Goal: Task Accomplishment & Management: Manage account settings

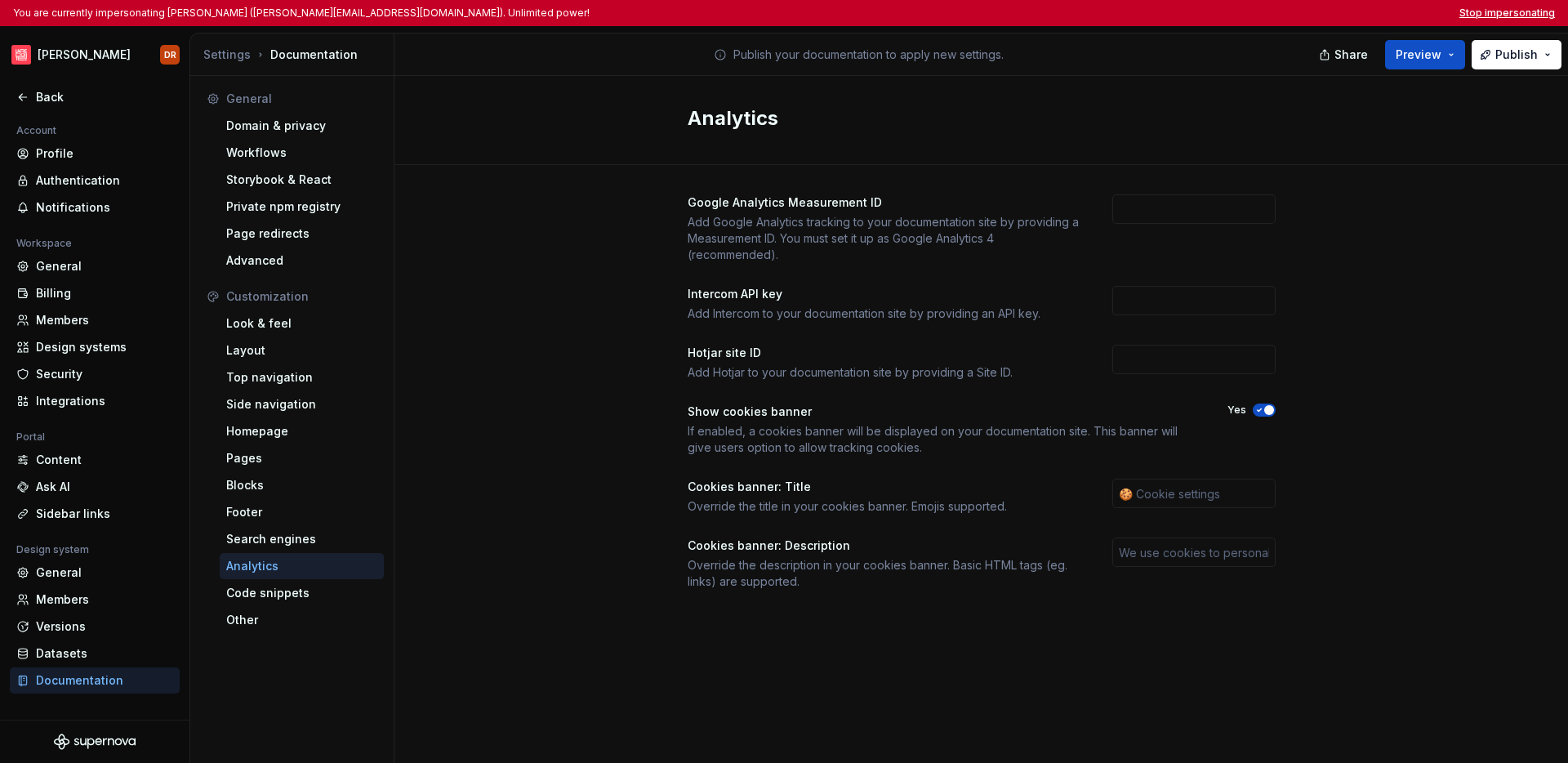
click at [1495, 14] on button "Stop impersonating" at bounding box center [1507, 13] width 96 height 13
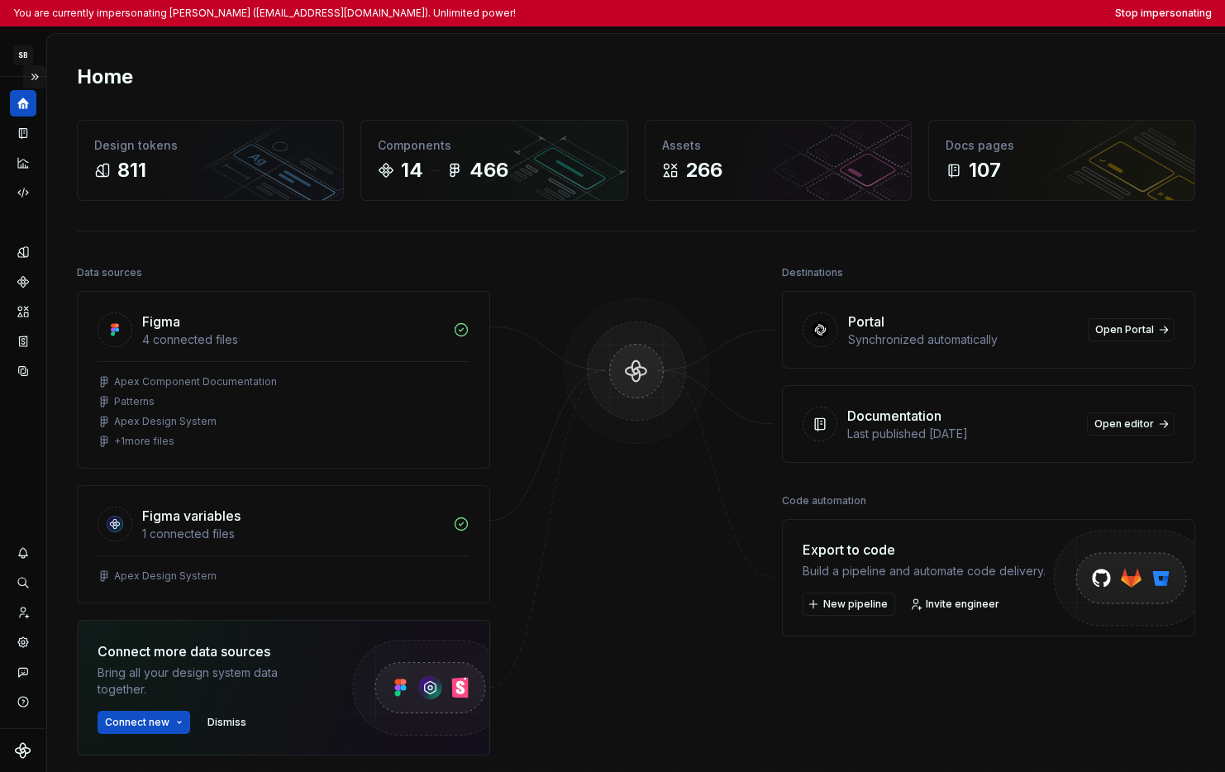
click at [36, 79] on button "Expand sidebar" at bounding box center [34, 76] width 23 height 23
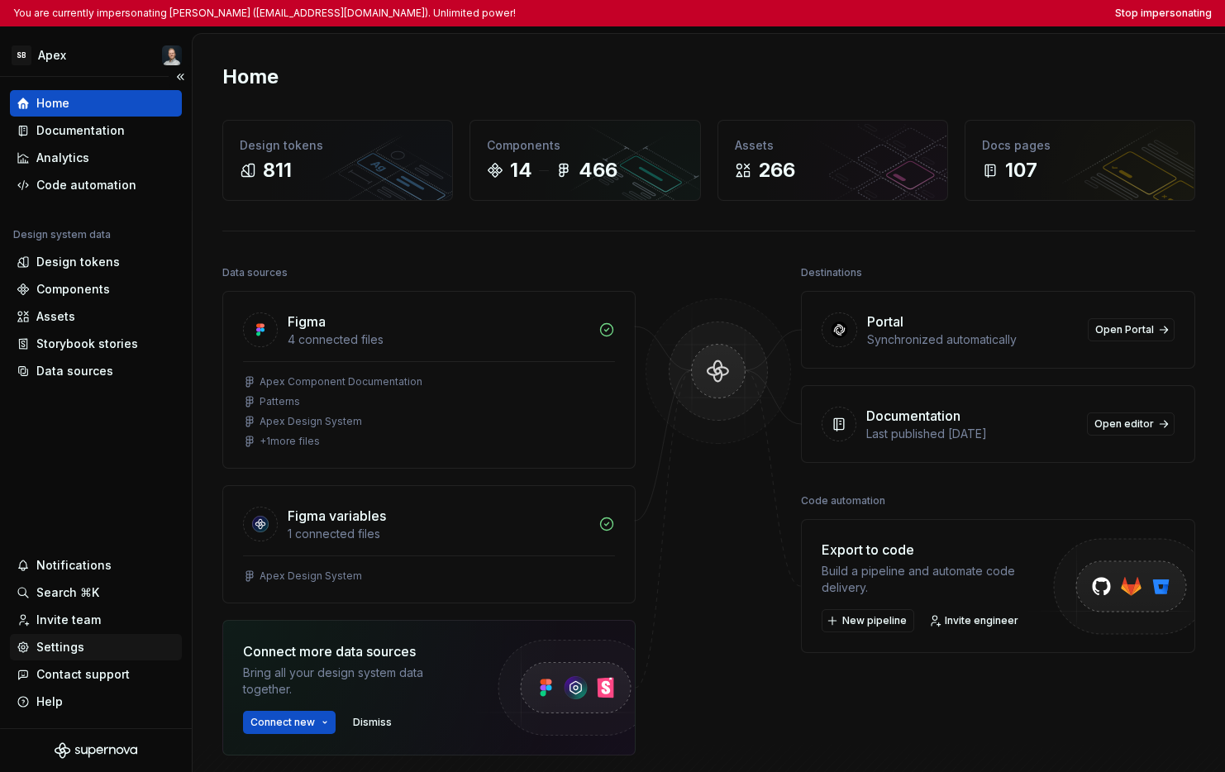
click at [52, 656] on div "Settings" at bounding box center [96, 647] width 172 height 26
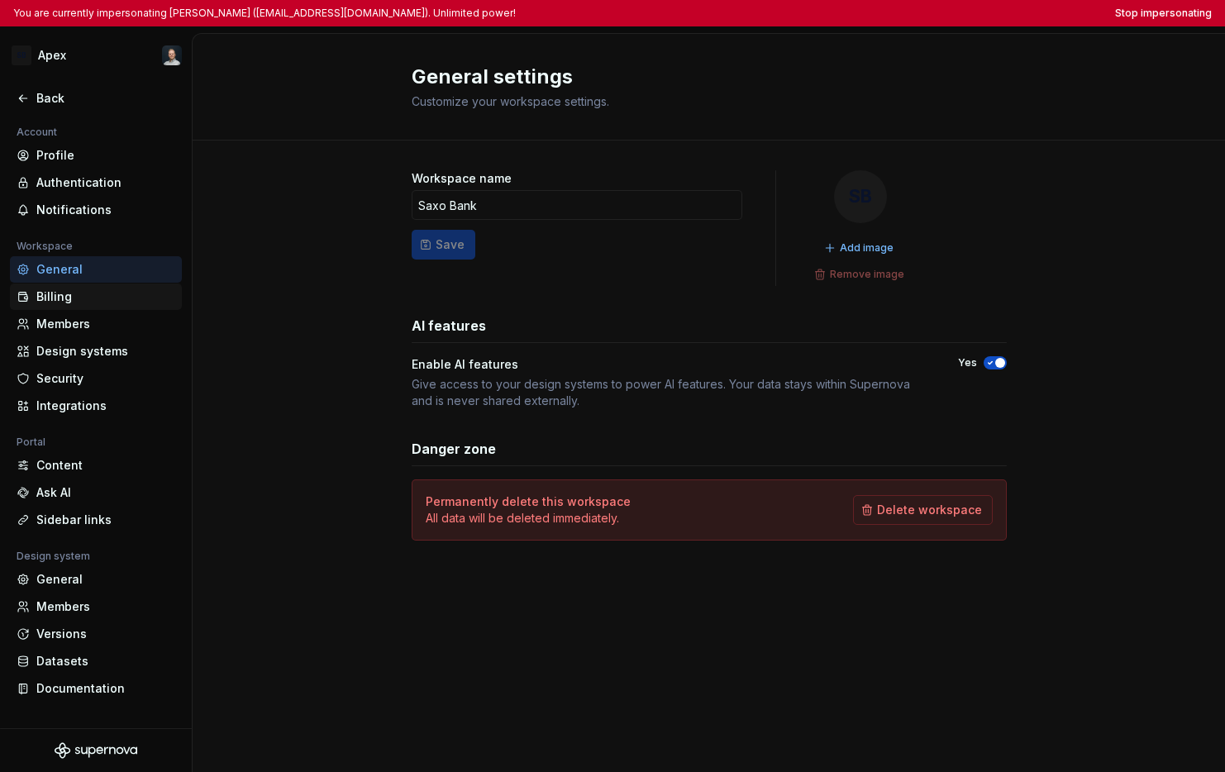
click at [110, 303] on div "Billing" at bounding box center [105, 297] width 139 height 17
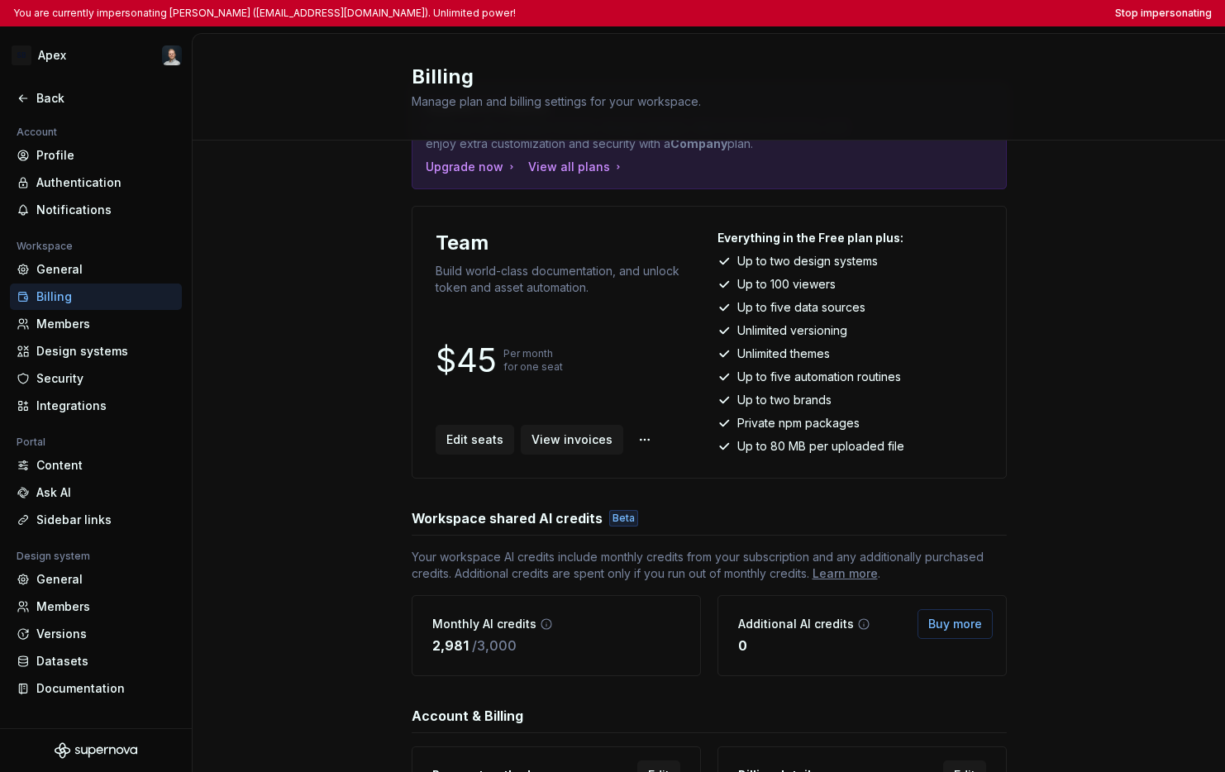
scroll to position [74, 0]
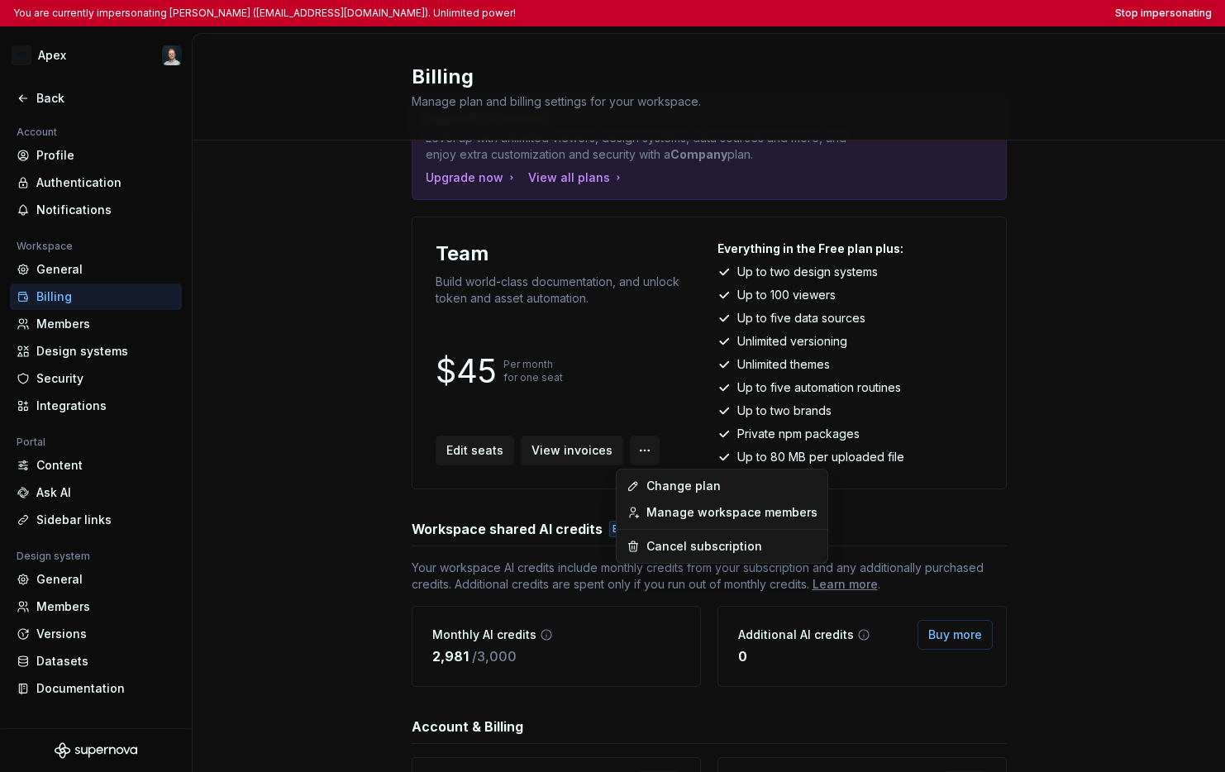
click at [633, 446] on html "You are currently impersonating Niklas Quitzau (nikq@saxobank.com). Unlimited p…" at bounding box center [612, 386] width 1225 height 772
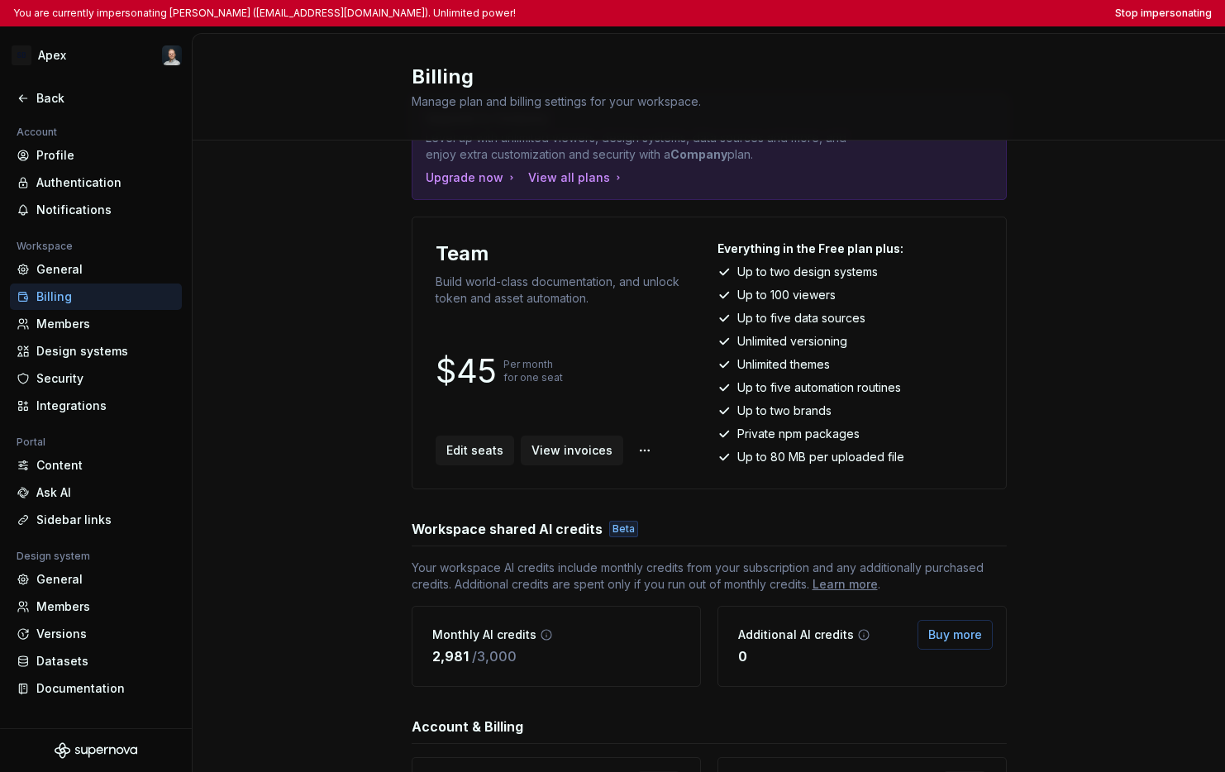
click at [1074, 427] on html "You are currently impersonating Niklas Quitzau (nikq@saxobank.com). Unlimited p…" at bounding box center [612, 386] width 1225 height 772
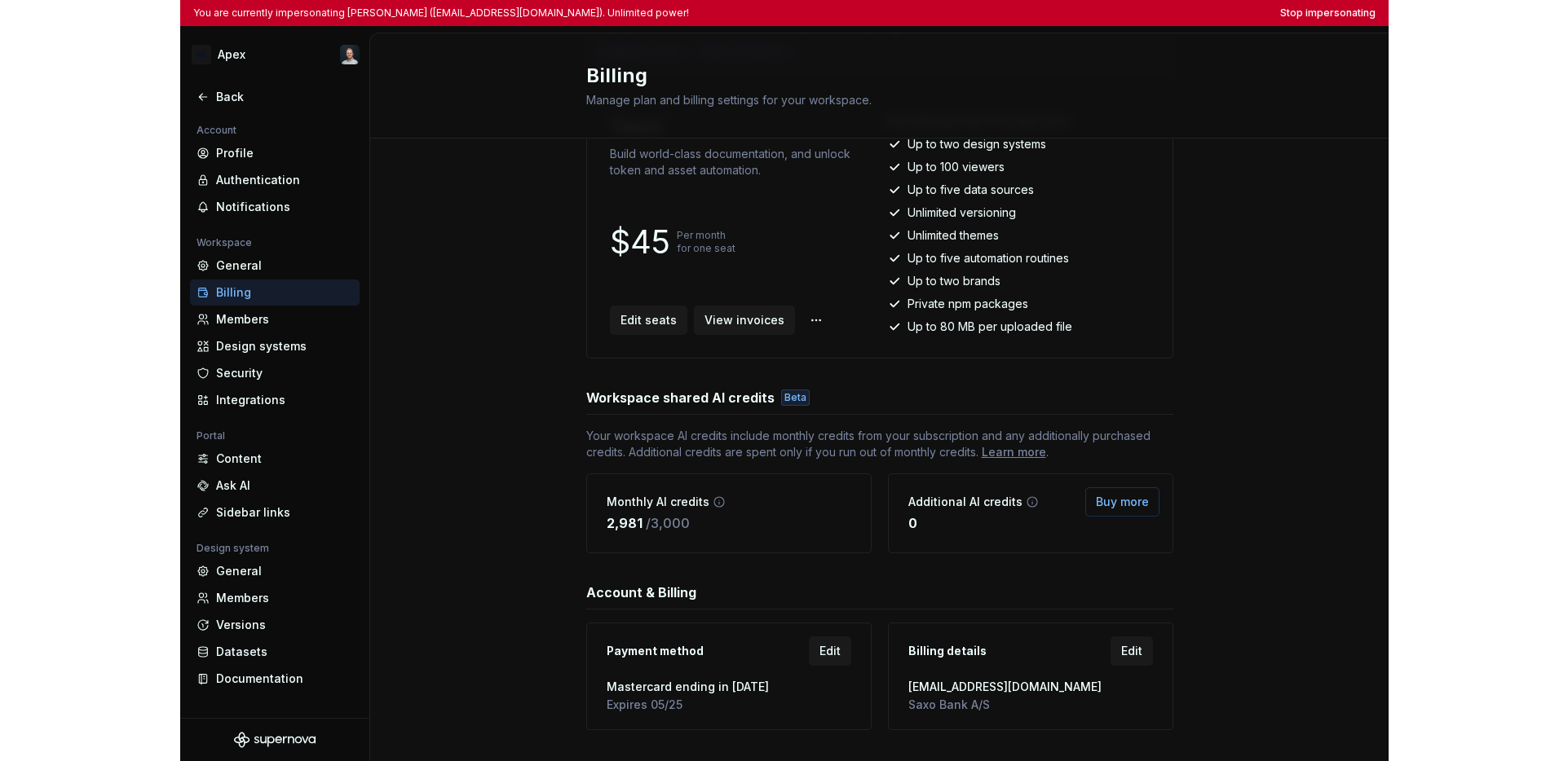
scroll to position [229, 0]
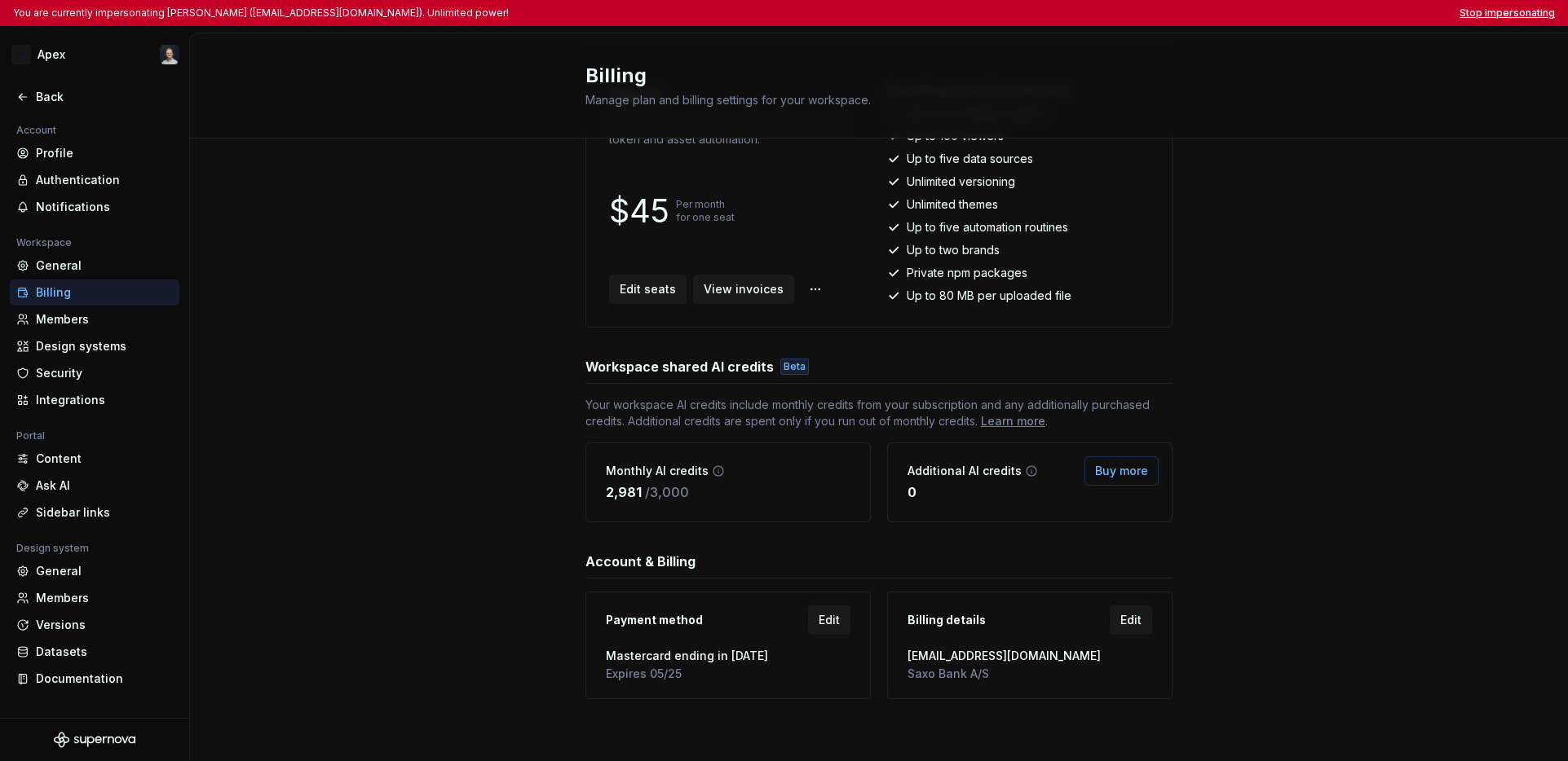
click at [1207, 12] on button "Stop impersonating" at bounding box center [1507, 13] width 96 height 13
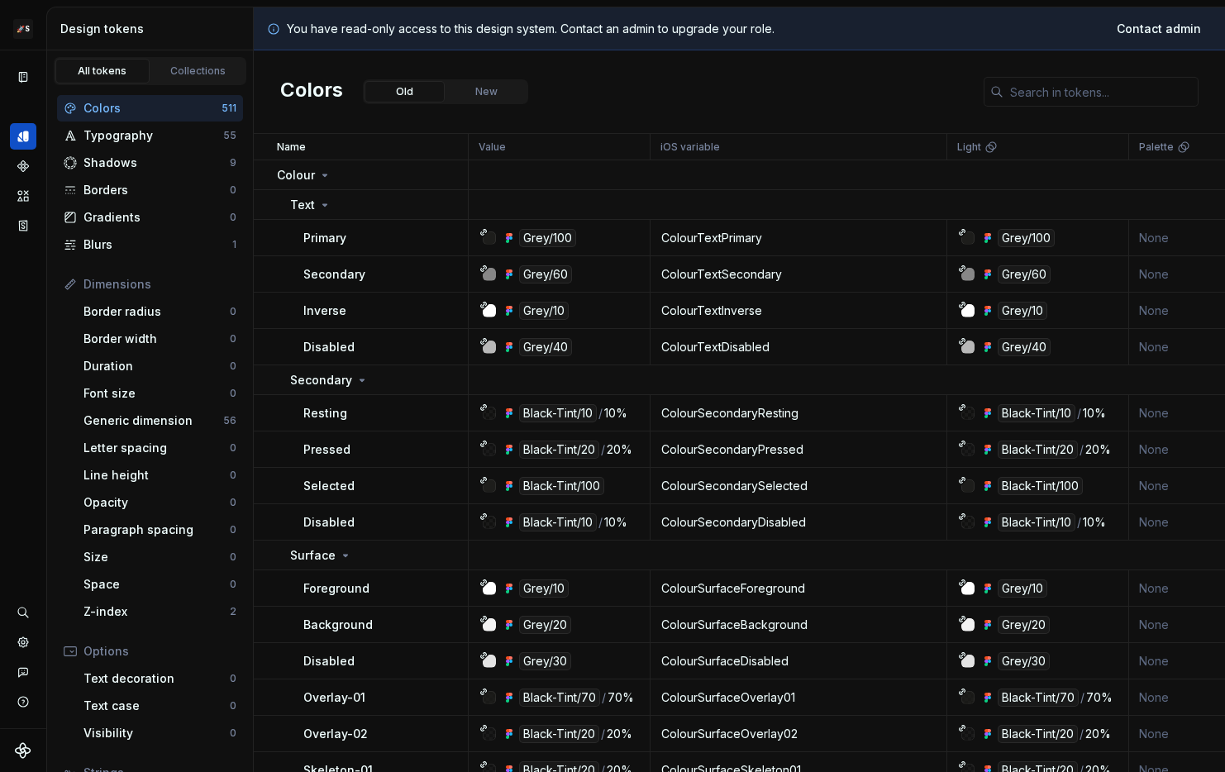
scroll to position [11, 0]
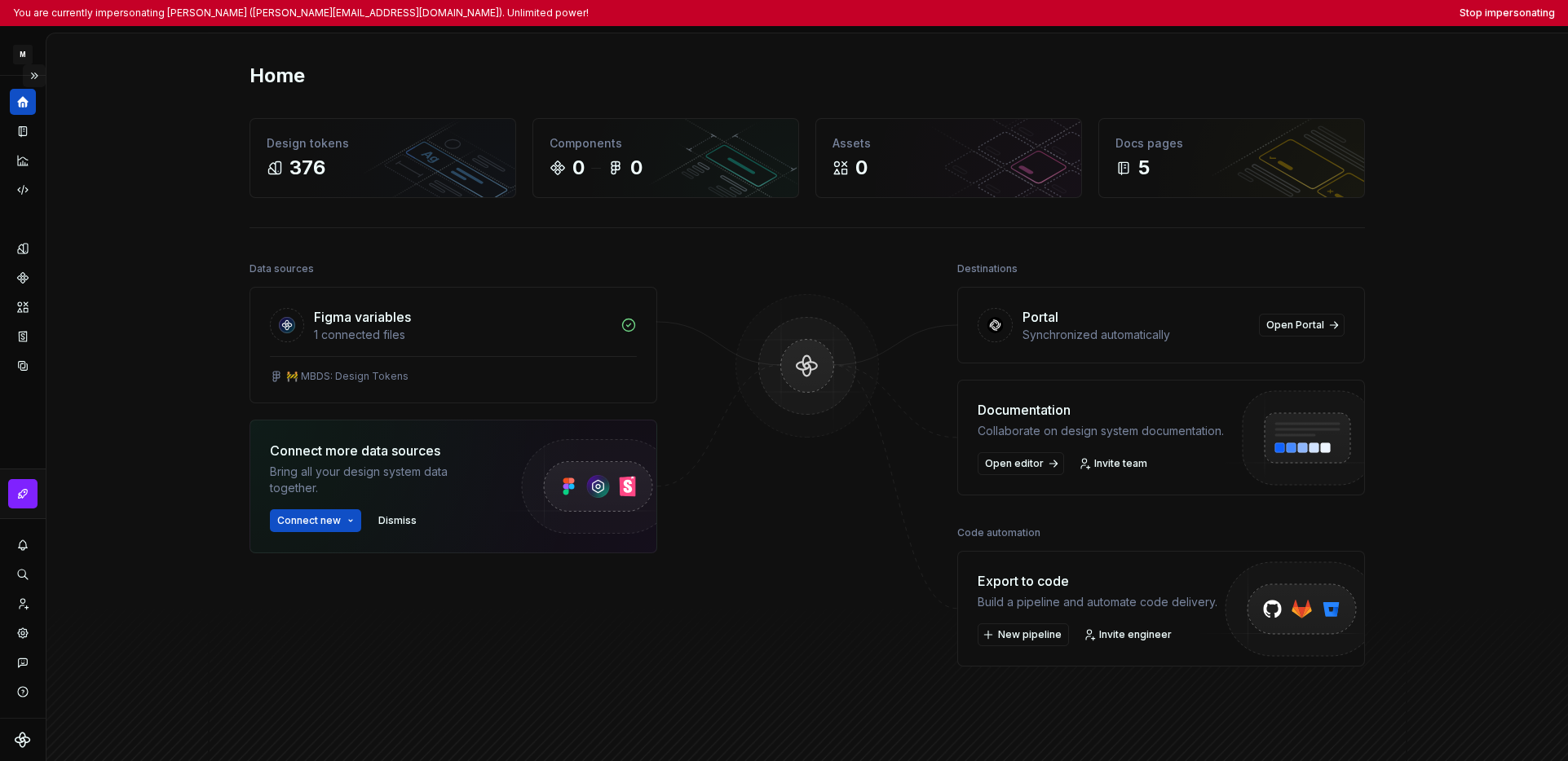
click at [34, 75] on button "Expand sidebar" at bounding box center [34, 75] width 23 height 23
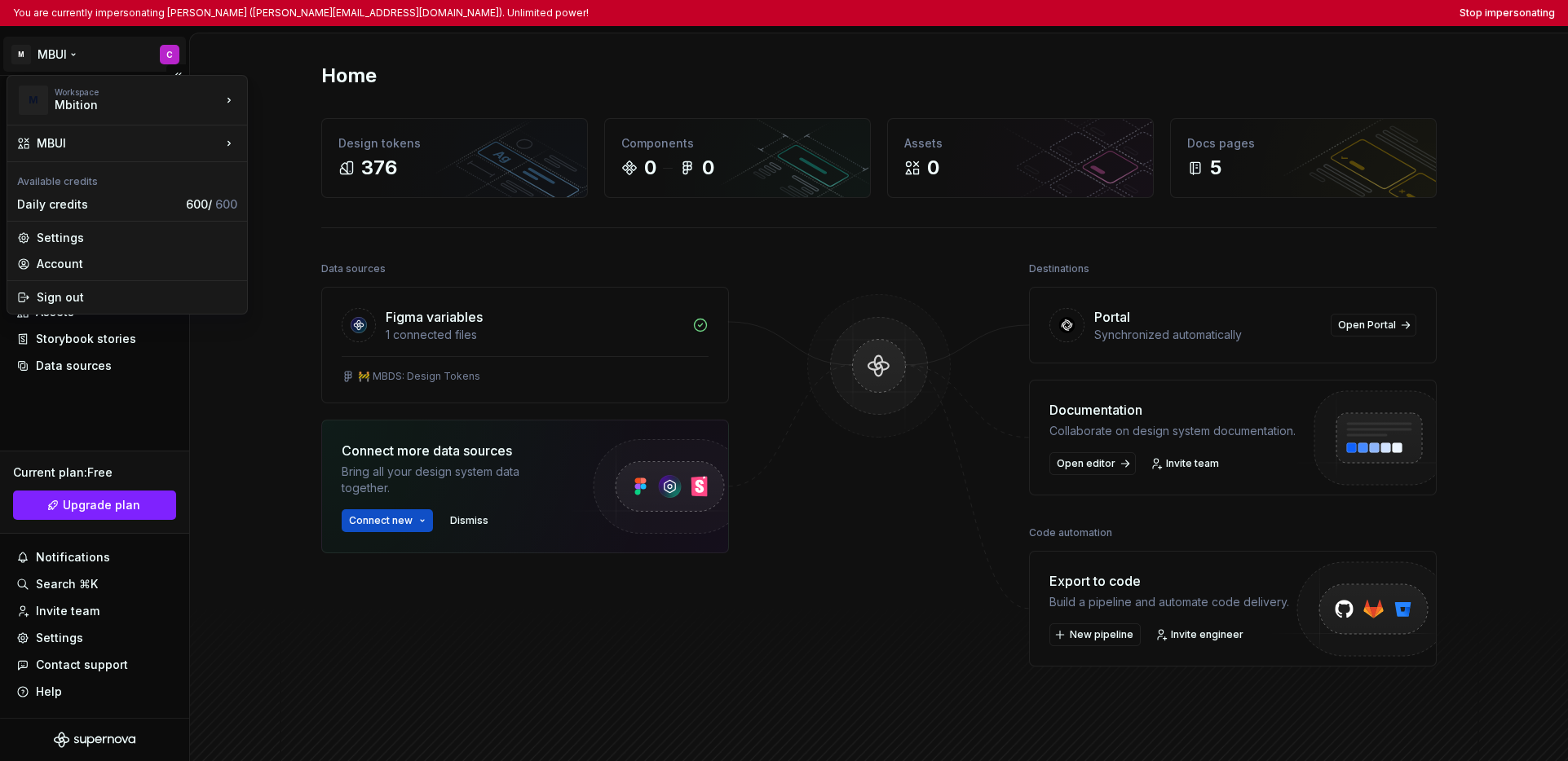
click at [51, 59] on html "You are currently impersonating [PERSON_NAME] ([PERSON_NAME][EMAIL_ADDRESS][DOM…" at bounding box center [784, 380] width 1568 height 761
click at [288, 129] on div "MBUX" at bounding box center [326, 123] width 106 height 17
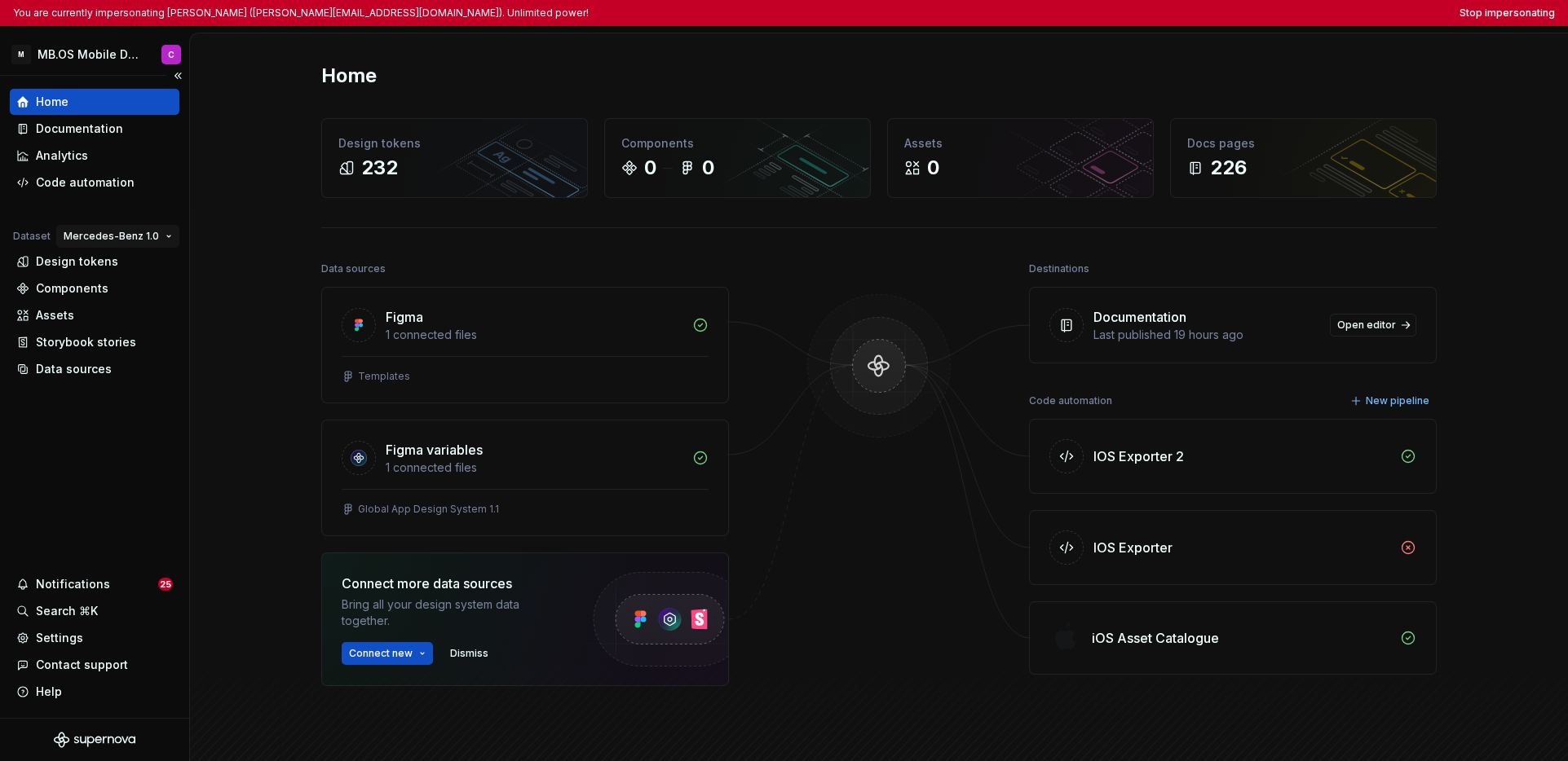
click at [122, 237] on html "You are currently impersonating Carla (carla.corretge_orteu@mercedes-benz.com).…" at bounding box center [784, 380] width 1568 height 761
click at [80, 449] on html "You are currently impersonating Carla (carla.corretge_orteu@mercedes-benz.com).…" at bounding box center [784, 380] width 1568 height 761
click at [99, 134] on div "Documentation" at bounding box center [79, 128] width 87 height 17
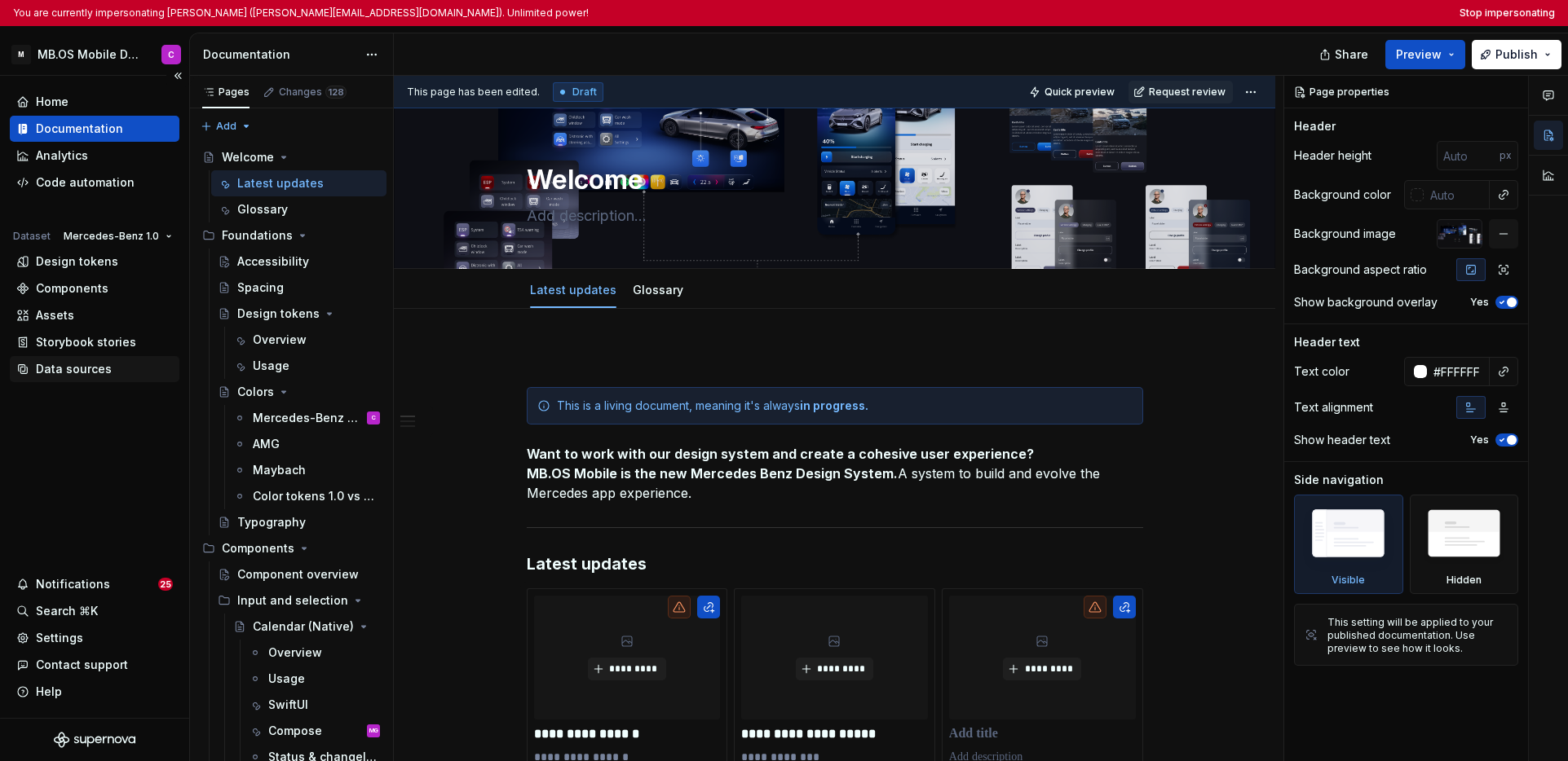
click at [93, 369] on div "Data sources" at bounding box center [73, 369] width 76 height 17
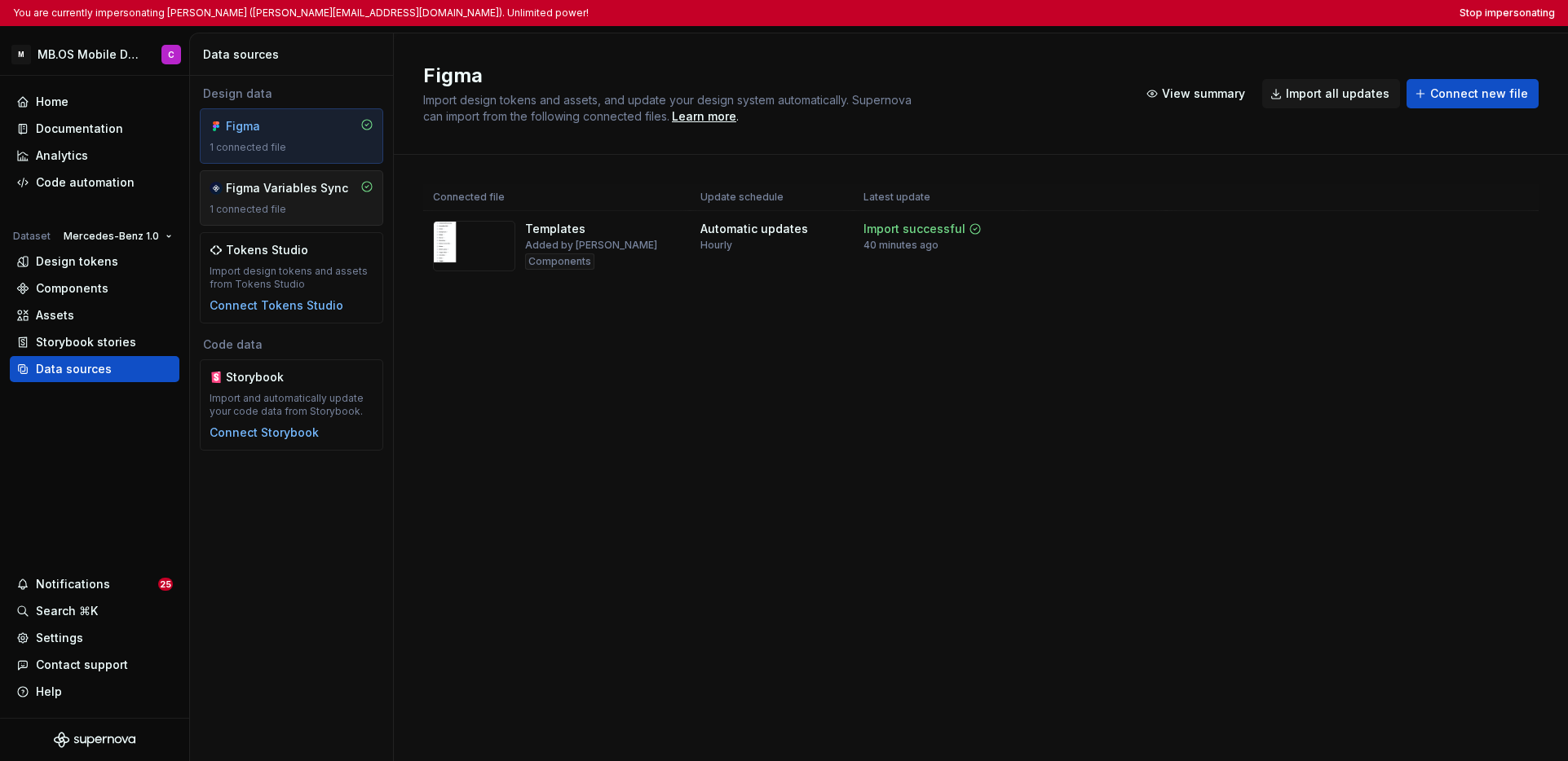
click at [286, 204] on div "1 connected file" at bounding box center [291, 209] width 164 height 13
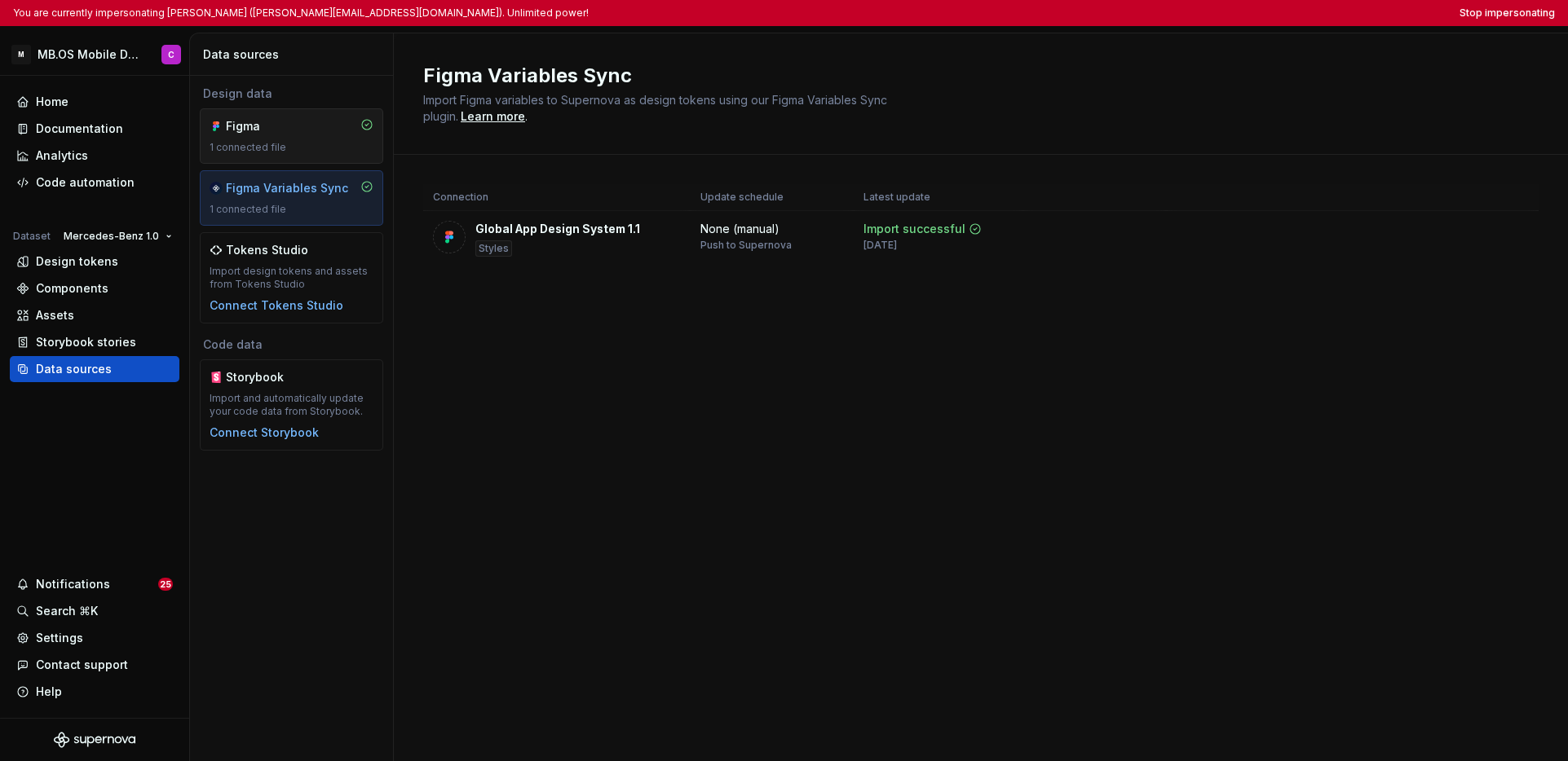
click at [287, 148] on div "1 connected file" at bounding box center [291, 147] width 164 height 13
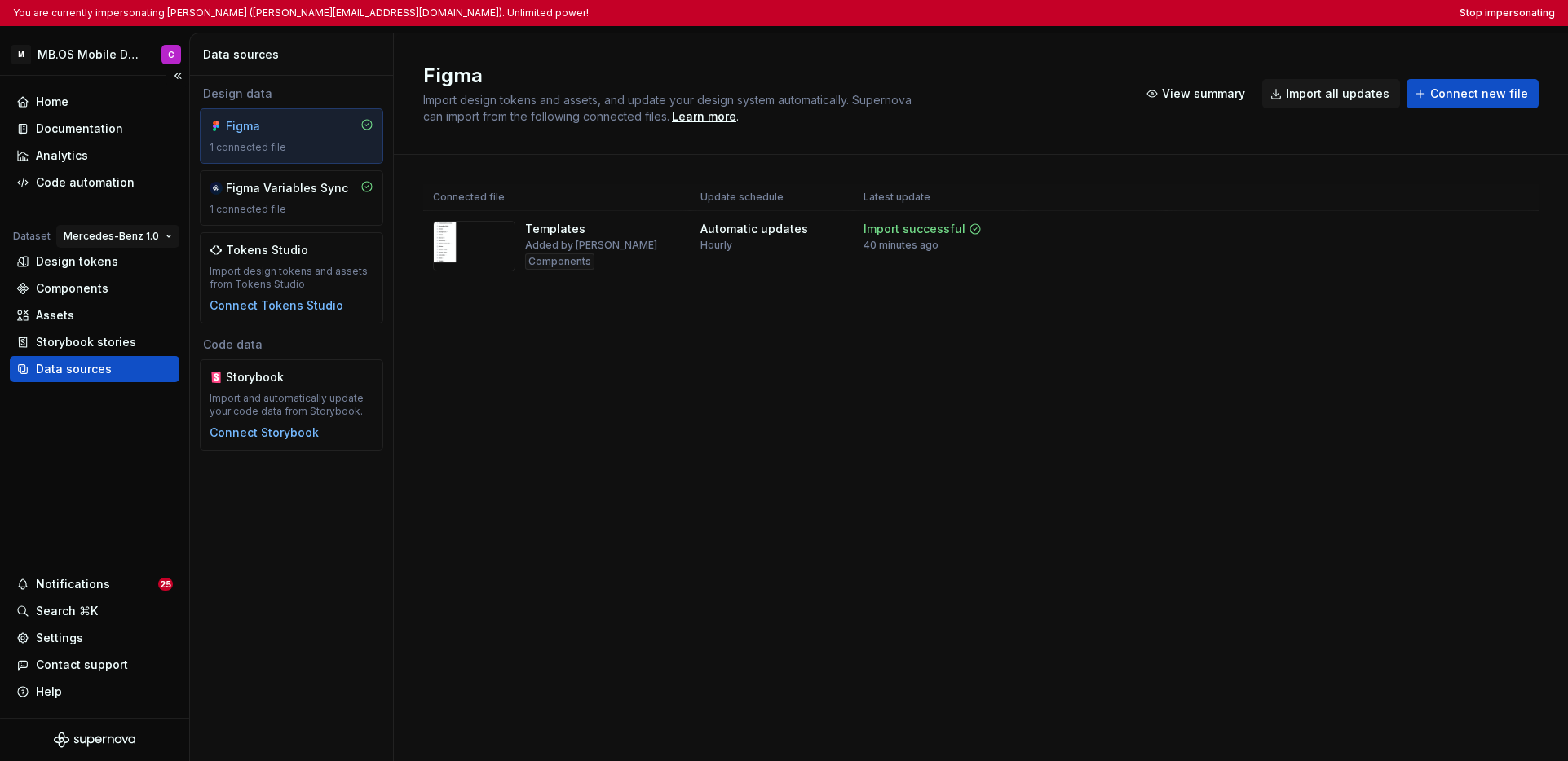
click at [107, 238] on html "You are currently impersonating Carla (carla.corretge_orteu@mercedes-benz.com).…" at bounding box center [784, 380] width 1568 height 761
click at [107, 293] on div "Mercedes-Benz 2.0" at bounding box center [148, 294] width 112 height 17
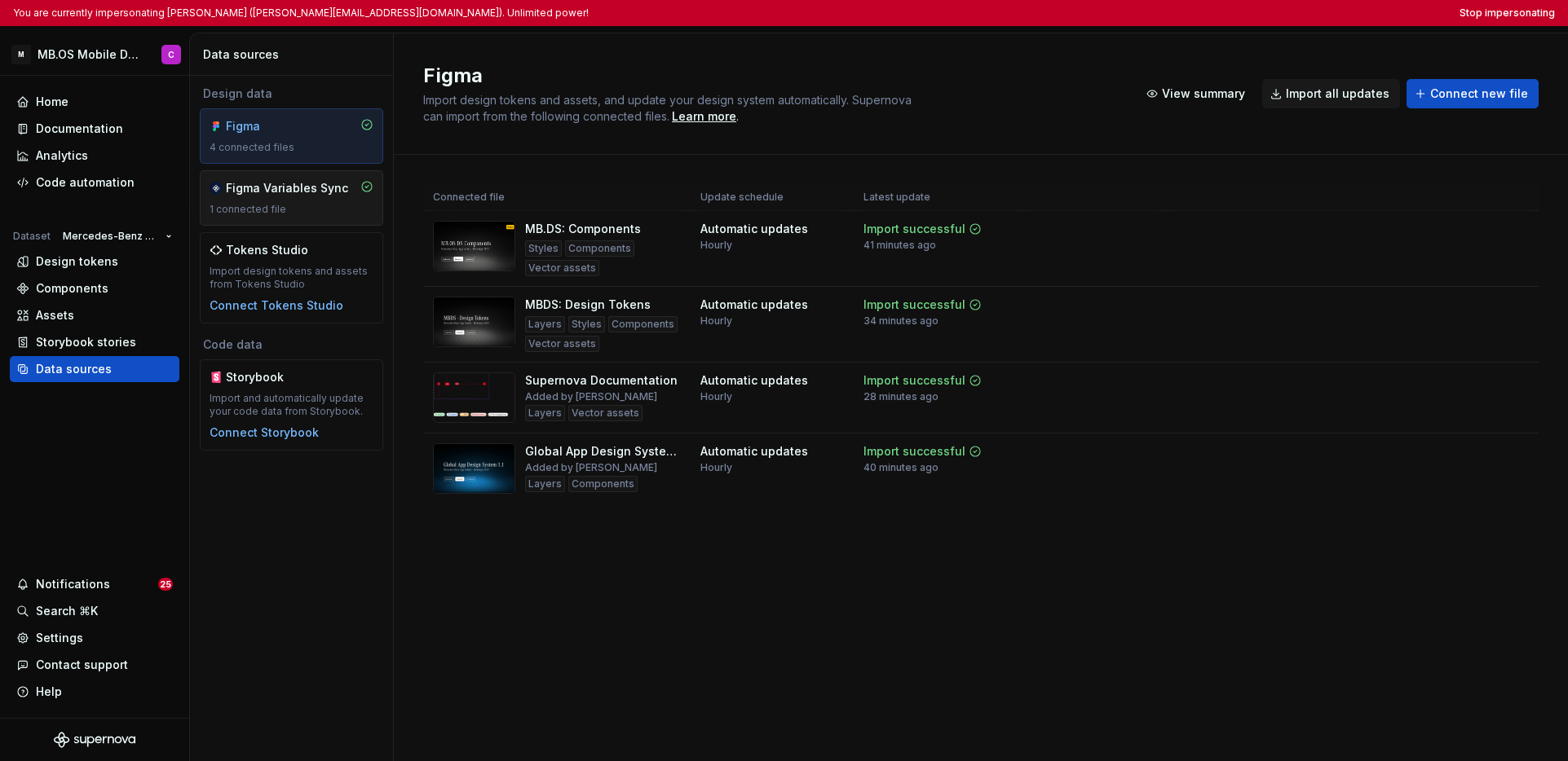
click at [268, 209] on div "1 connected file" at bounding box center [291, 209] width 164 height 13
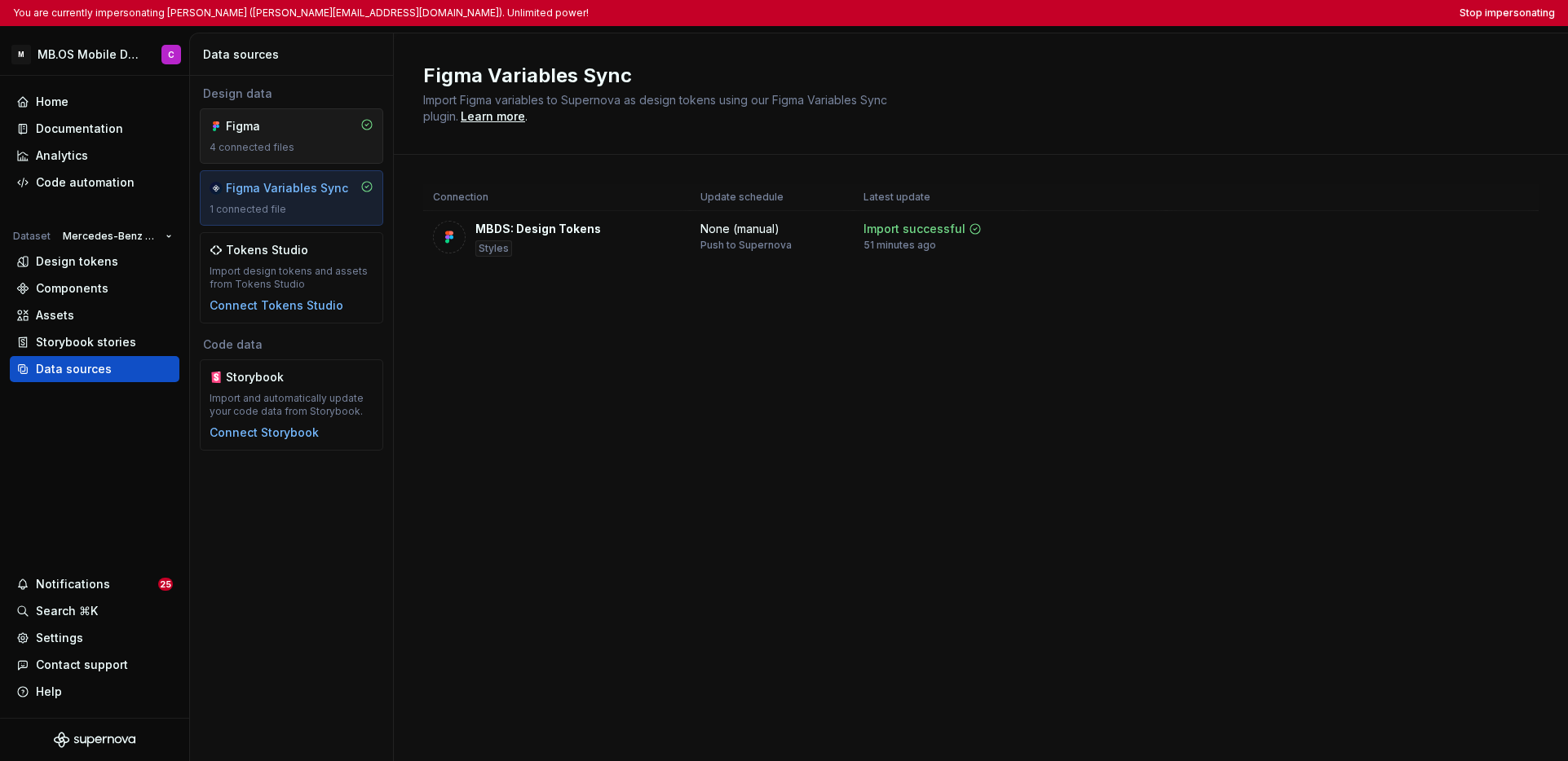
click at [284, 159] on div "Figma 4 connected files" at bounding box center [292, 136] width 183 height 55
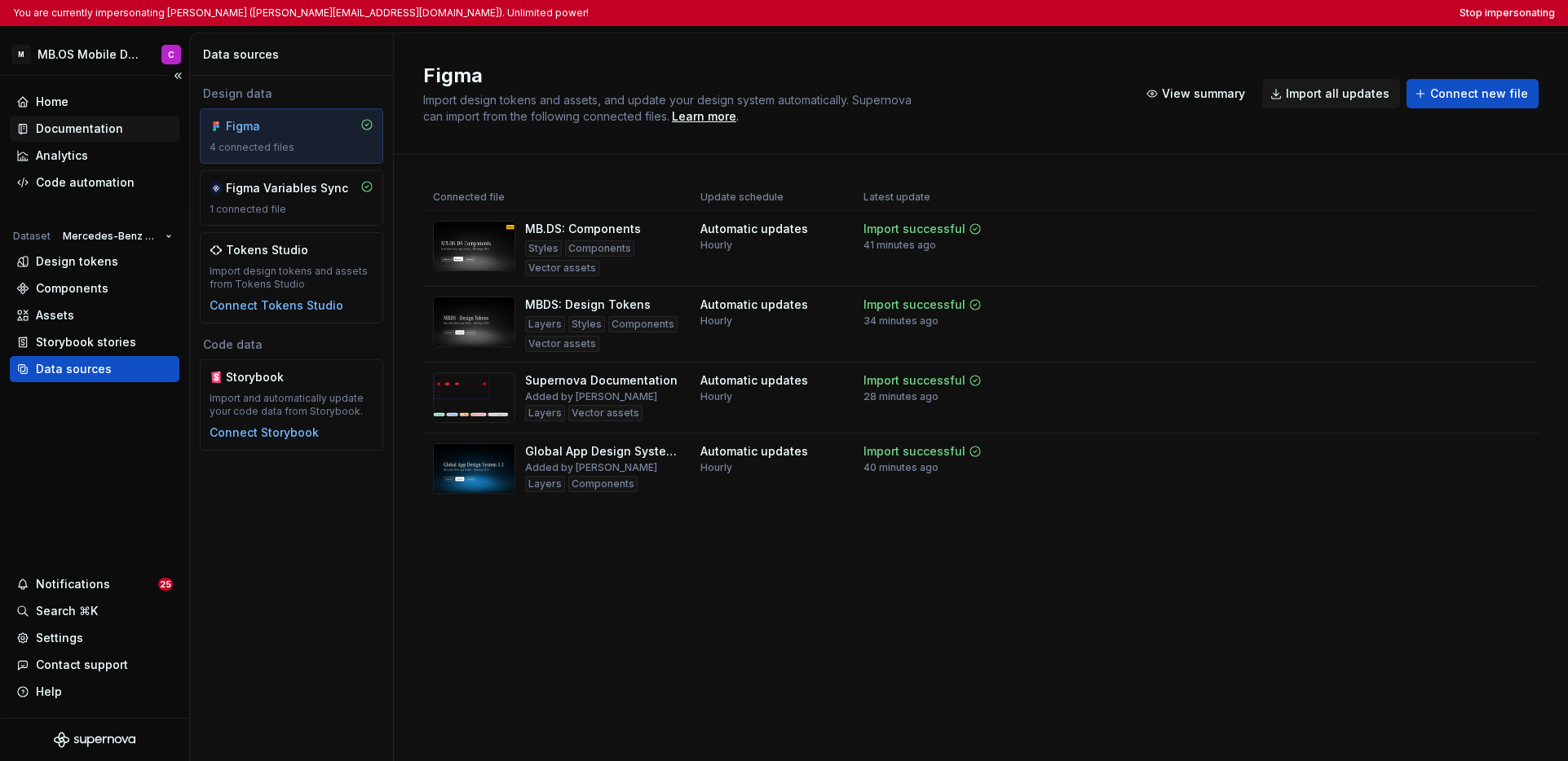
click at [76, 132] on div "Documentation" at bounding box center [79, 128] width 87 height 17
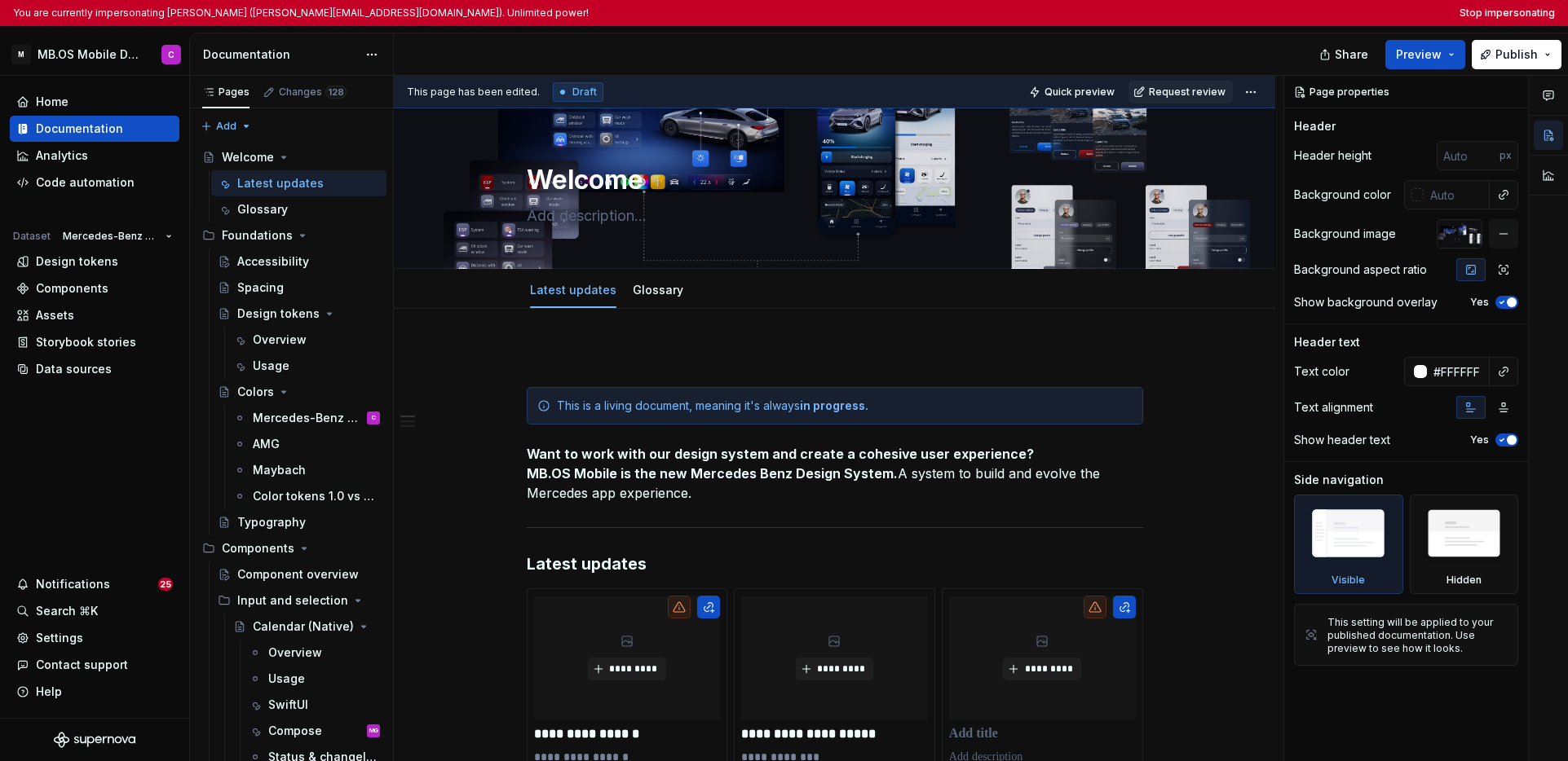
type textarea "*"
click at [108, 264] on div "Design tokens" at bounding box center [77, 261] width 83 height 17
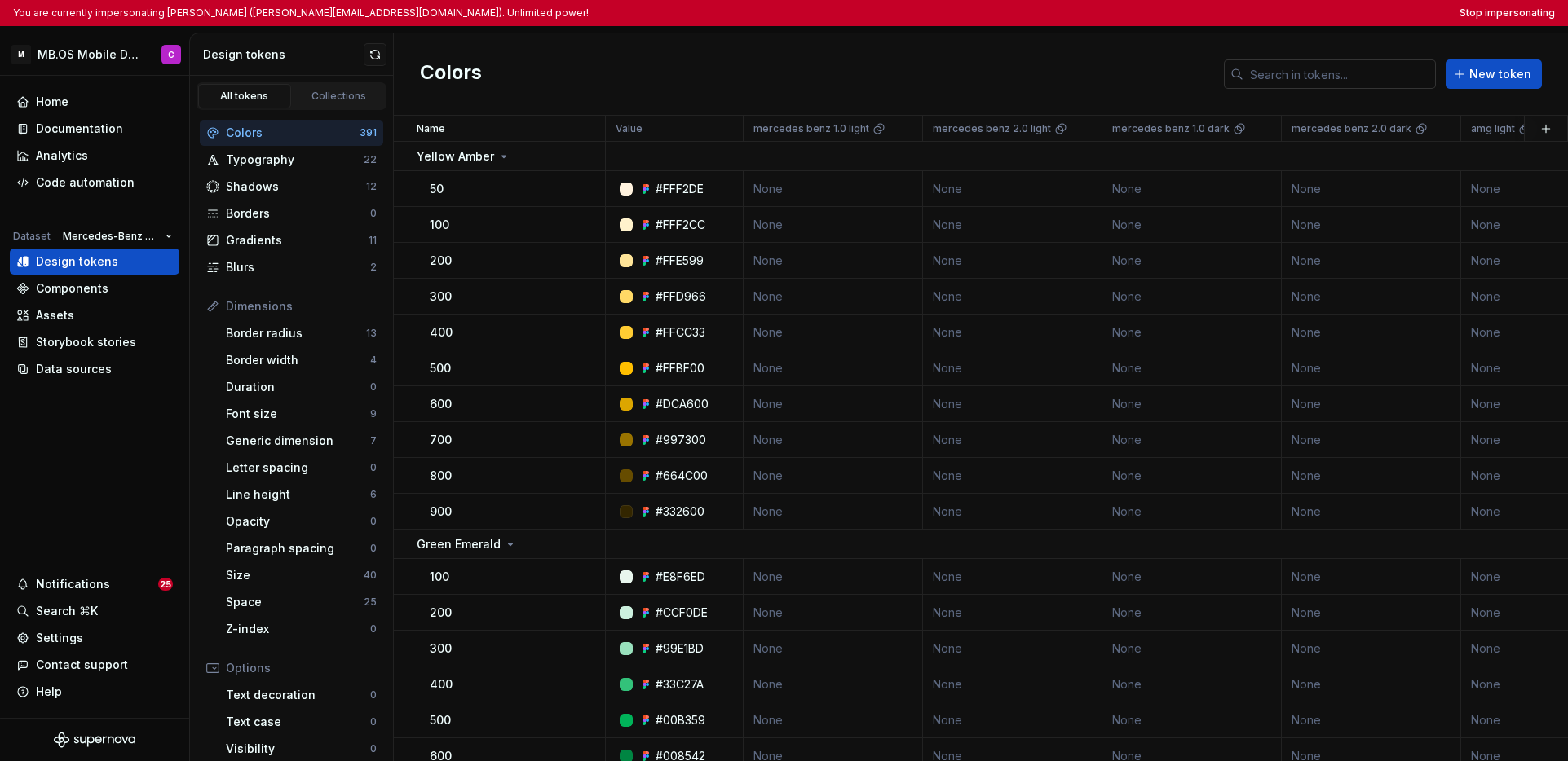
click at [1207, 71] on input "text" at bounding box center [1339, 74] width 192 height 30
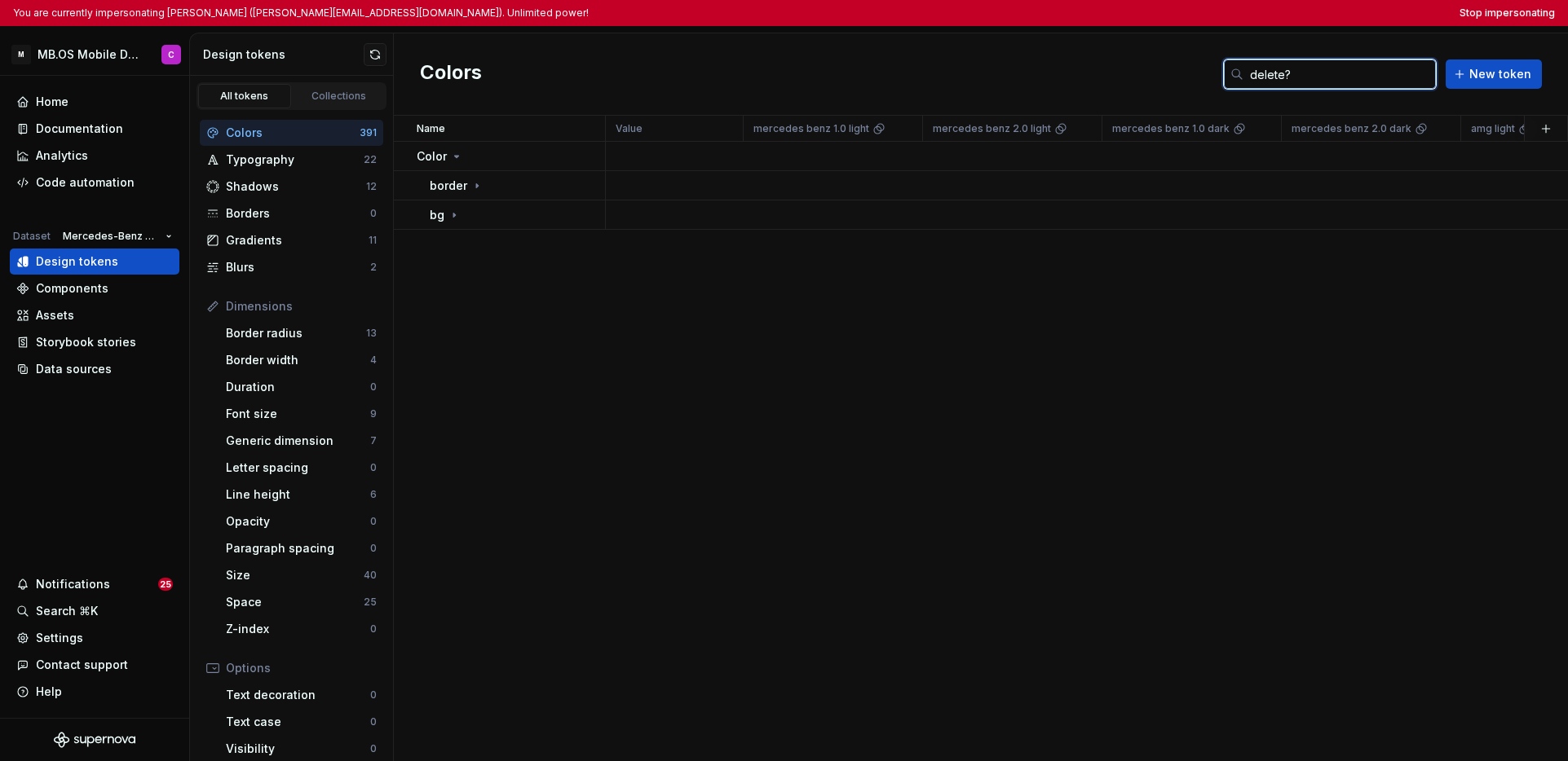
type input "delete?"
click at [462, 210] on div "bg" at bounding box center [517, 215] width 175 height 17
click at [465, 240] on icon at bounding box center [466, 243] width 13 height 13
click at [497, 304] on p "success" at bounding box center [479, 303] width 47 height 17
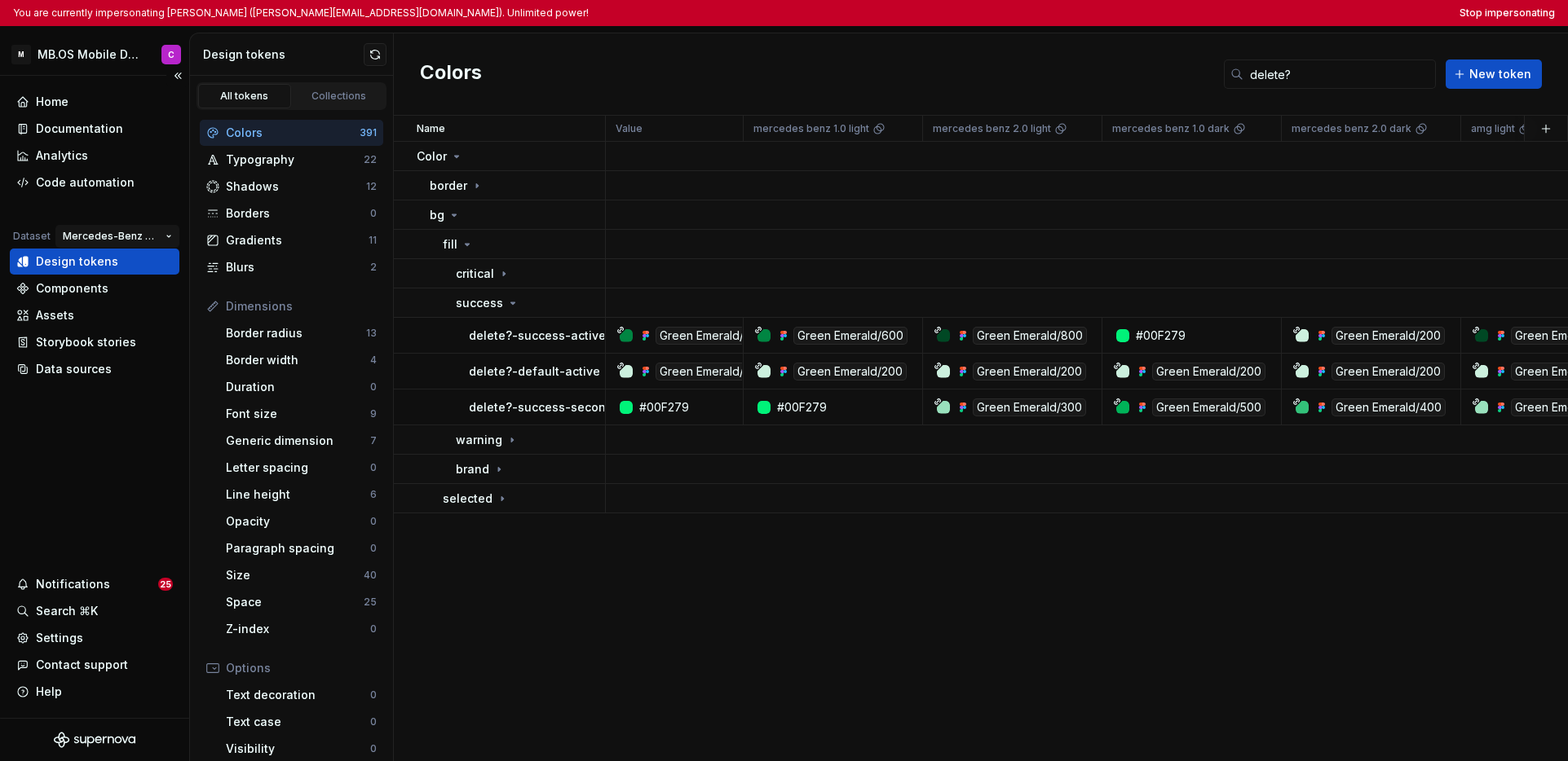
click at [122, 243] on html "You are currently impersonating Carla (carla.corretge_orteu@mercedes-benz.com).…" at bounding box center [784, 380] width 1568 height 761
click at [120, 266] on div "Mercedes-Benz 1.0" at bounding box center [146, 268] width 112 height 17
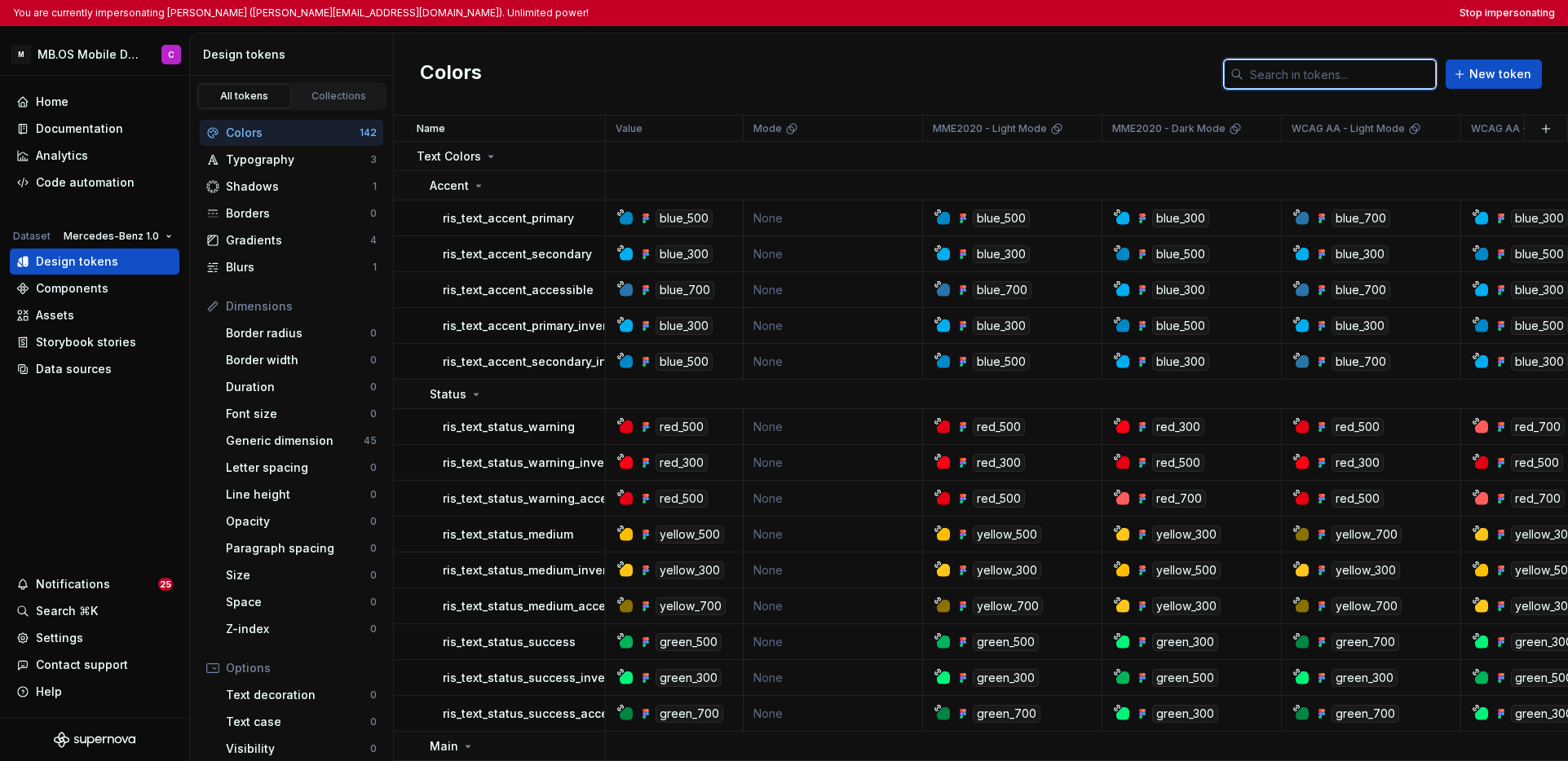
click at [1207, 87] on input "text" at bounding box center [1339, 74] width 192 height 30
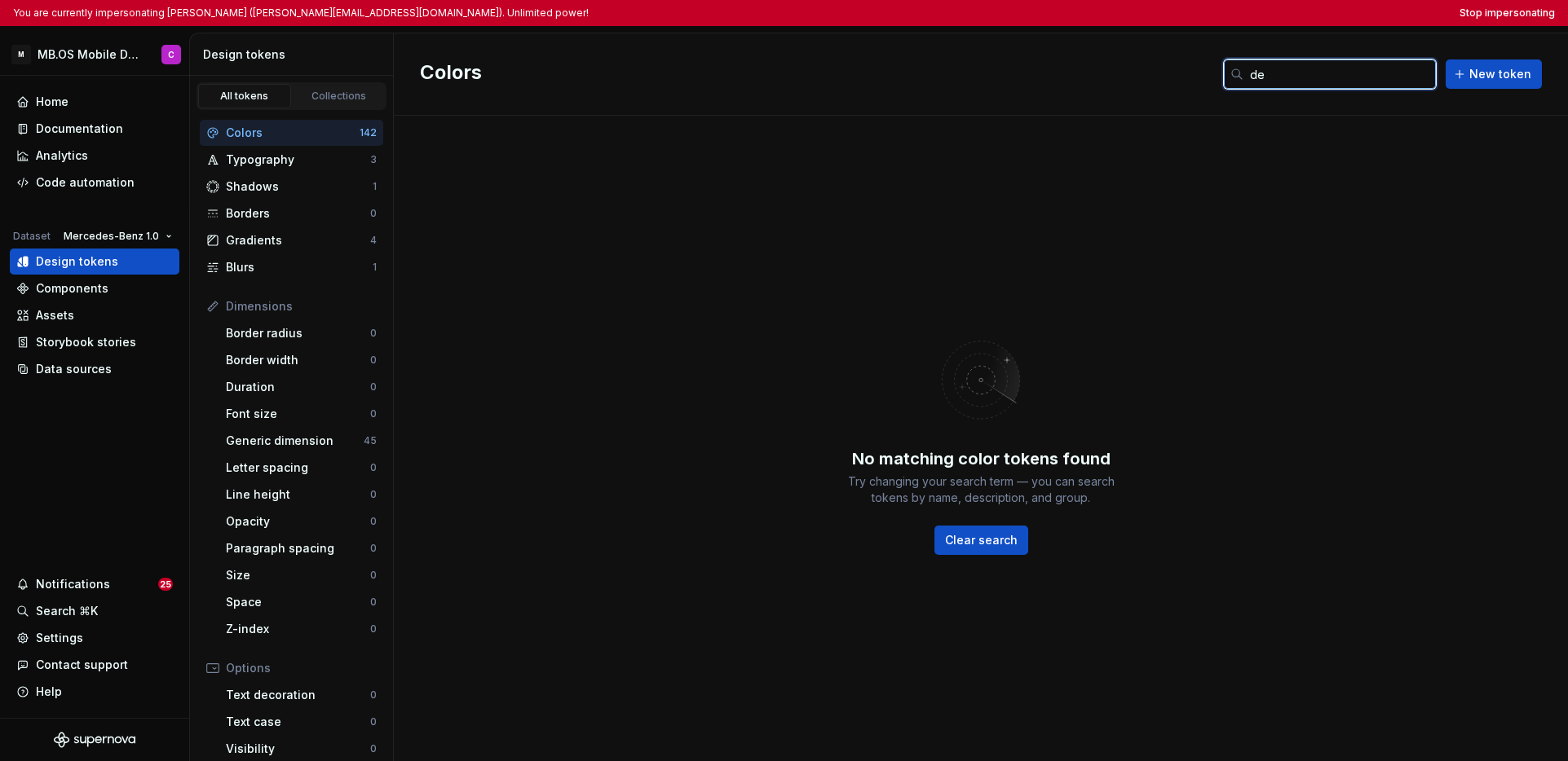
type input "d"
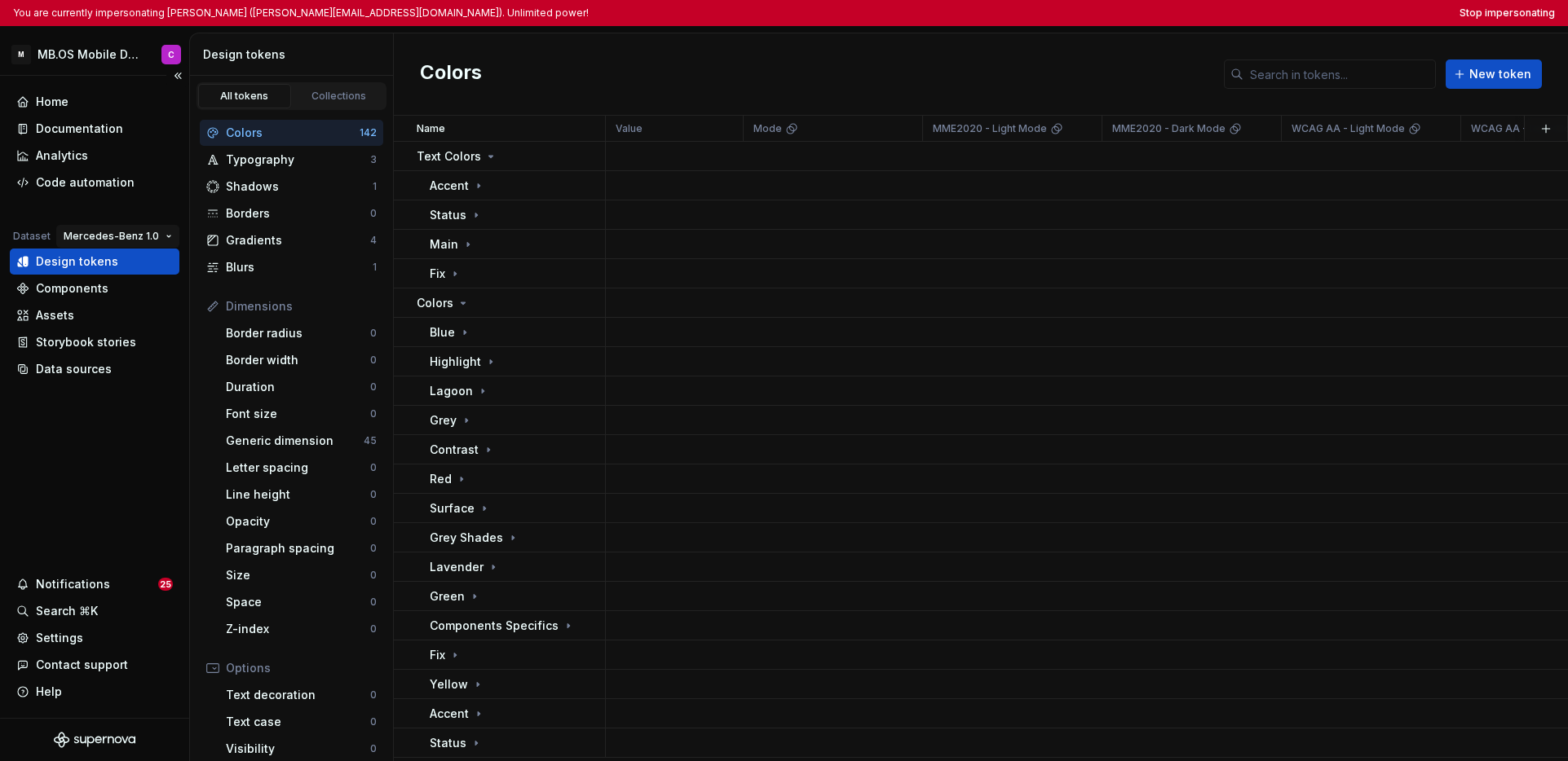
click at [115, 238] on html "You are currently impersonating Carla (carla.corretge_orteu@mercedes-benz.com).…" at bounding box center [784, 380] width 1568 height 761
click at [133, 294] on div "Mercedes-Benz 2.0" at bounding box center [148, 294] width 112 height 17
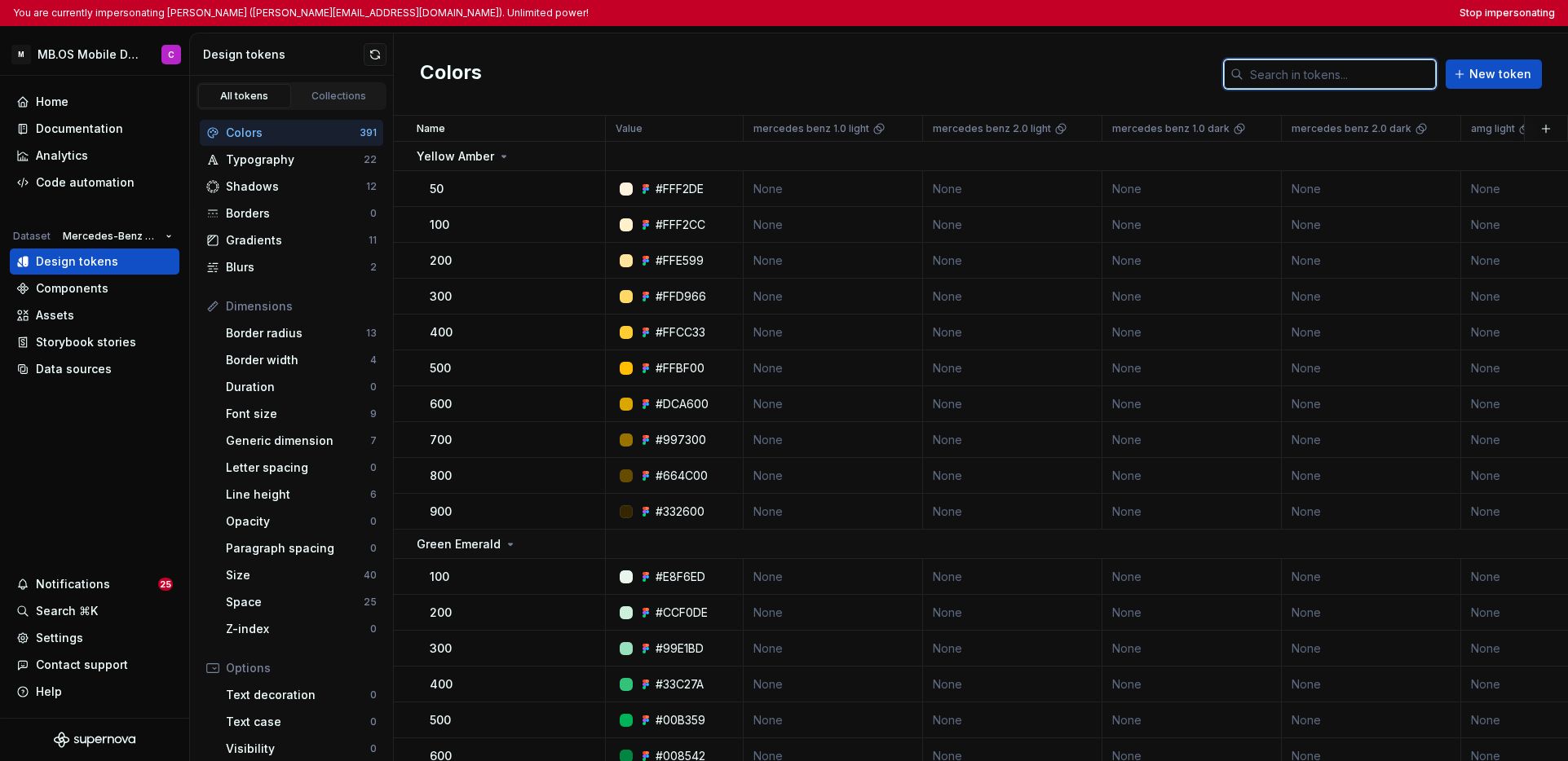
click at [1207, 83] on input "text" at bounding box center [1339, 74] width 192 height 30
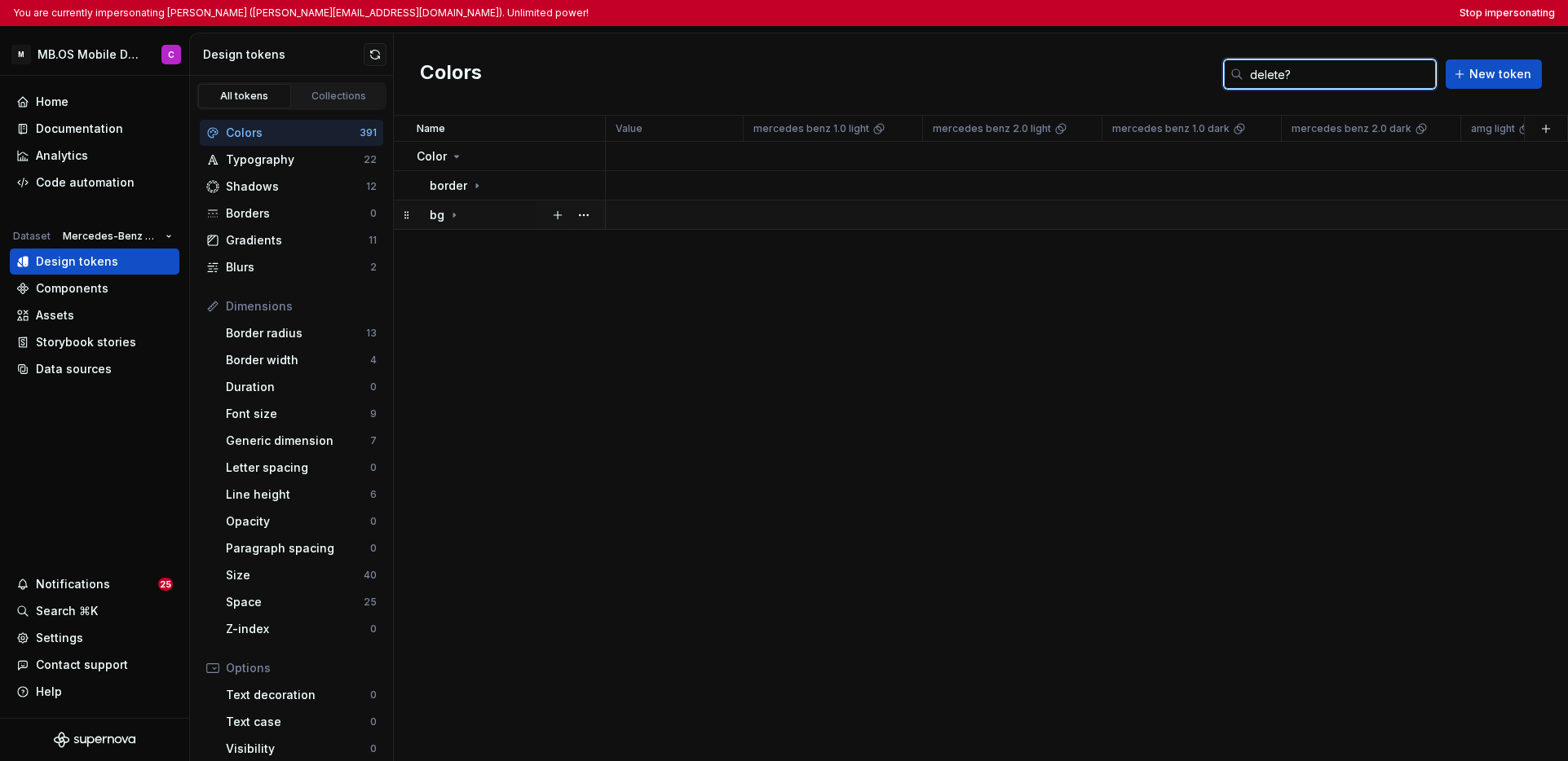
type input "delete?"
click at [483, 219] on div "bg" at bounding box center [517, 215] width 175 height 17
click at [468, 245] on icon at bounding box center [466, 243] width 13 height 13
click at [465, 250] on icon at bounding box center [466, 243] width 13 height 13
click at [466, 272] on p "selected" at bounding box center [467, 274] width 49 height 17
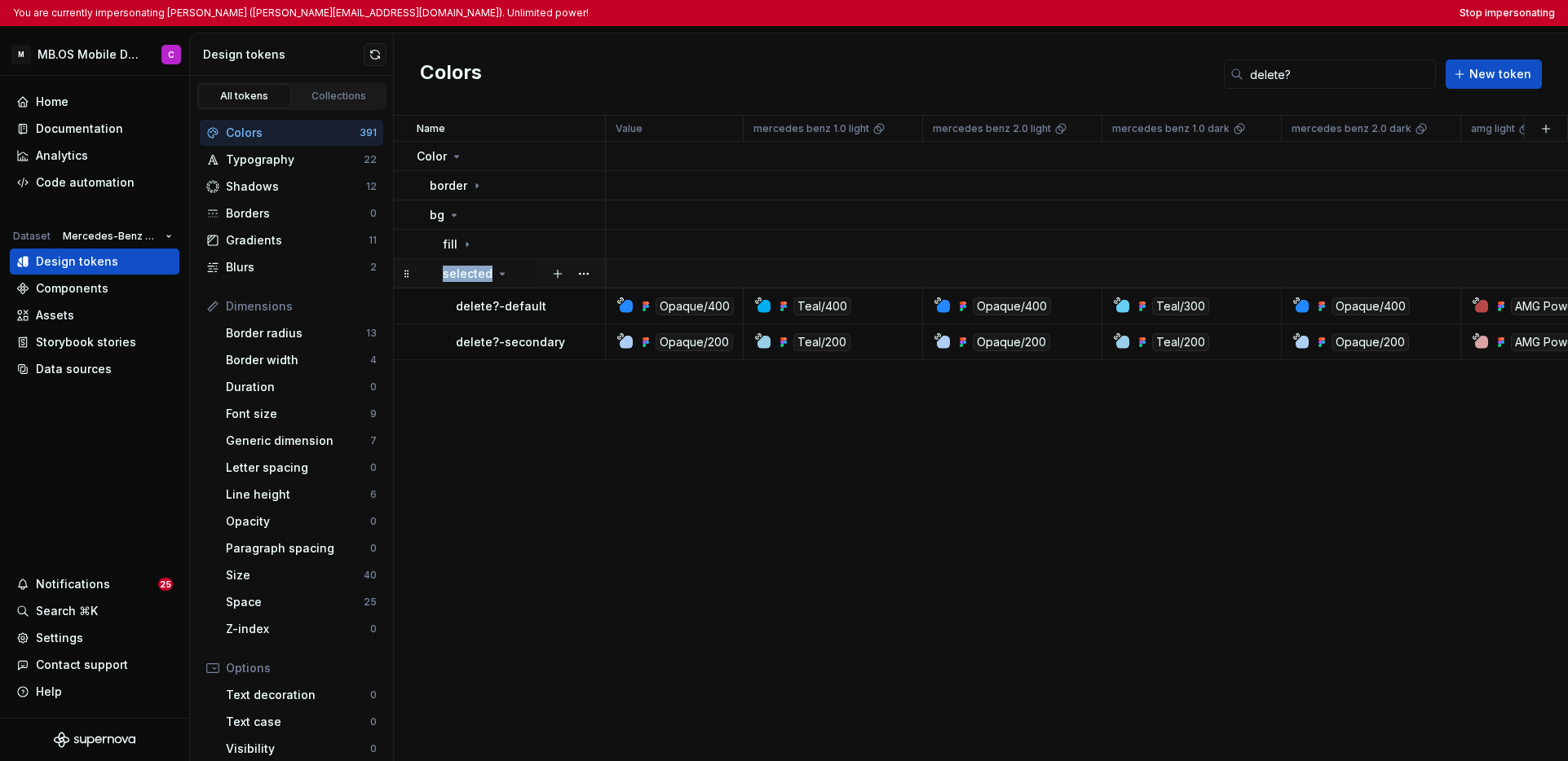
click at [466, 272] on p "selected" at bounding box center [467, 274] width 49 height 17
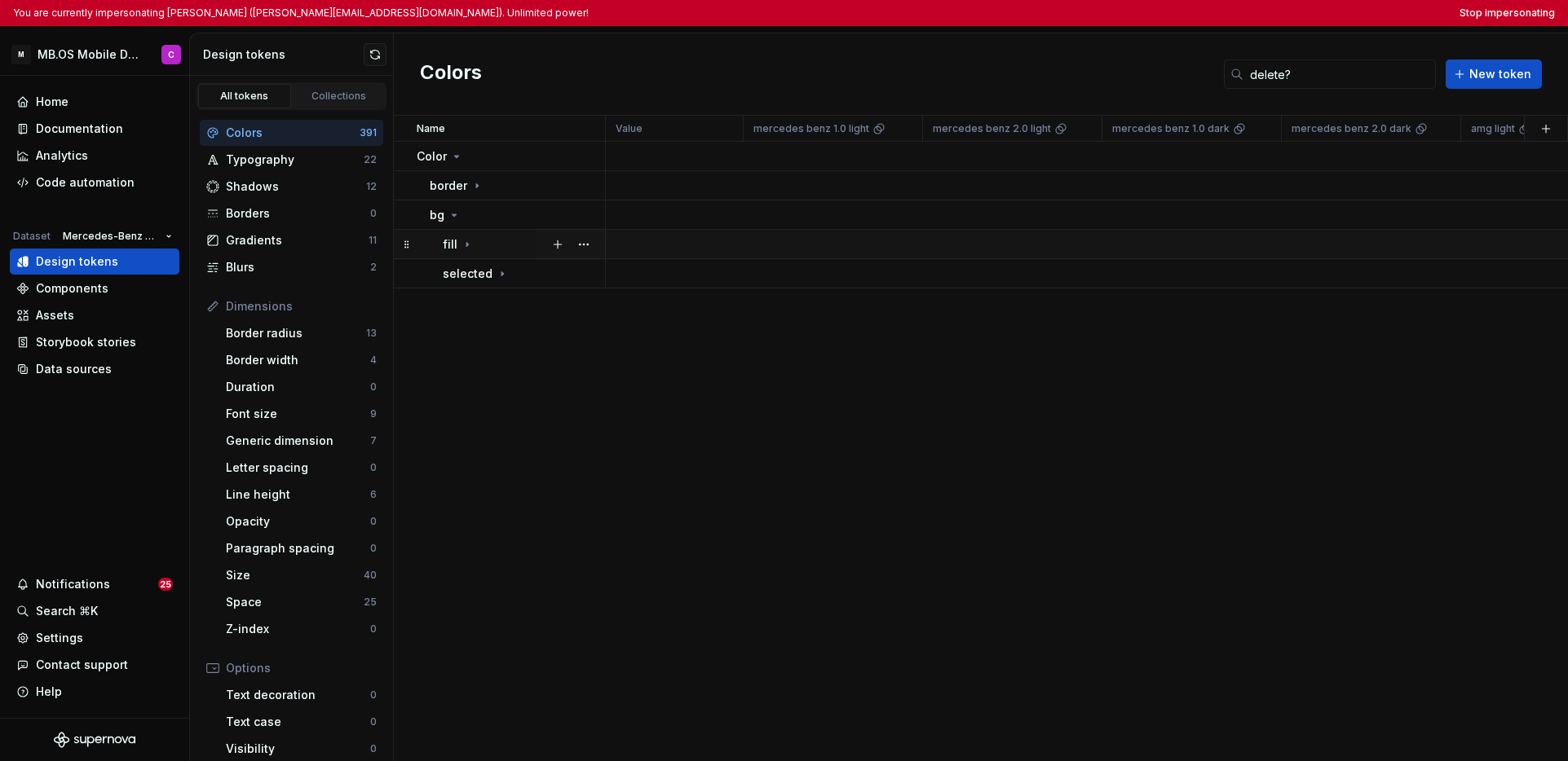
click at [468, 250] on icon at bounding box center [466, 243] width 13 height 13
click at [476, 305] on p "success" at bounding box center [479, 303] width 47 height 17
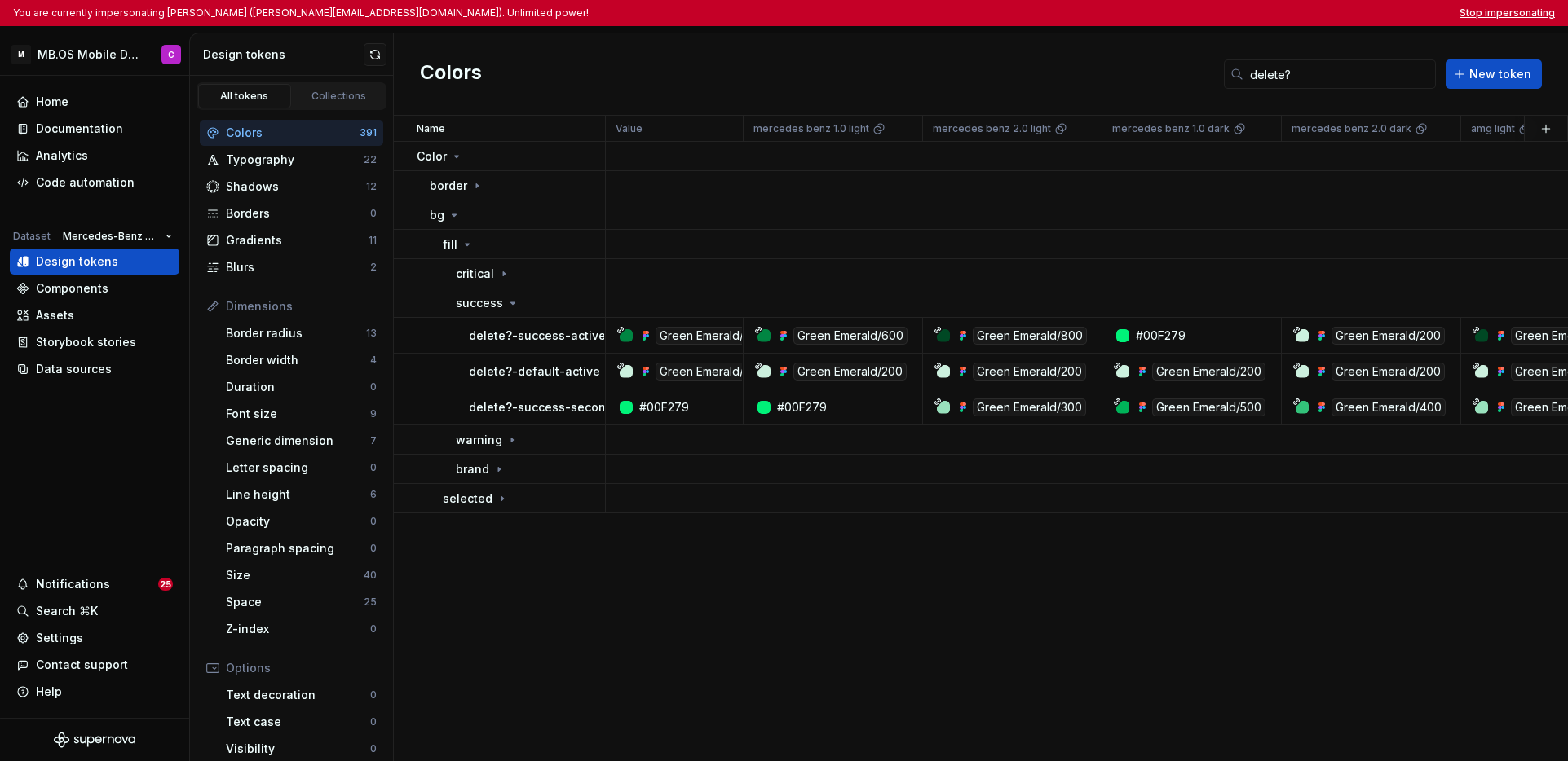
click at [1207, 14] on button "Stop impersonating" at bounding box center [1507, 13] width 96 height 13
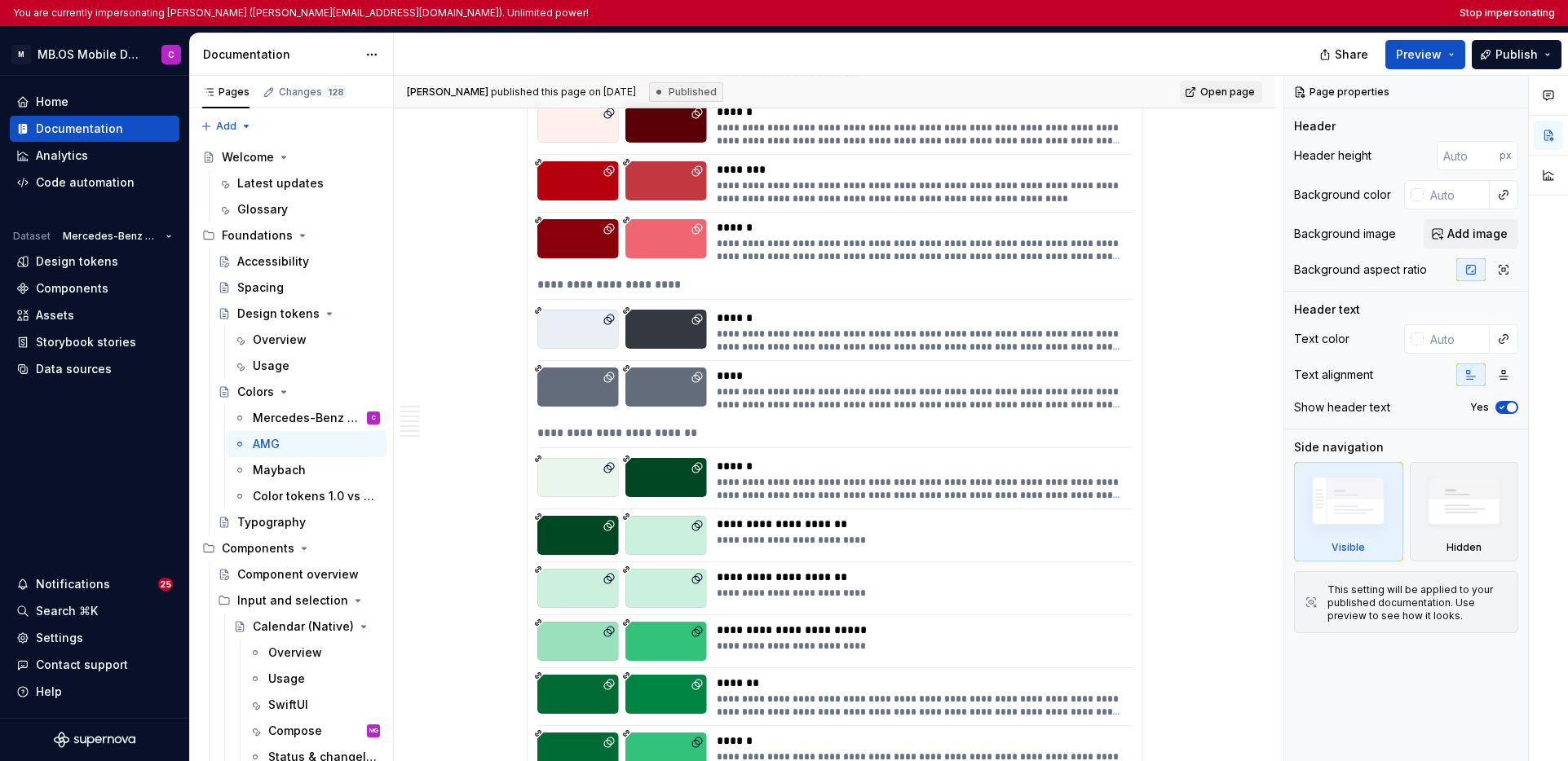
scroll to position [1487, 0]
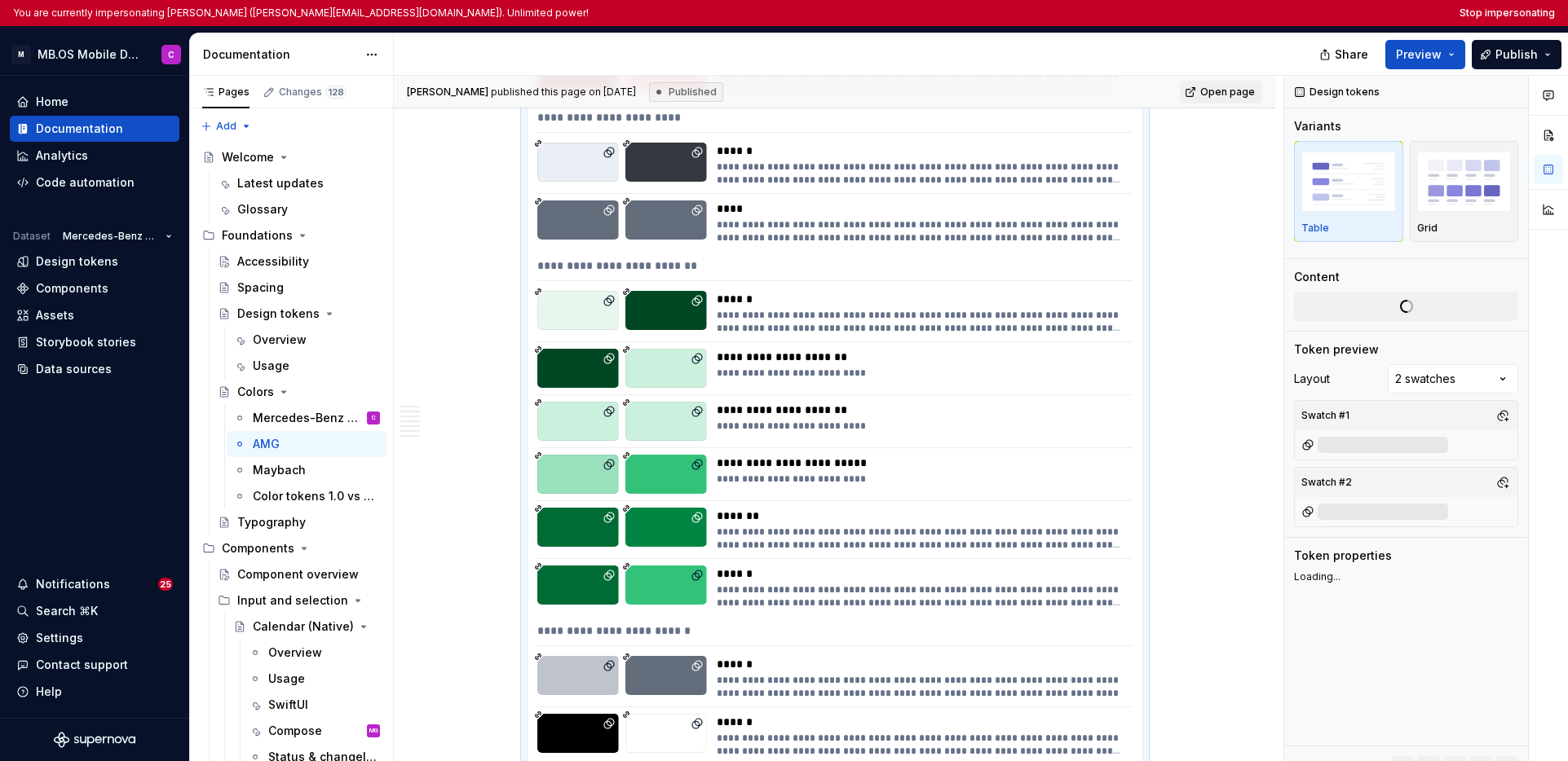
click at [728, 277] on div "**********" at bounding box center [835, 269] width 596 height 24
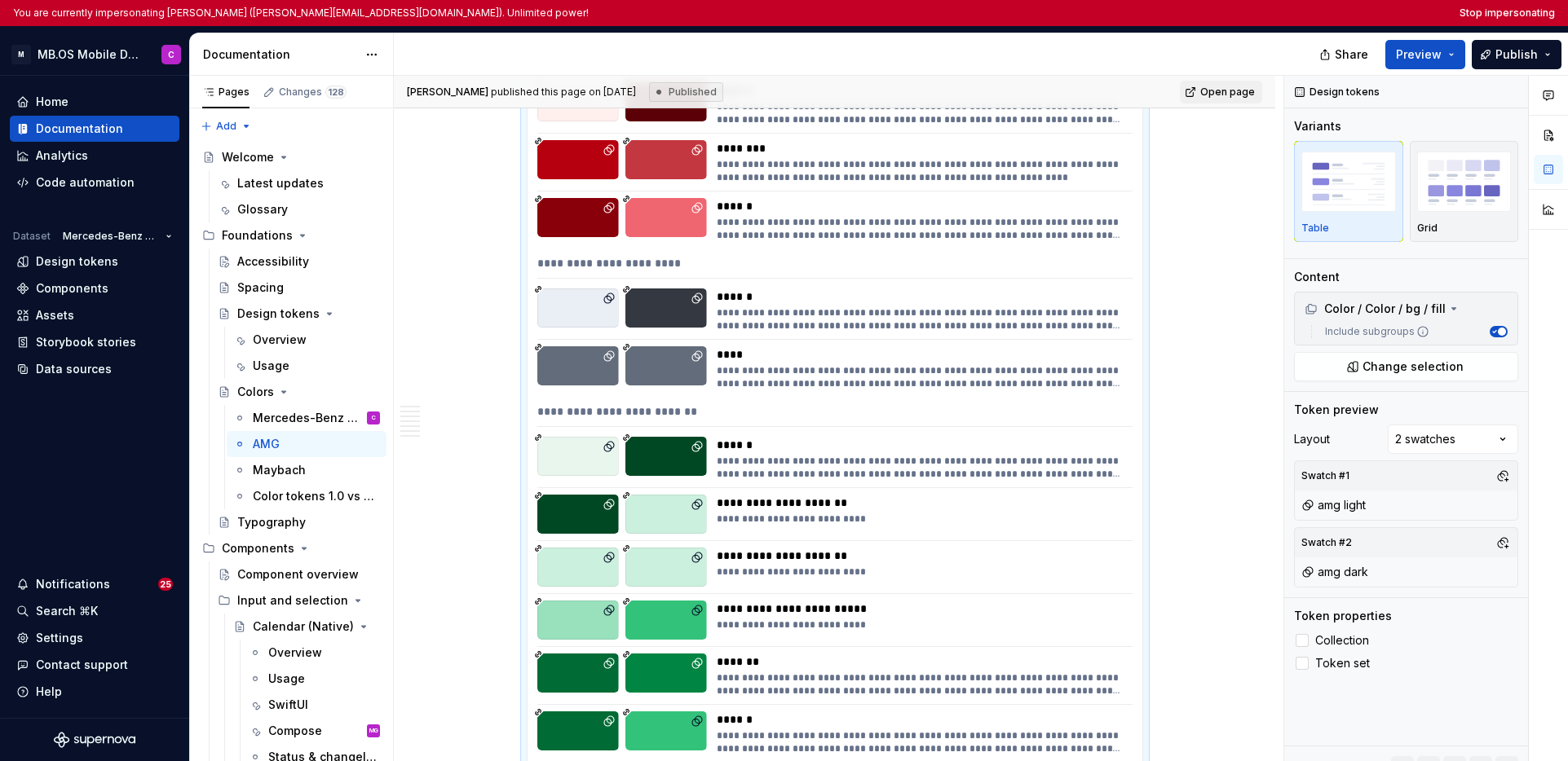
scroll to position [1352, 0]
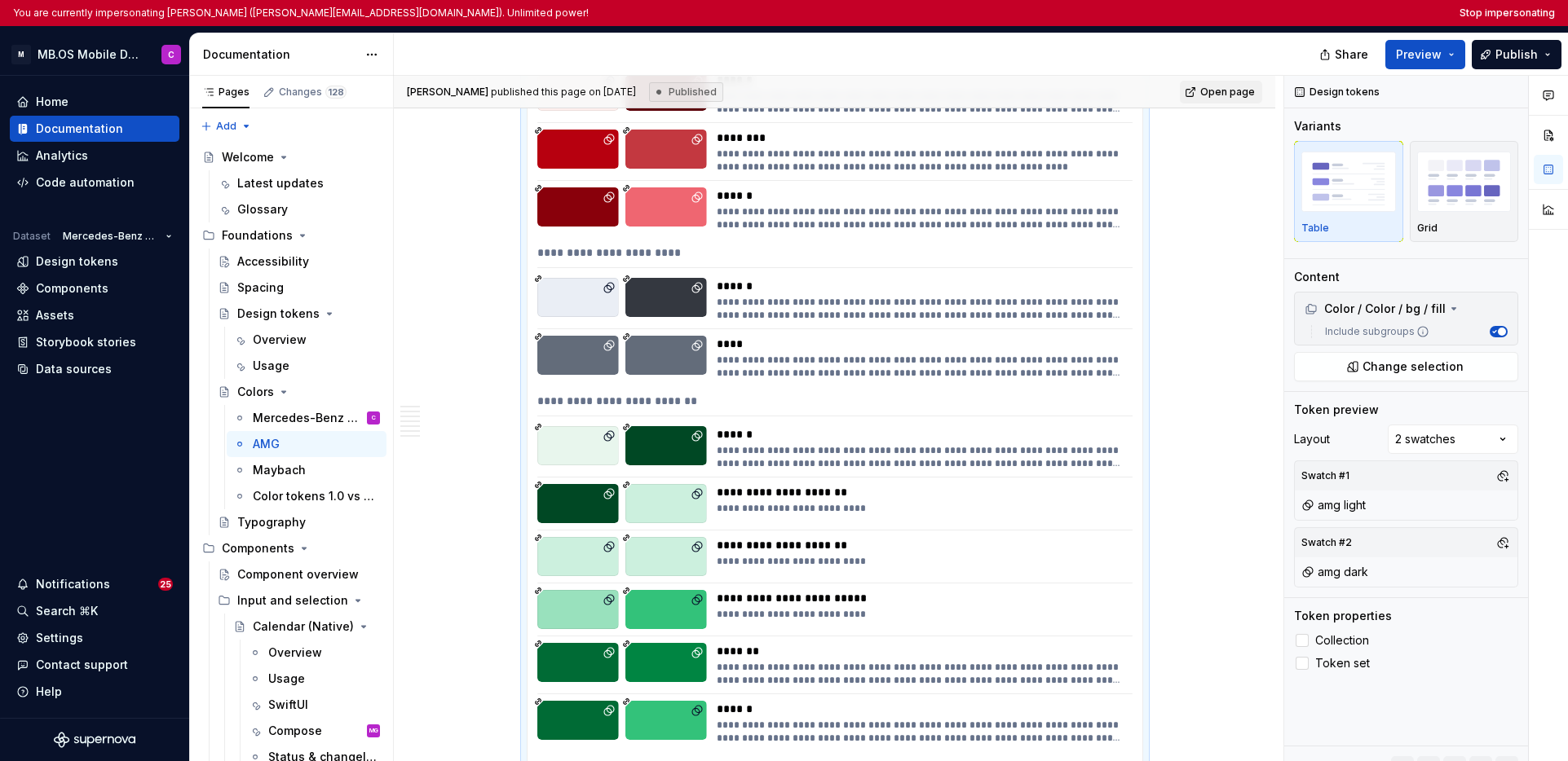
click at [924, 447] on div "**********" at bounding box center [920, 457] width 406 height 26
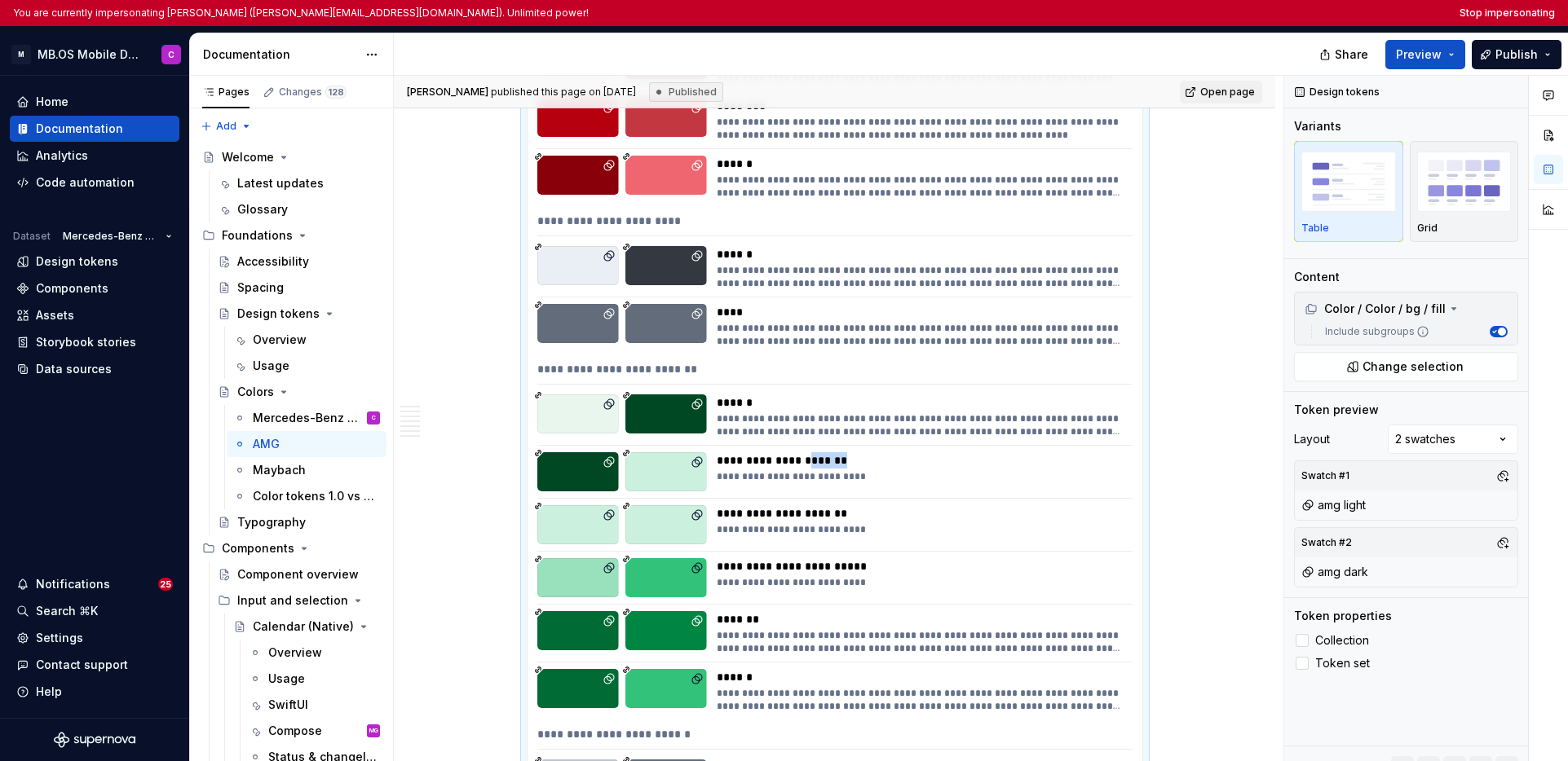
drag, startPoint x: 845, startPoint y: 460, endPoint x: 810, endPoint y: 463, distance: 35.1
click at [810, 463] on div "**********" at bounding box center [920, 460] width 406 height 17
drag, startPoint x: 838, startPoint y: 460, endPoint x: 812, endPoint y: 460, distance: 26.0
click at [812, 460] on div "**********" at bounding box center [920, 460] width 406 height 17
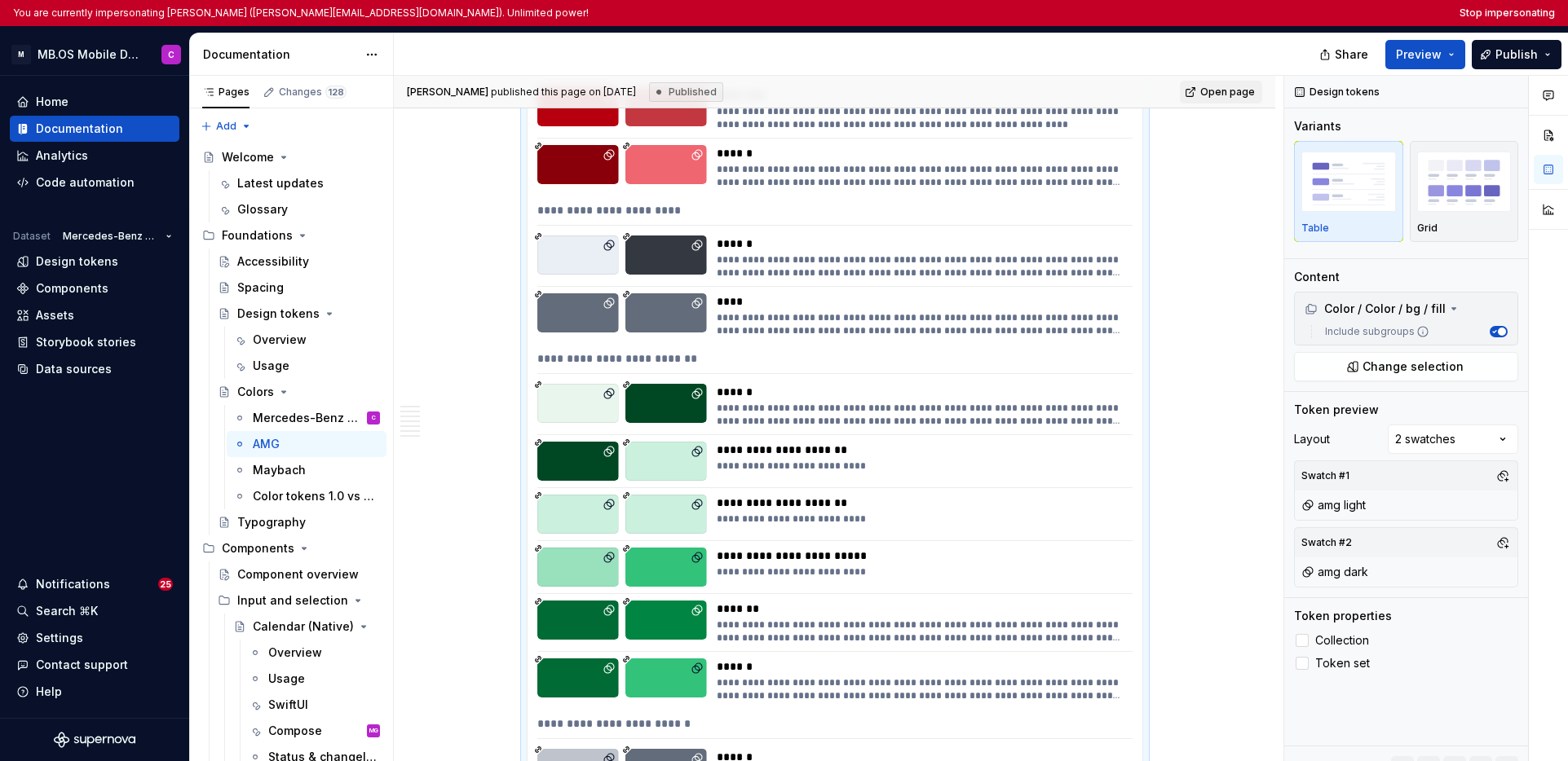
scroll to position [1405, 0]
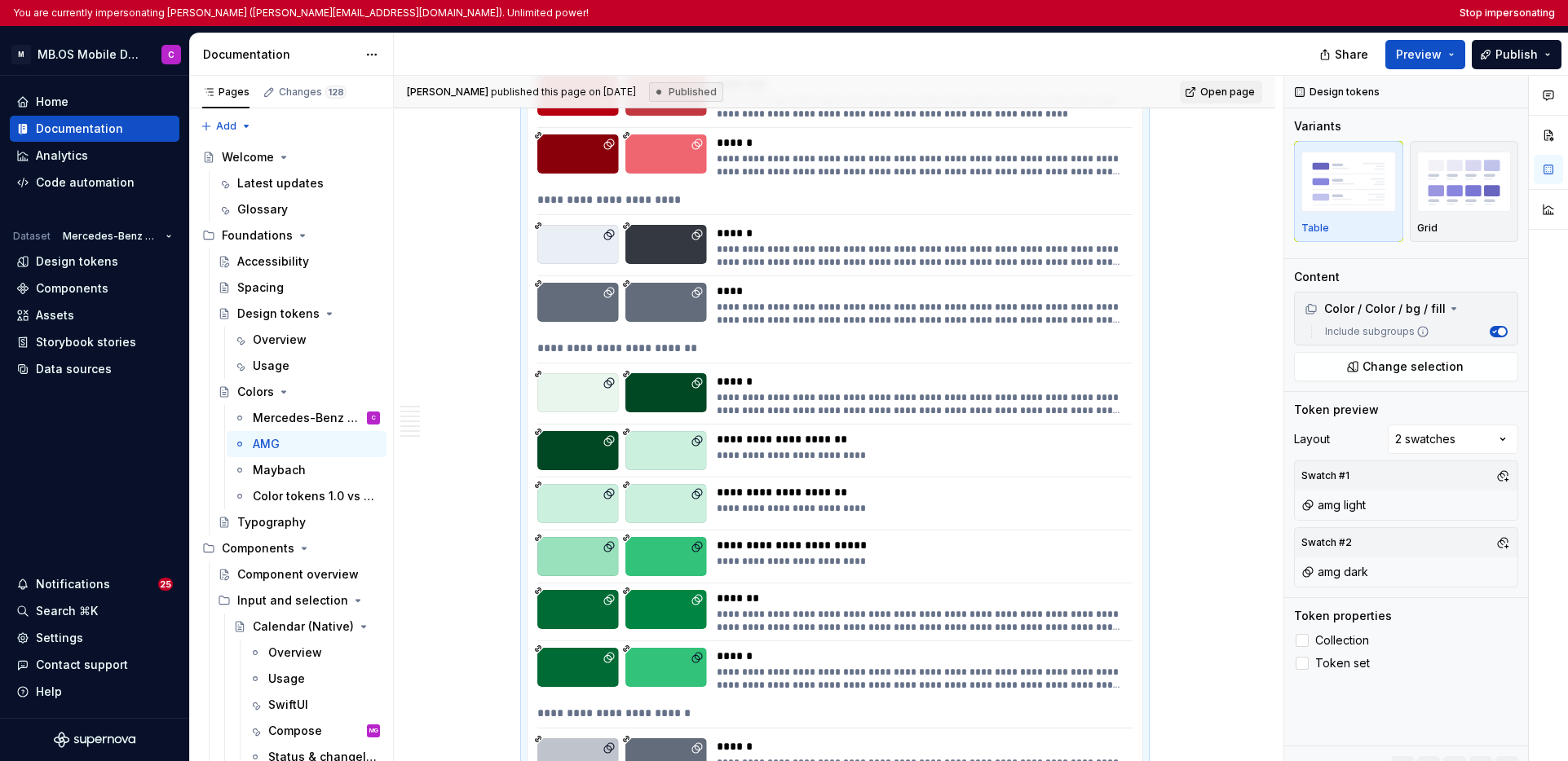
click at [581, 451] on div at bounding box center [578, 450] width 82 height 39
click at [535, 429] on icon at bounding box center [538, 432] width 8 height 8
click at [535, 430] on icon at bounding box center [538, 432] width 8 height 8
click at [537, 588] on icon at bounding box center [537, 591] width 6 height 6
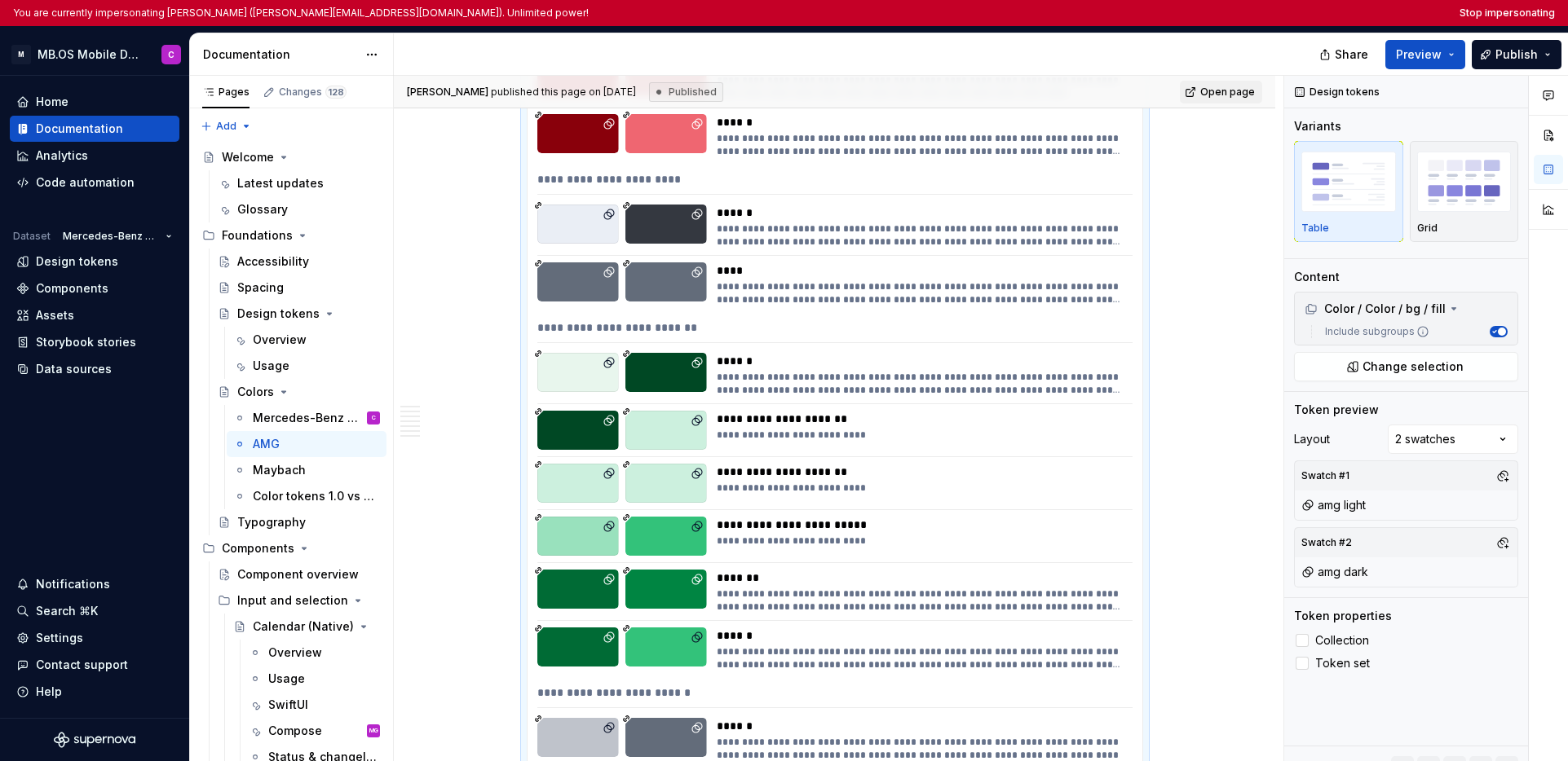
type textarea "*"
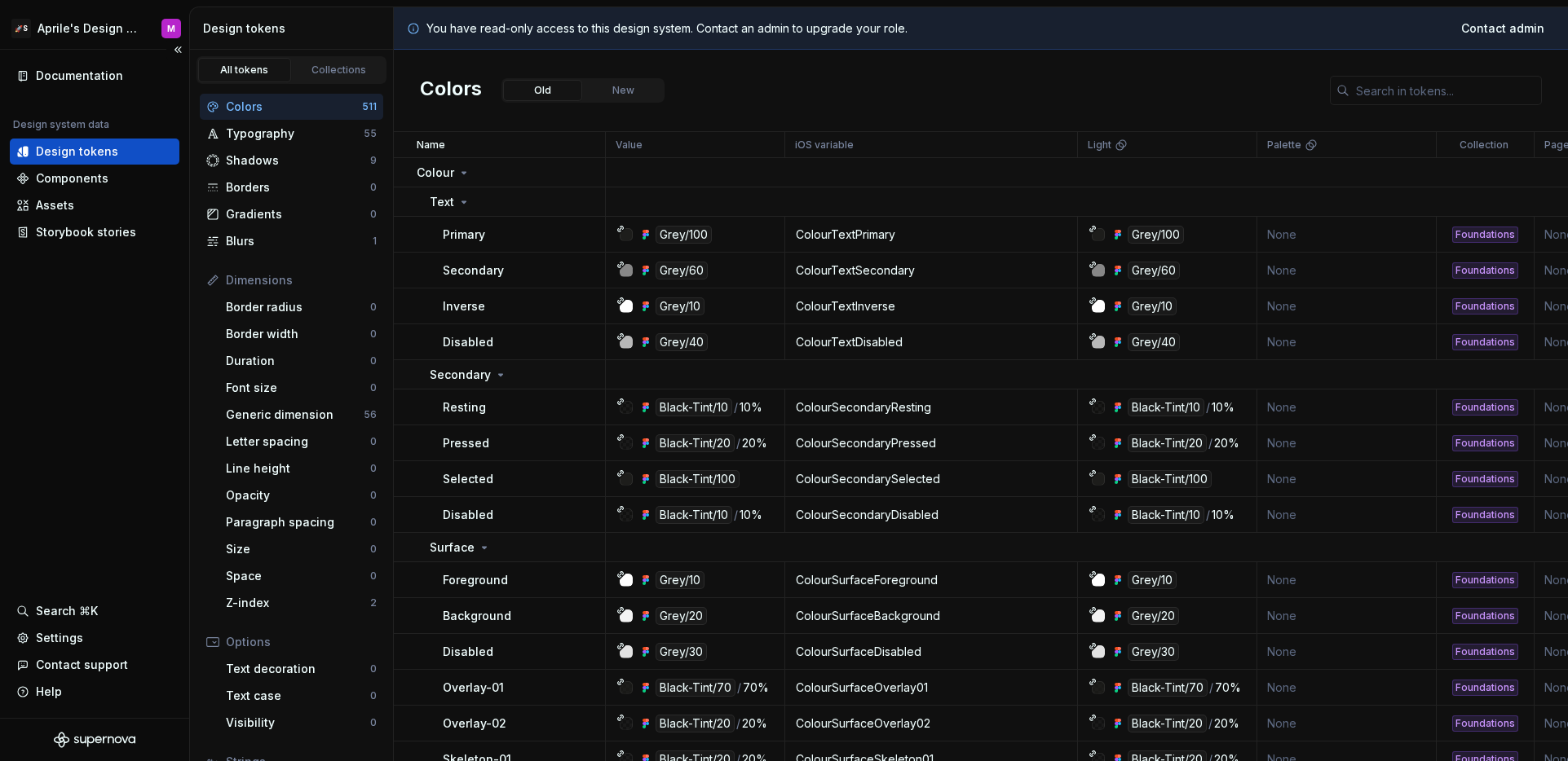
click at [87, 325] on div "Documentation Design system data Design tokens Components Assets Storybook stor…" at bounding box center [95, 383] width 189 height 668
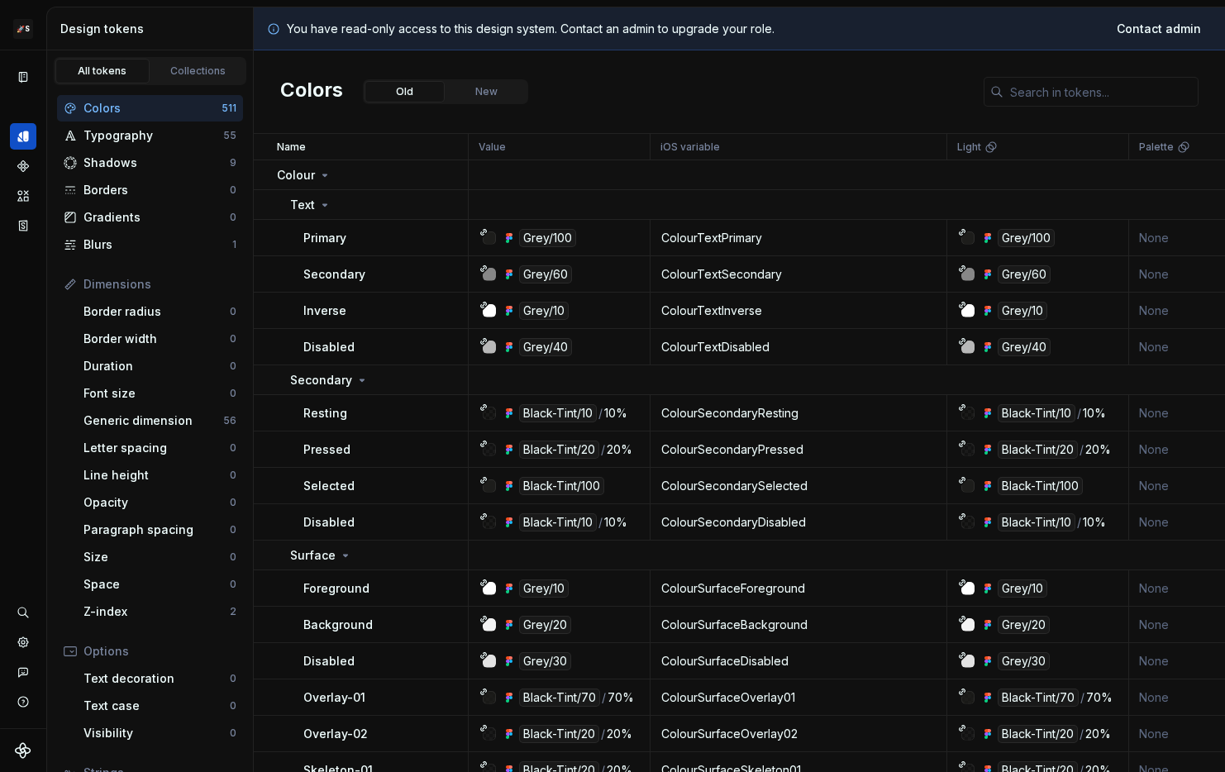
scroll to position [21, 0]
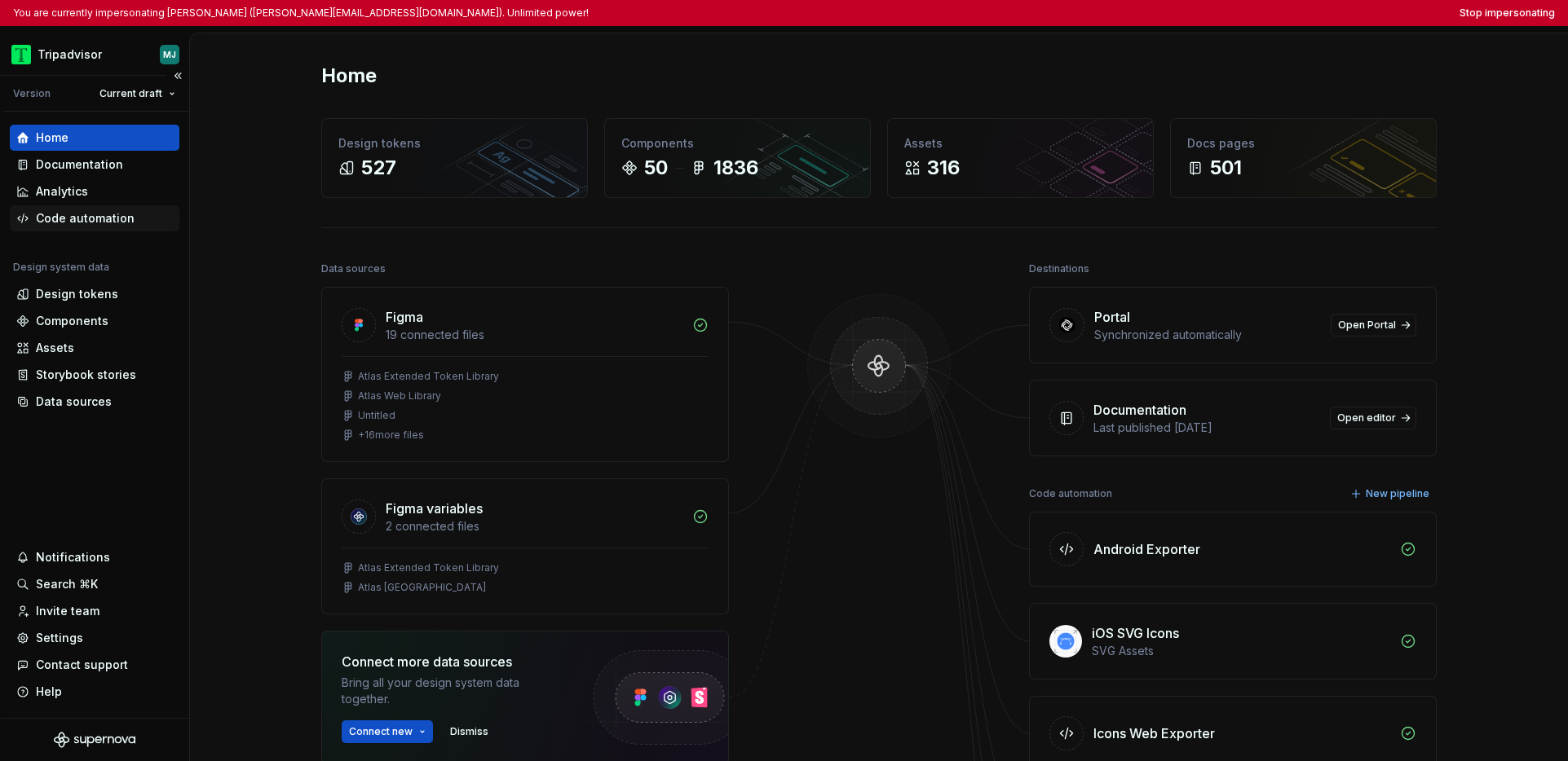
click at [95, 223] on div "Code automation" at bounding box center [85, 218] width 99 height 17
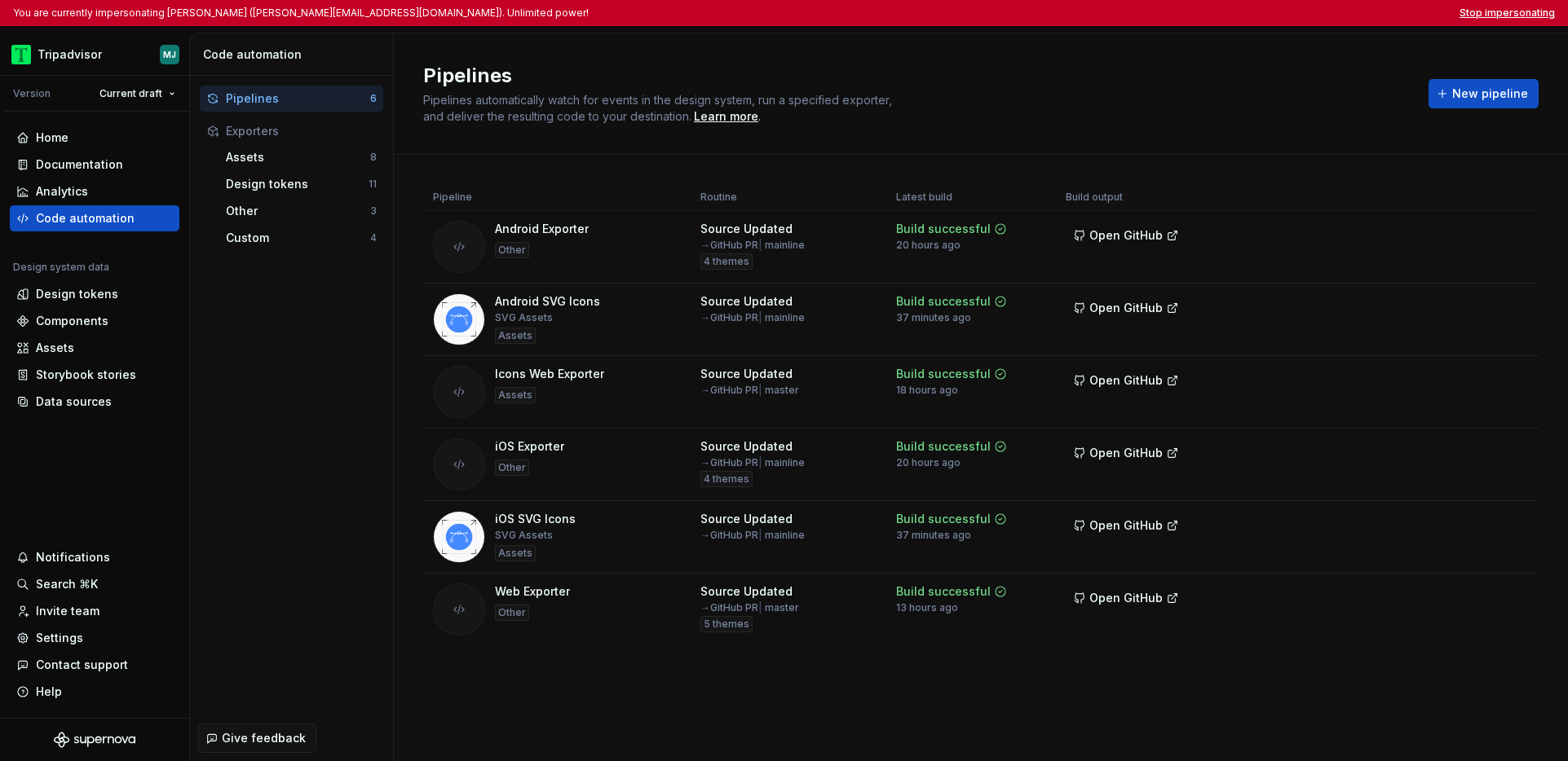
click at [1207, 17] on button "Stop impersonating" at bounding box center [1507, 13] width 96 height 13
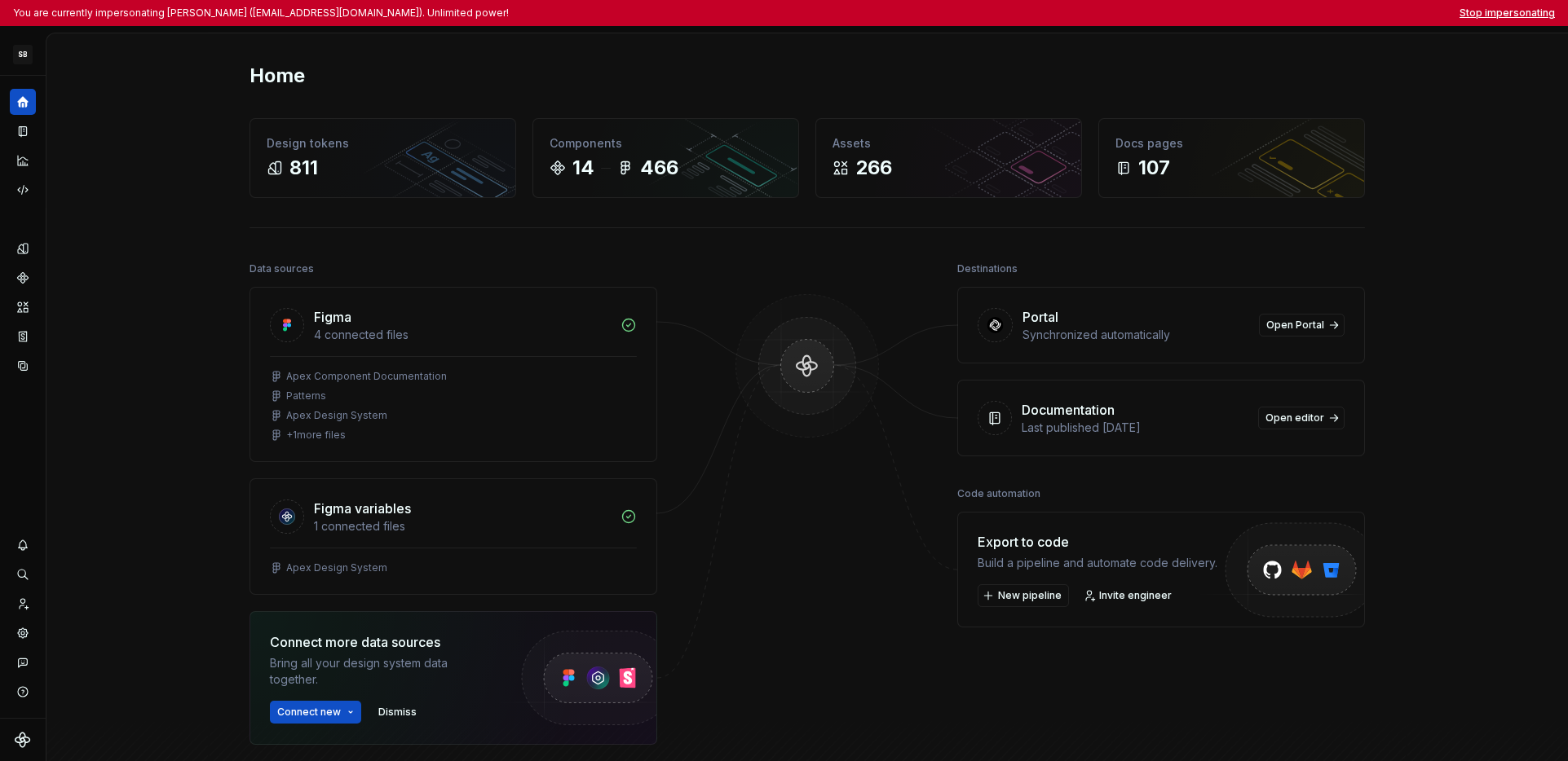
click at [1207, 16] on button "Stop impersonating" at bounding box center [1507, 13] width 96 height 13
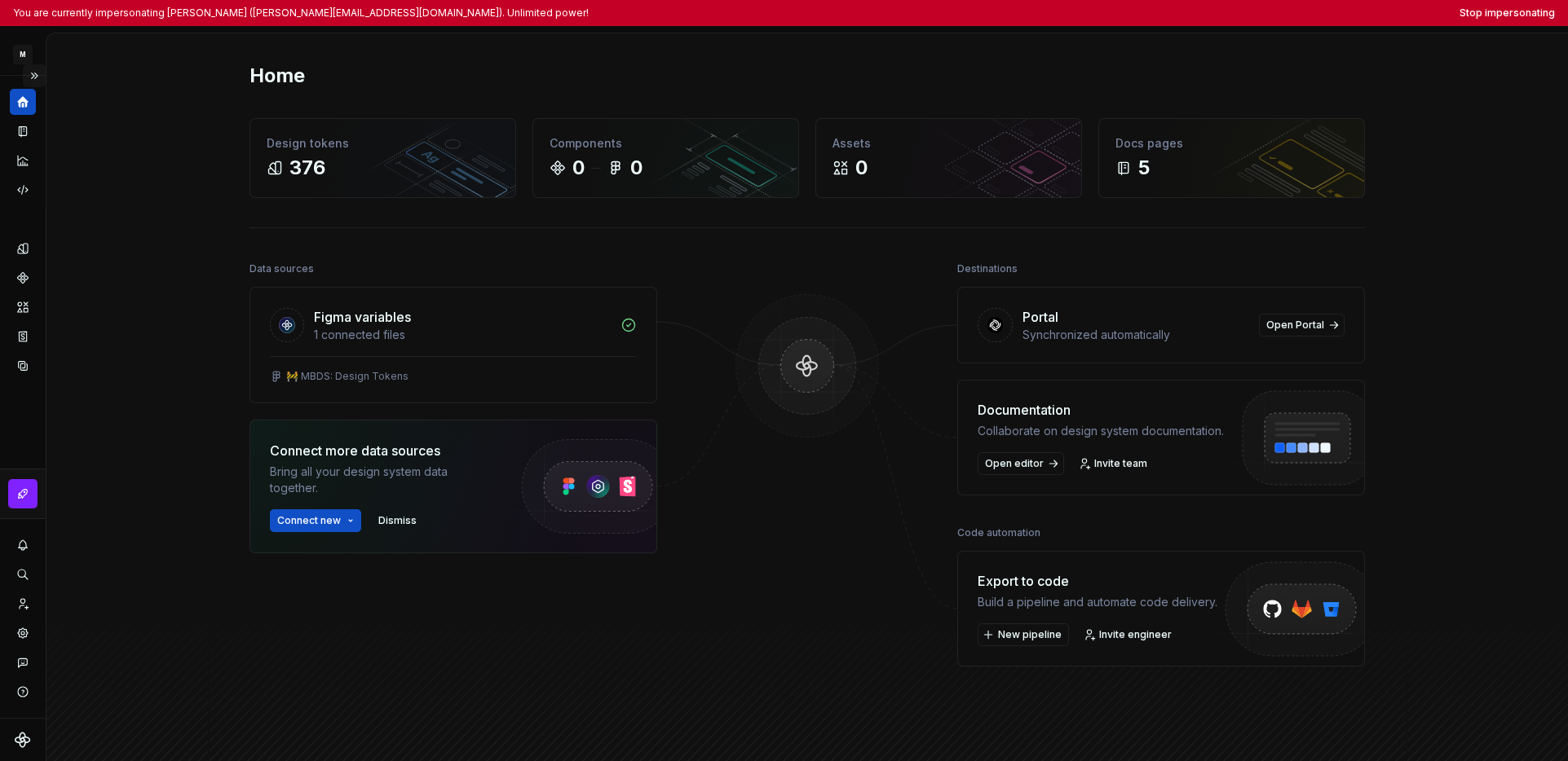
click at [38, 69] on button "Expand sidebar" at bounding box center [34, 75] width 23 height 23
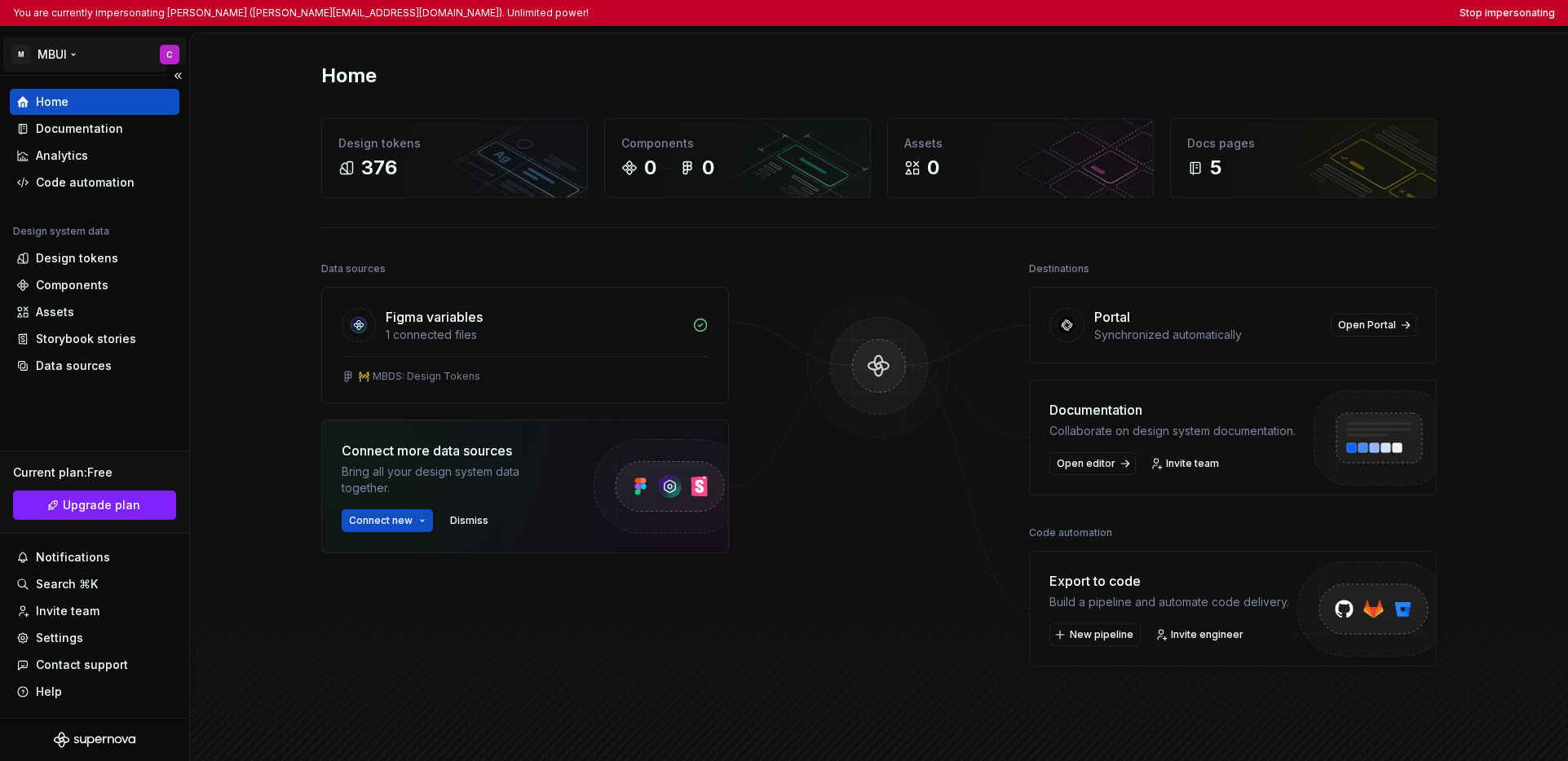
click at [53, 59] on html "You are currently impersonating [PERSON_NAME] ([PERSON_NAME][EMAIL_ADDRESS][DOM…" at bounding box center [784, 380] width 1568 height 761
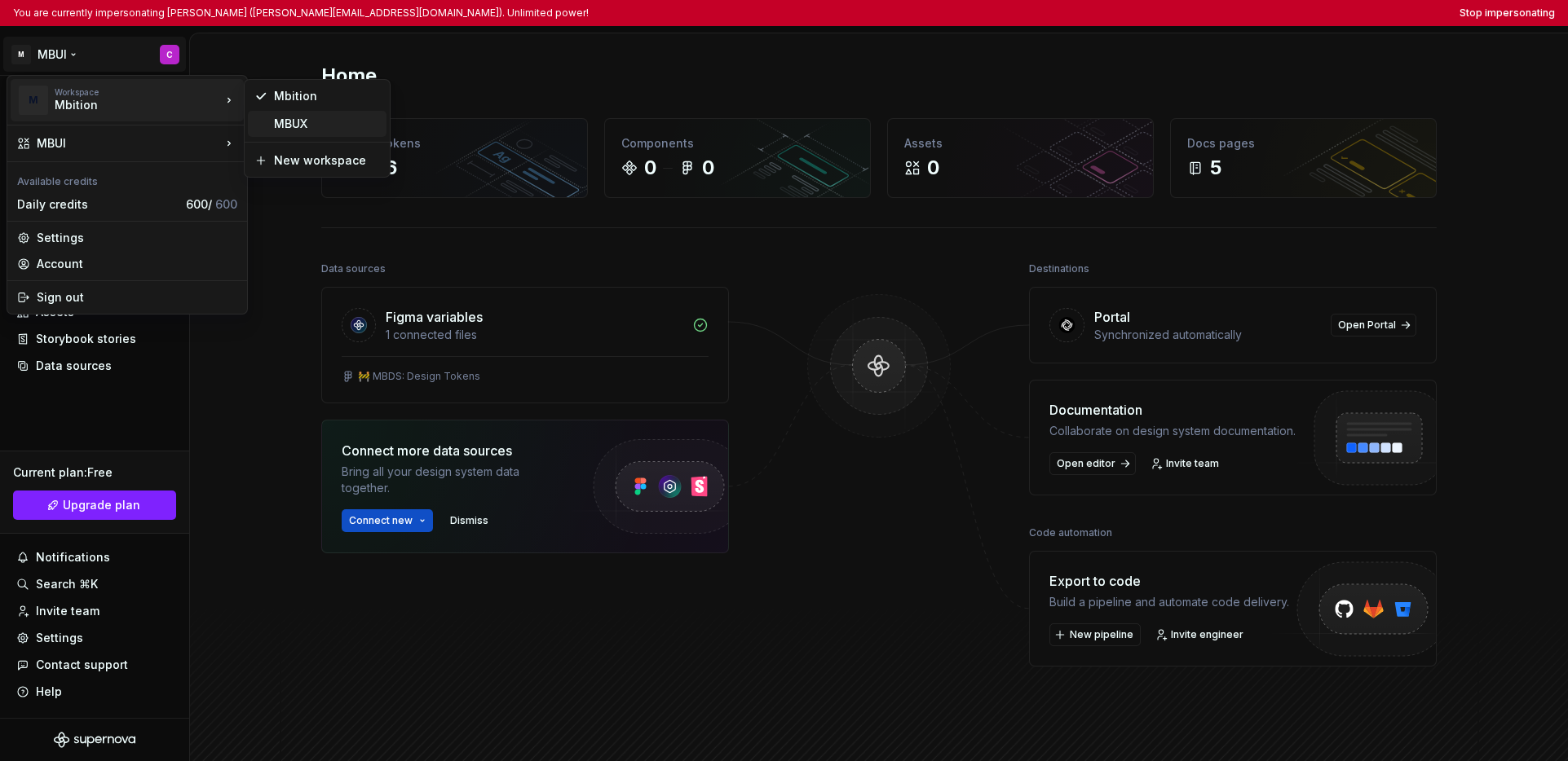
click at [293, 127] on div "MBUX" at bounding box center [326, 123] width 106 height 17
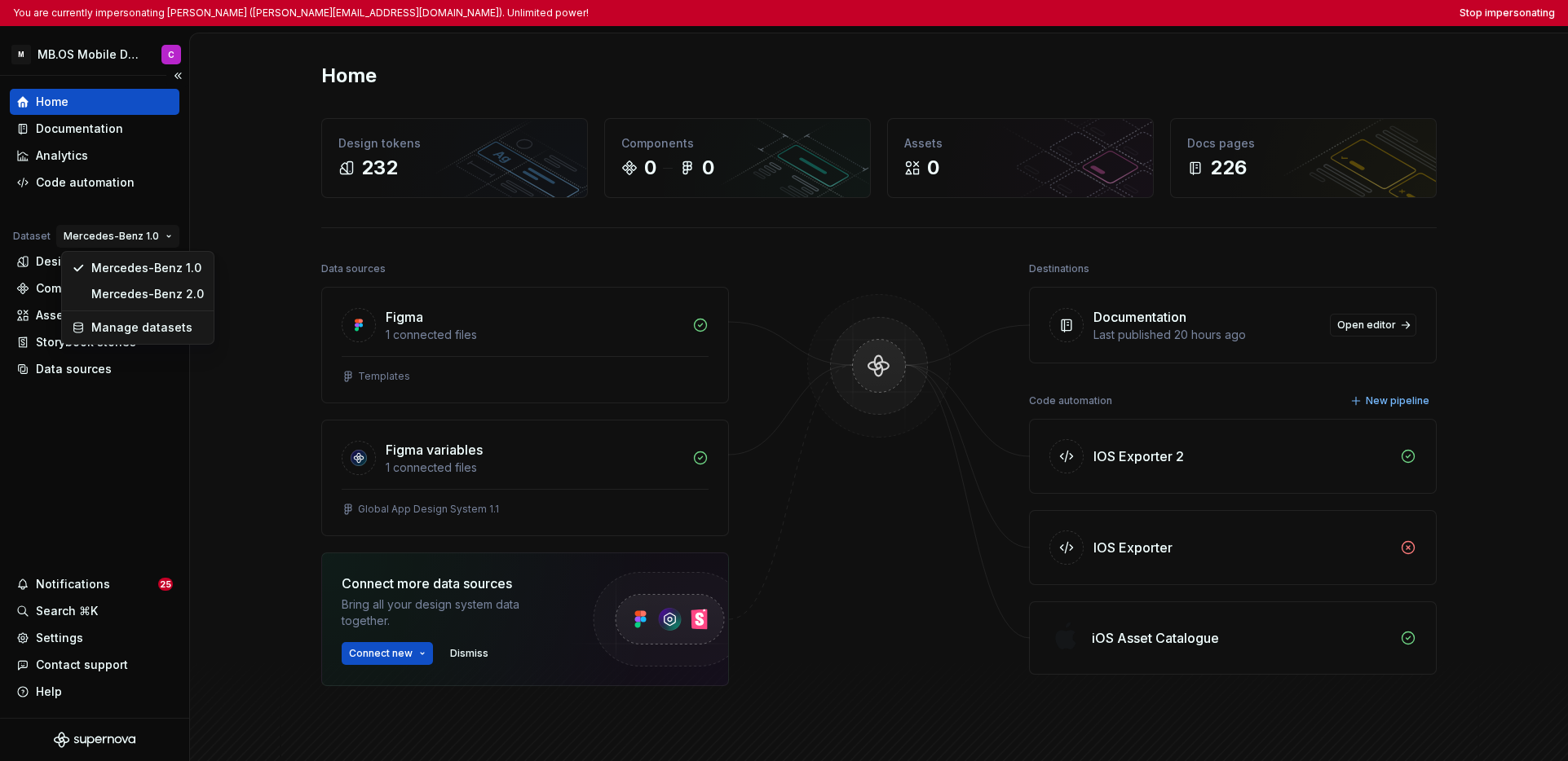
click at [106, 238] on html "You are currently impersonating Carla (carla.corretge_orteu@mercedes-benz.com).…" at bounding box center [784, 380] width 1568 height 761
click at [108, 420] on html "You are currently impersonating Carla (carla.corretge_orteu@mercedes-benz.com).…" at bounding box center [784, 380] width 1568 height 761
click at [97, 370] on div "Data sources" at bounding box center [73, 369] width 76 height 17
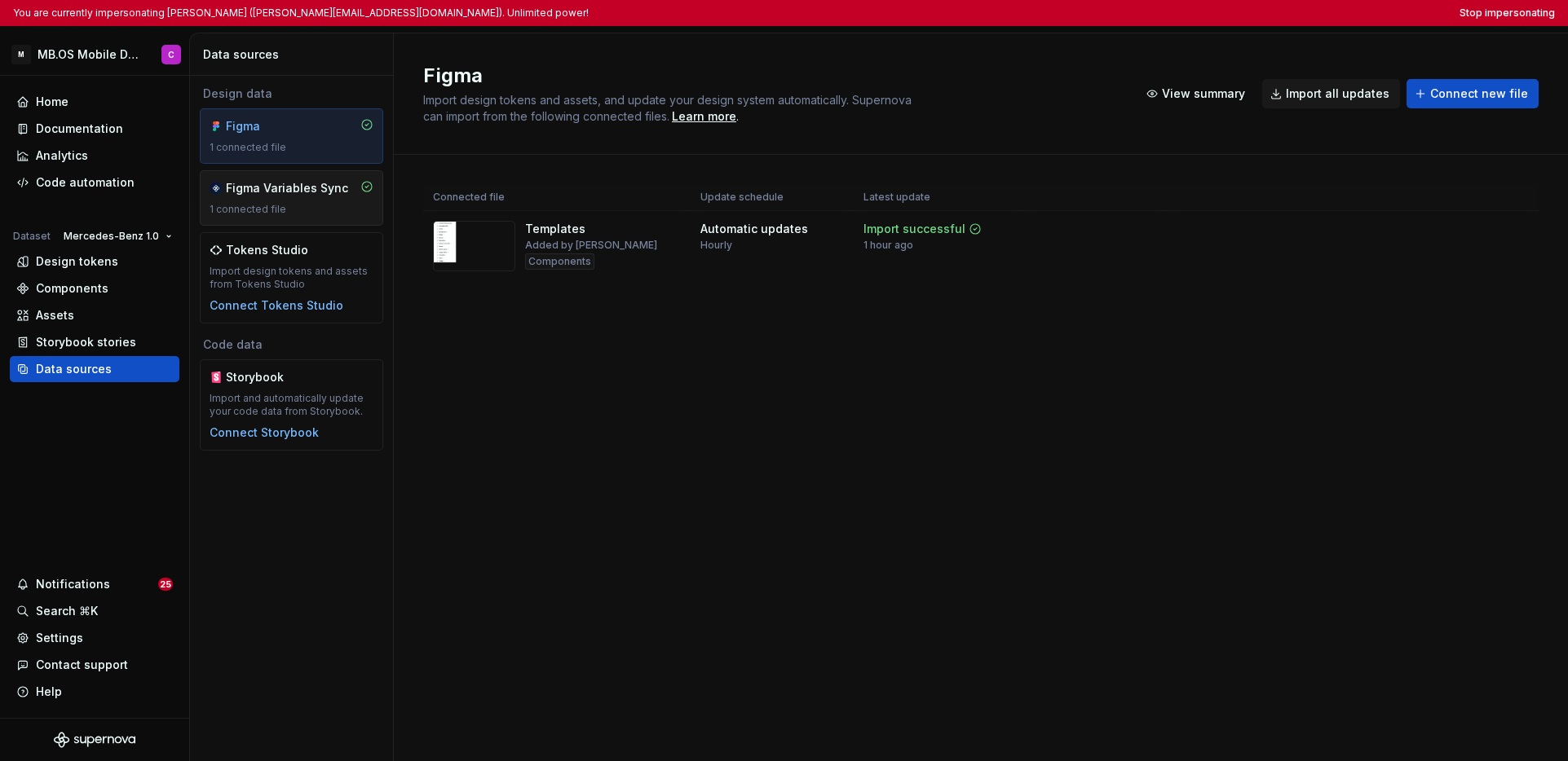
click at [286, 195] on div "Figma Variables Sync" at bounding box center [287, 188] width 122 height 17
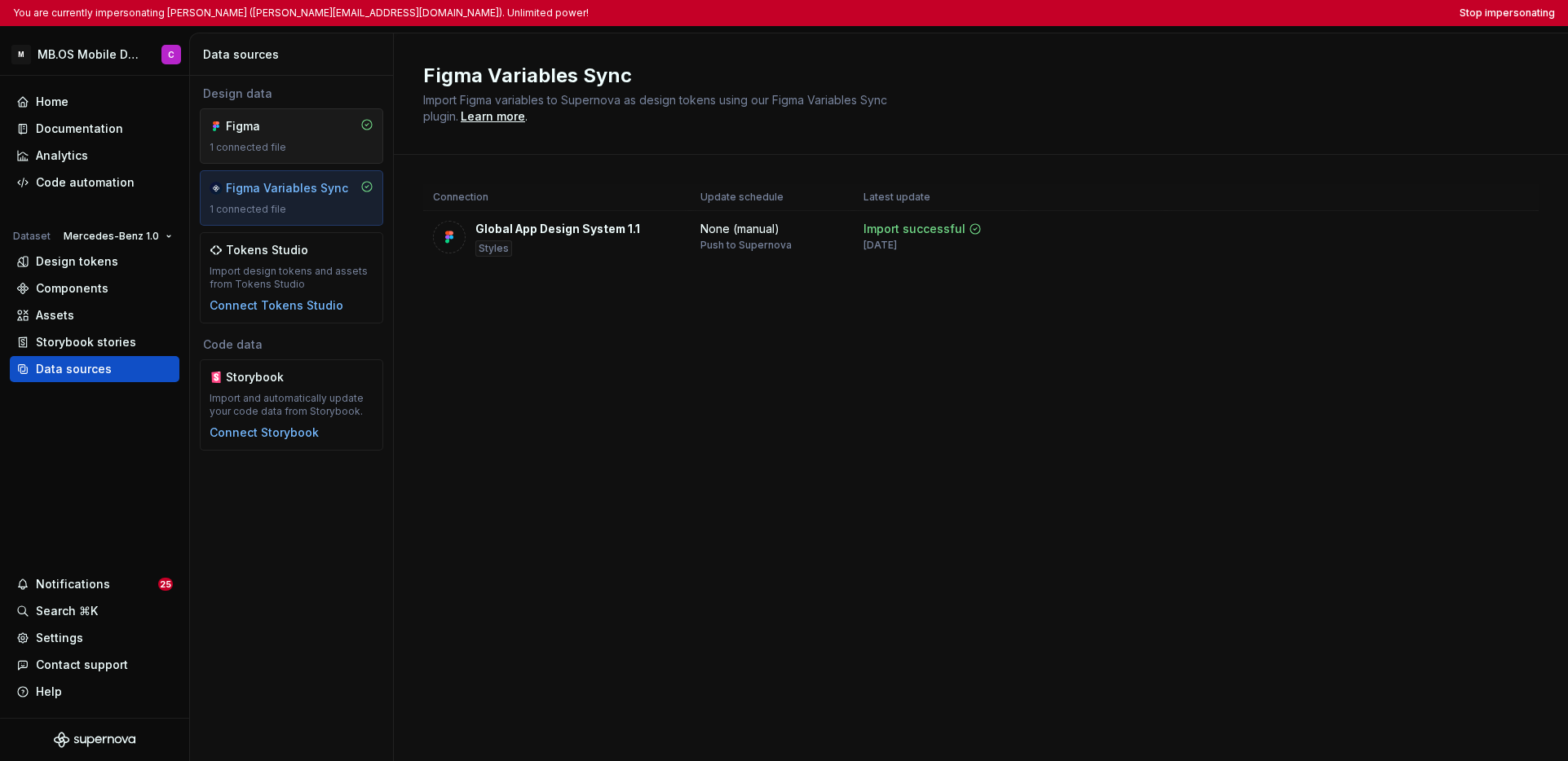
click at [290, 146] on div "1 connected file" at bounding box center [291, 147] width 164 height 13
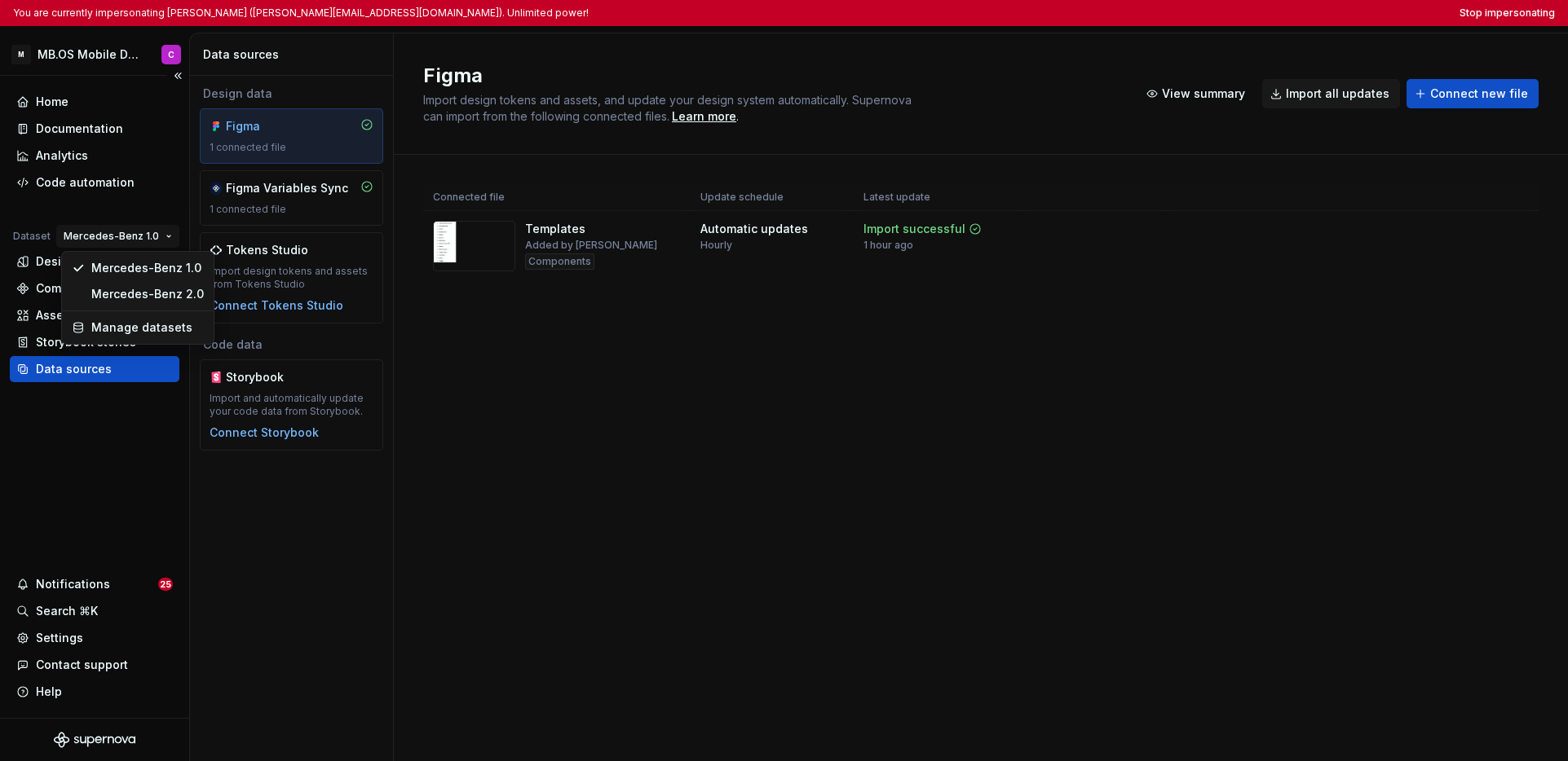
click at [128, 241] on html "You are currently impersonating Carla (carla.corretge_orteu@mercedes-benz.com).…" at bounding box center [784, 380] width 1568 height 761
click at [139, 294] on div "Mercedes-Benz 2.0" at bounding box center [148, 294] width 112 height 17
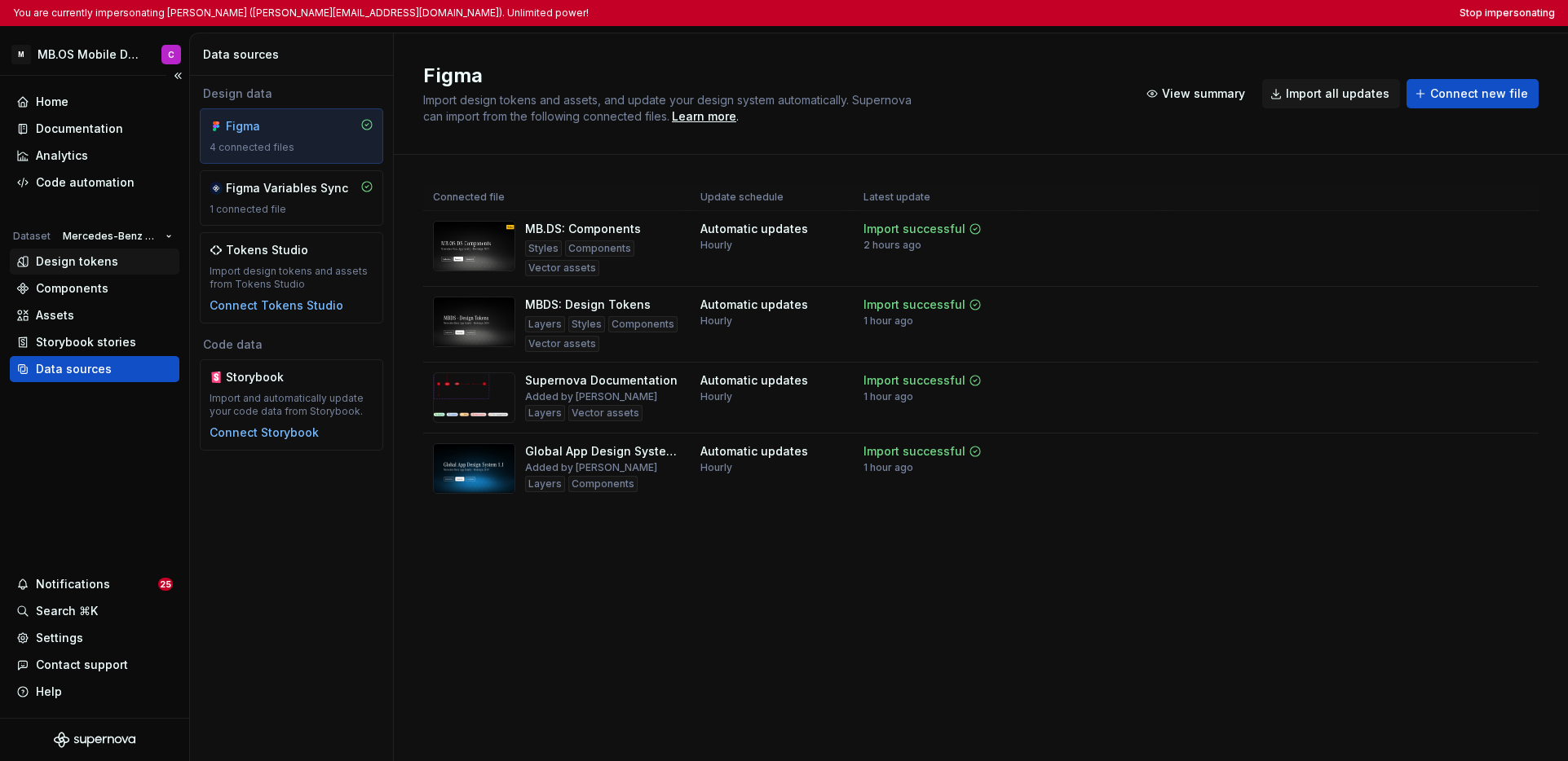
click at [101, 265] on div "Design tokens" at bounding box center [77, 261] width 83 height 17
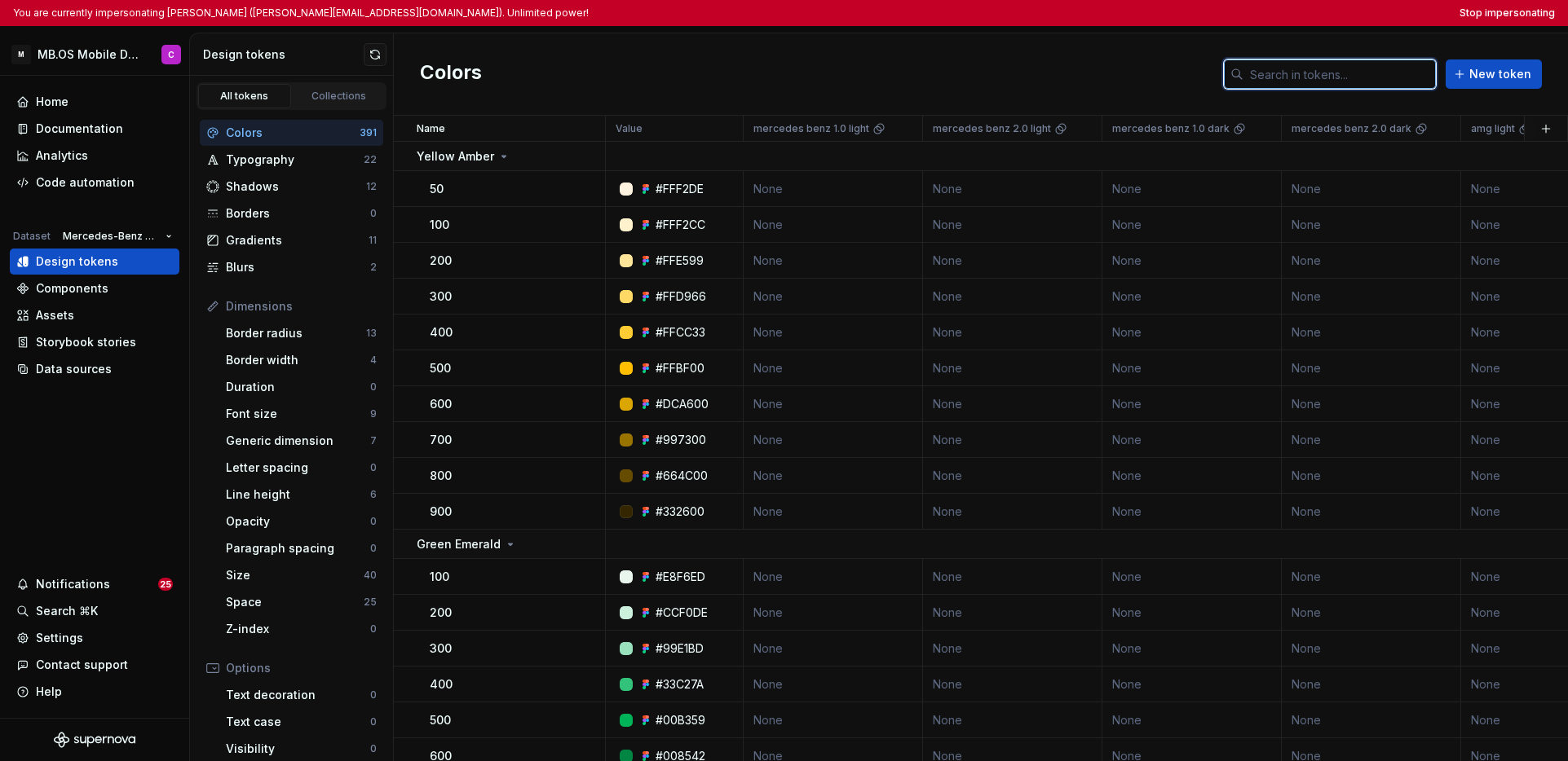
click at [1207, 73] on input "text" at bounding box center [1339, 74] width 192 height 30
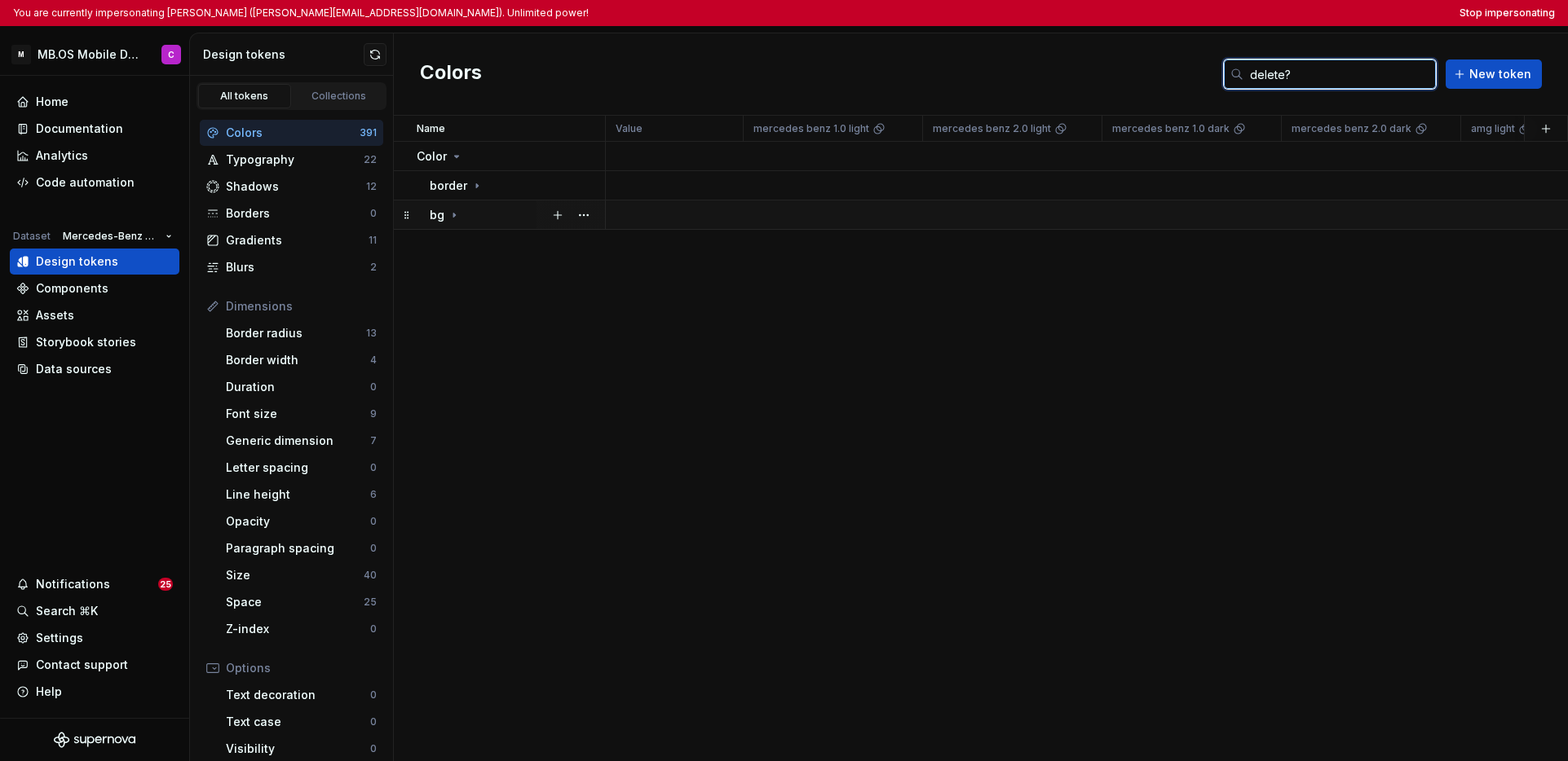
type input "delete?"
click at [460, 214] on icon at bounding box center [454, 215] width 13 height 13
click at [462, 244] on icon at bounding box center [466, 243] width 13 height 13
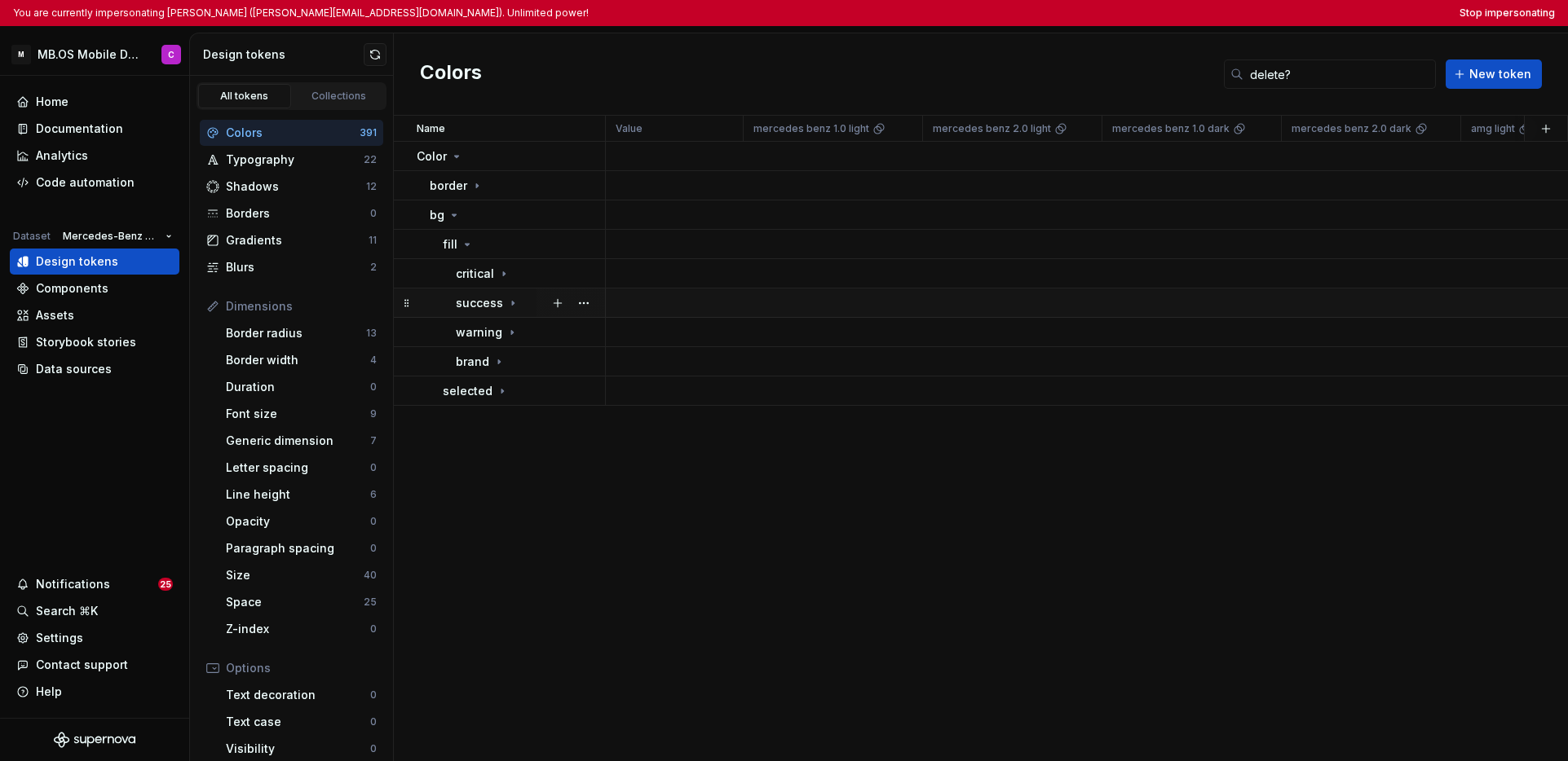
click at [487, 307] on p "success" at bounding box center [479, 303] width 47 height 17
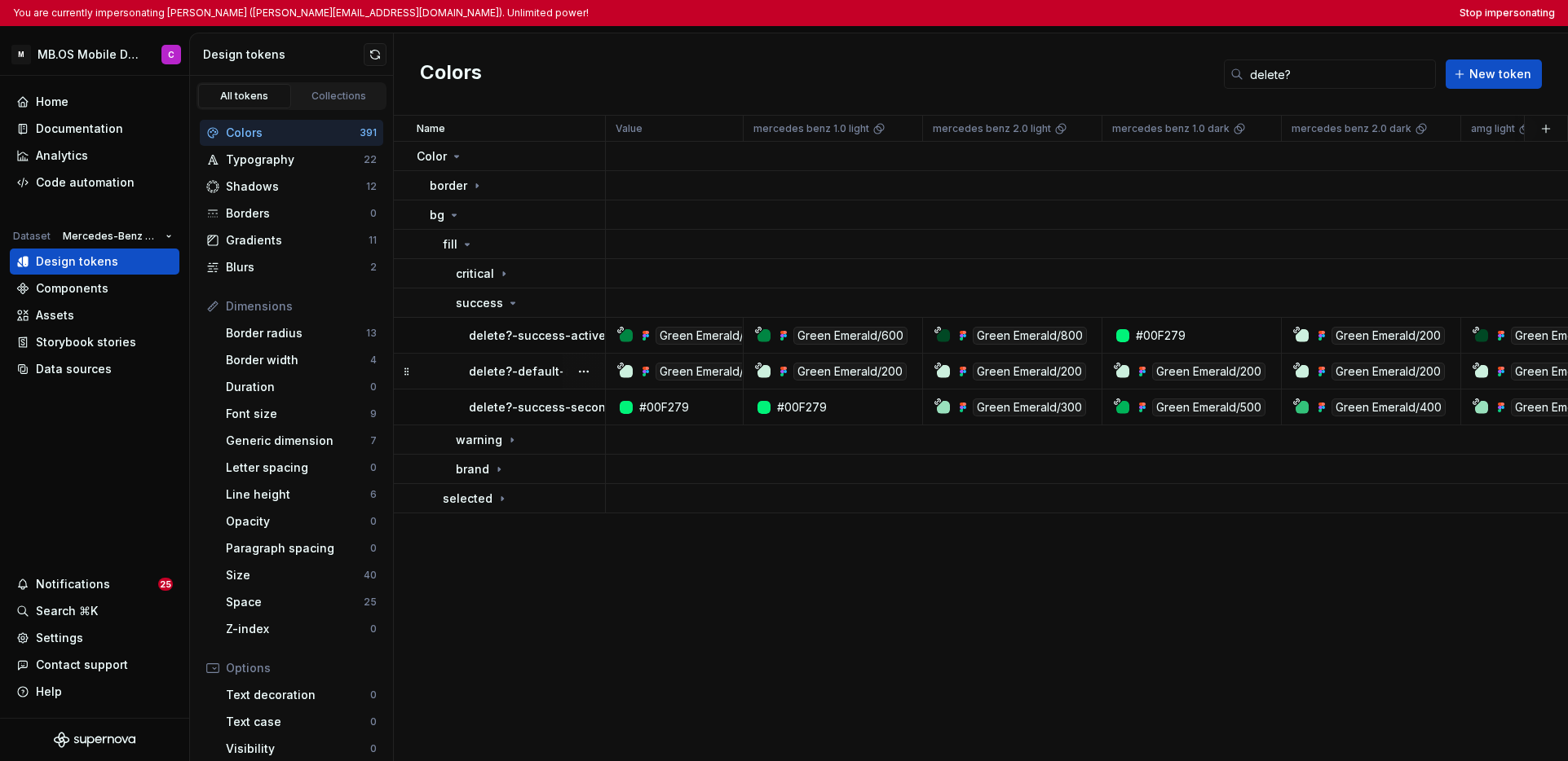
click at [516, 374] on p "delete?-default-active" at bounding box center [534, 372] width 131 height 17
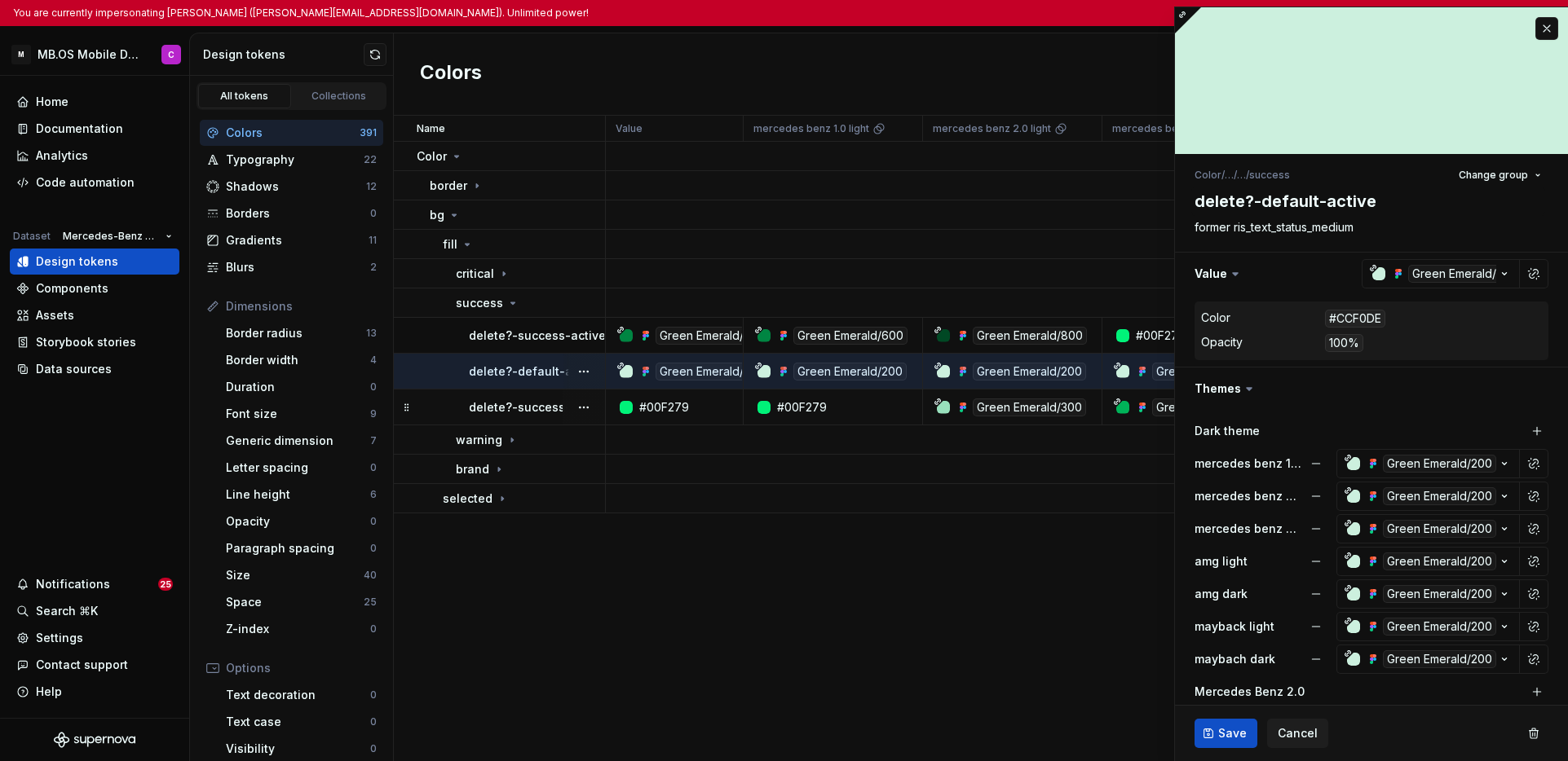
click at [543, 411] on p "delete?-success-secondary" at bounding box center [549, 407] width 163 height 17
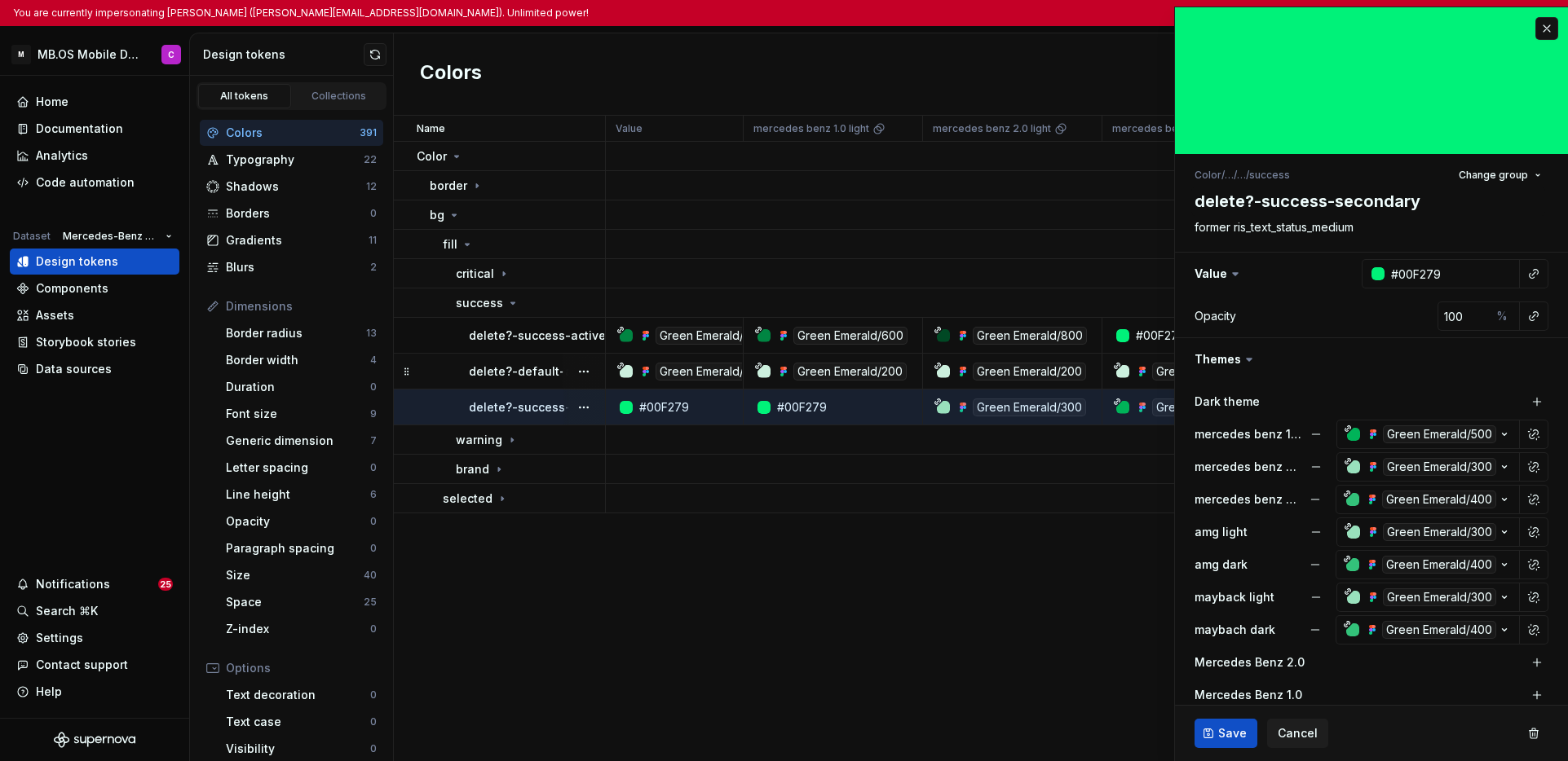
click at [552, 382] on td "delete?-default-active" at bounding box center [499, 372] width 212 height 35
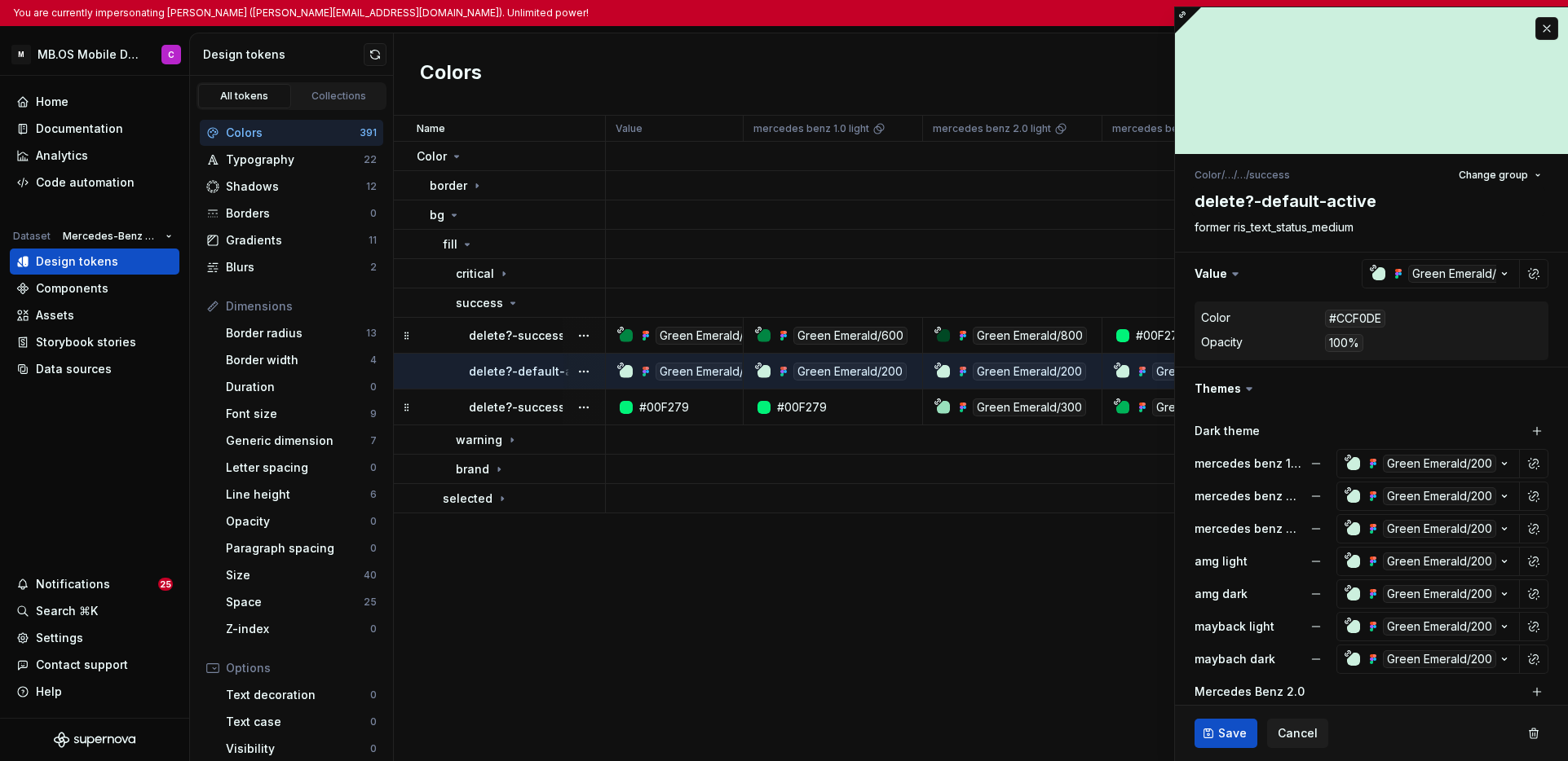
click at [547, 336] on p "delete?-success-active" at bounding box center [536, 335] width 137 height 17
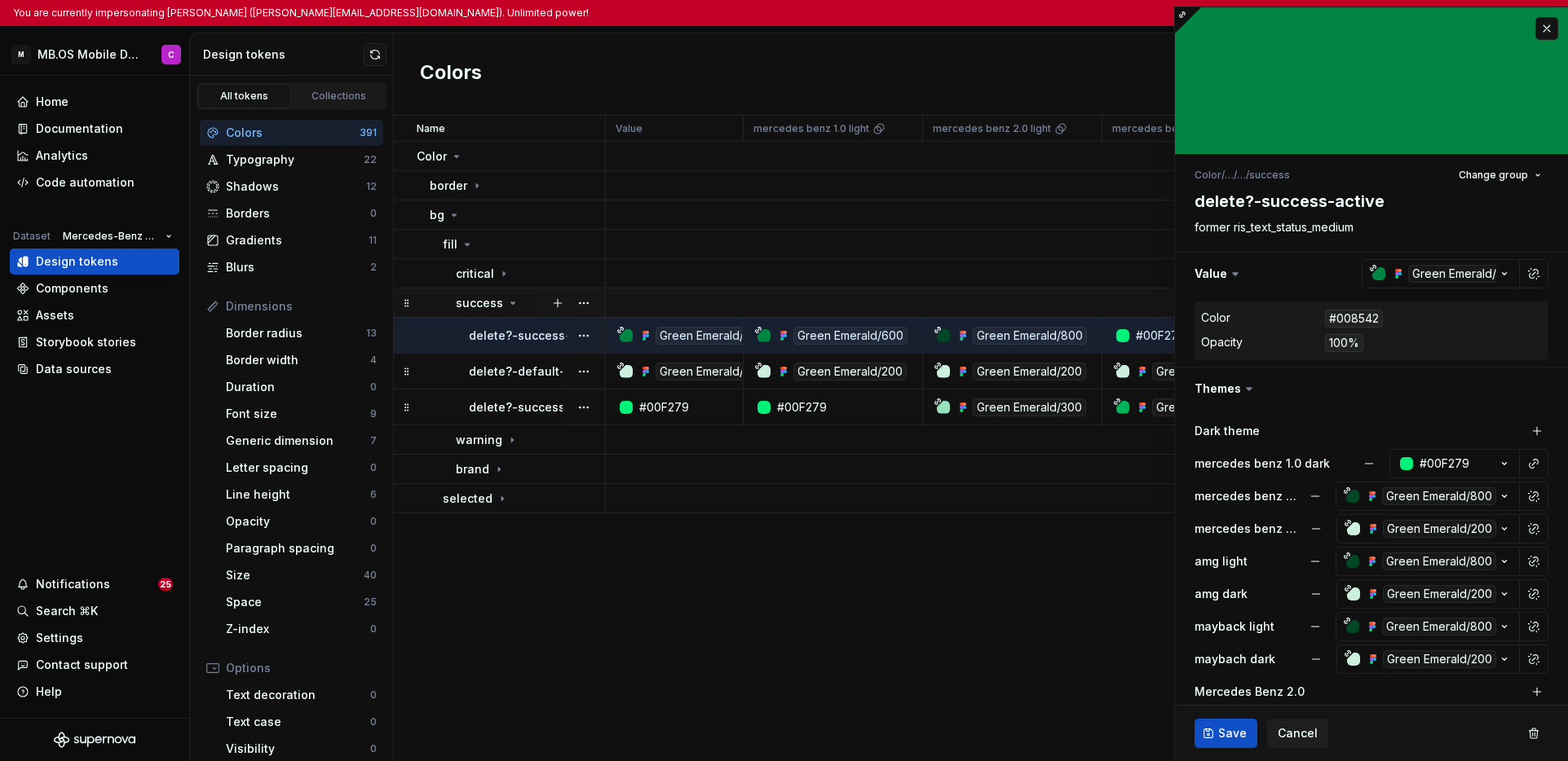
type textarea "*"
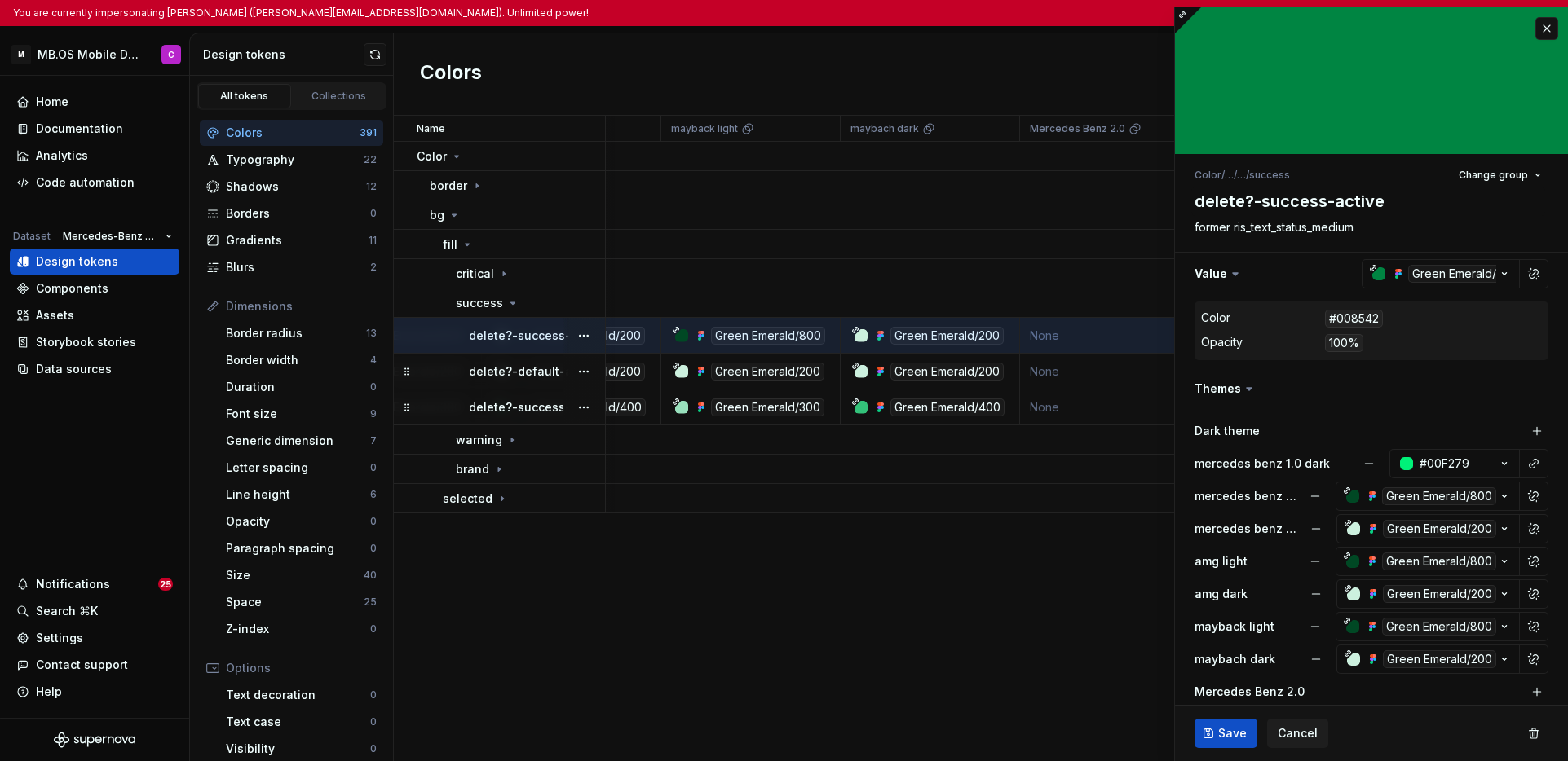
scroll to position [0, 1154]
click at [352, 104] on link "Collections" at bounding box center [339, 96] width 93 height 25
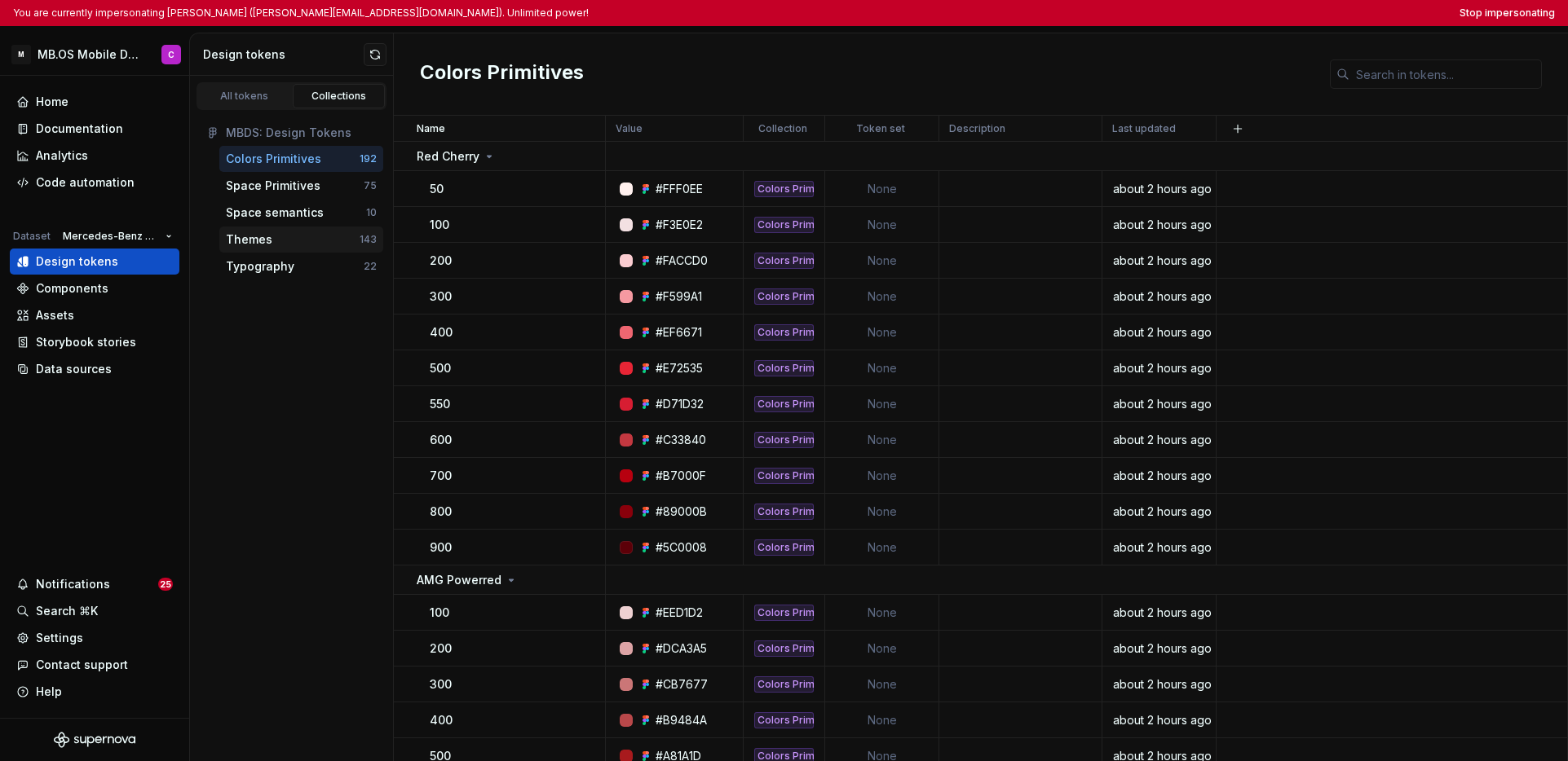
click at [304, 234] on div "Themes" at bounding box center [293, 240] width 134 height 17
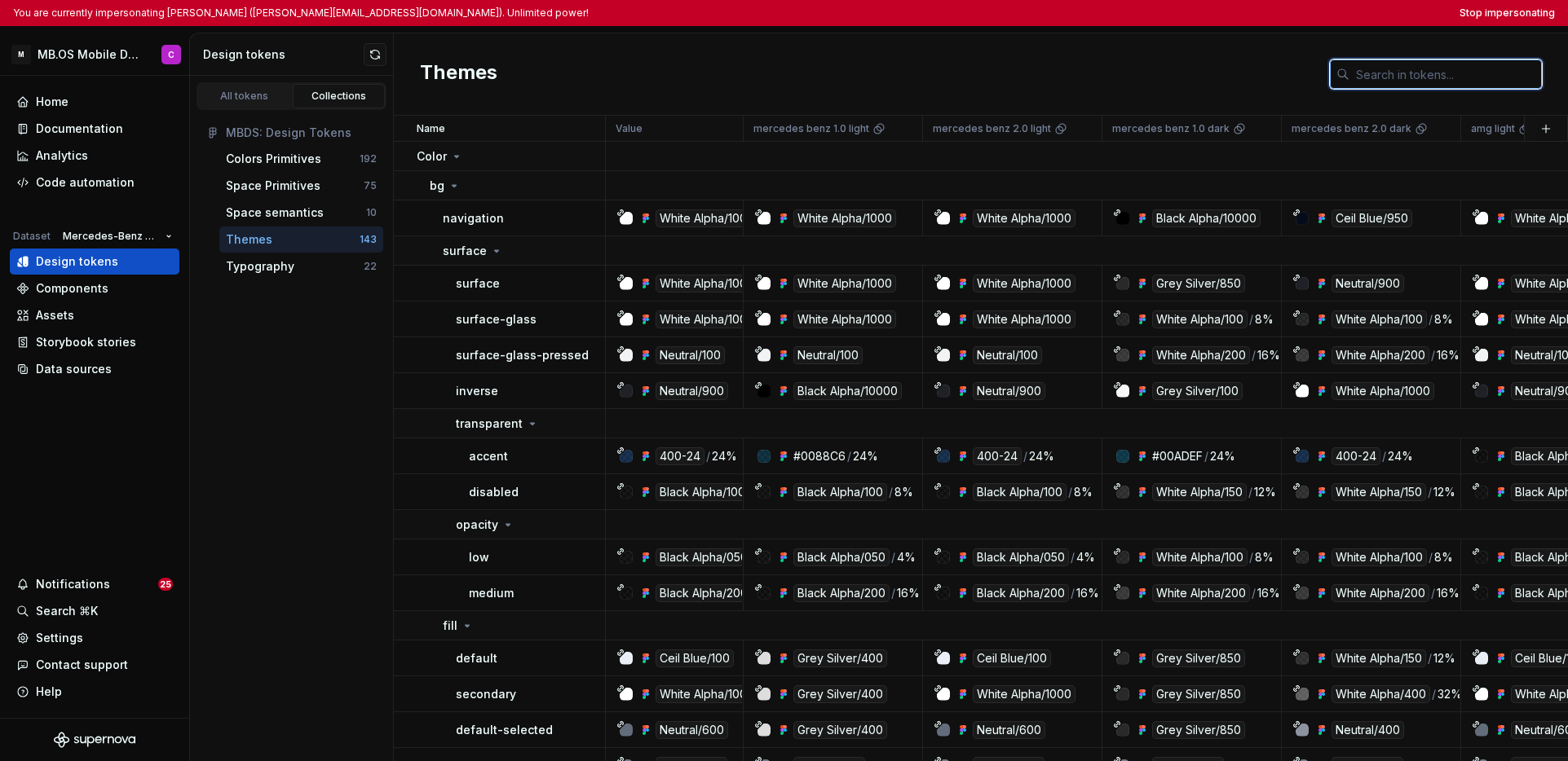
click at [1207, 73] on input "text" at bounding box center [1445, 74] width 192 height 30
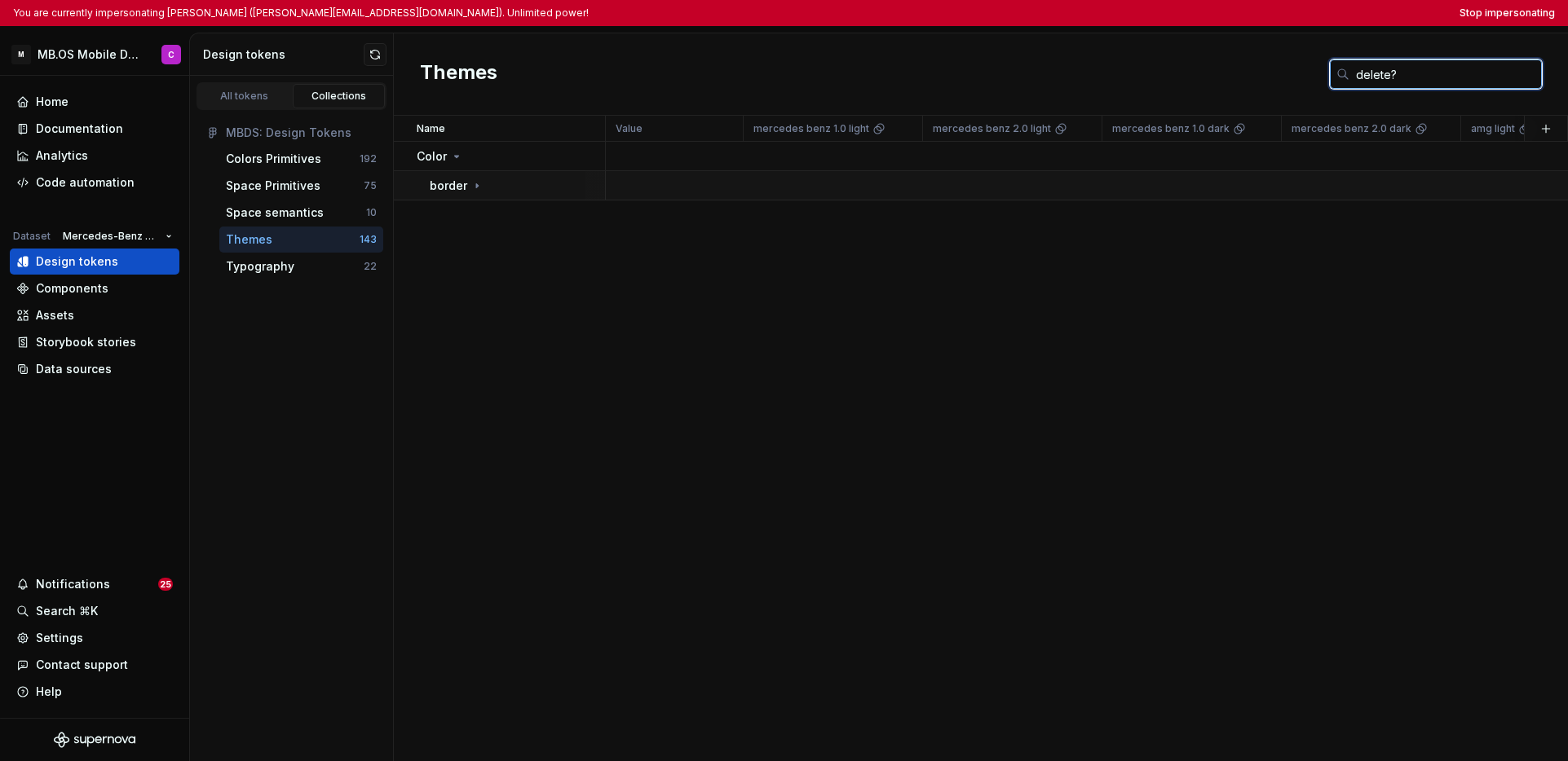
type input "delete?"
click at [469, 192] on div "border" at bounding box center [457, 185] width 54 height 17
click at [482, 216] on div "critical" at bounding box center [469, 215] width 54 height 17
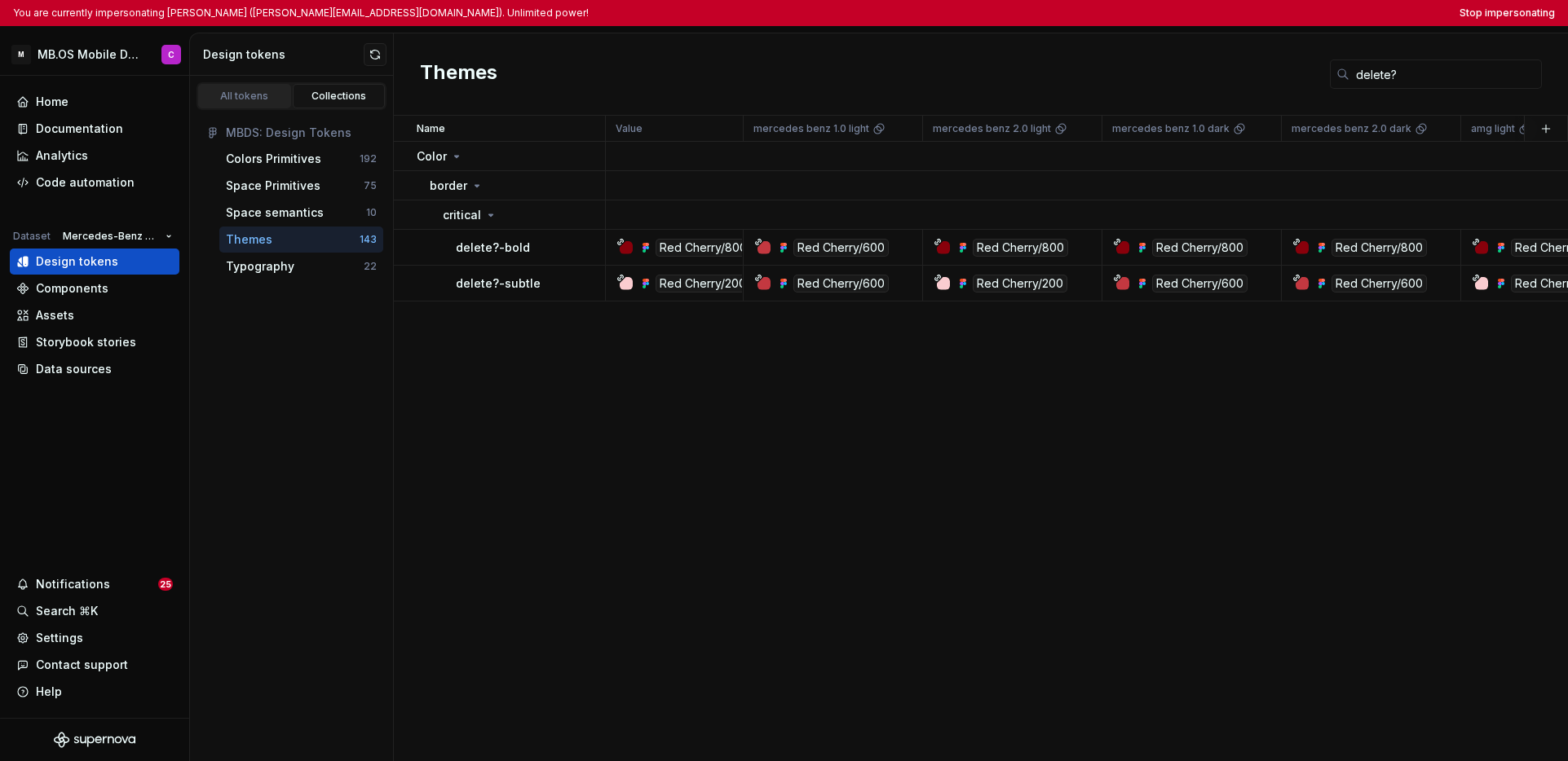
click at [250, 100] on div "All tokens" at bounding box center [245, 96] width 82 height 13
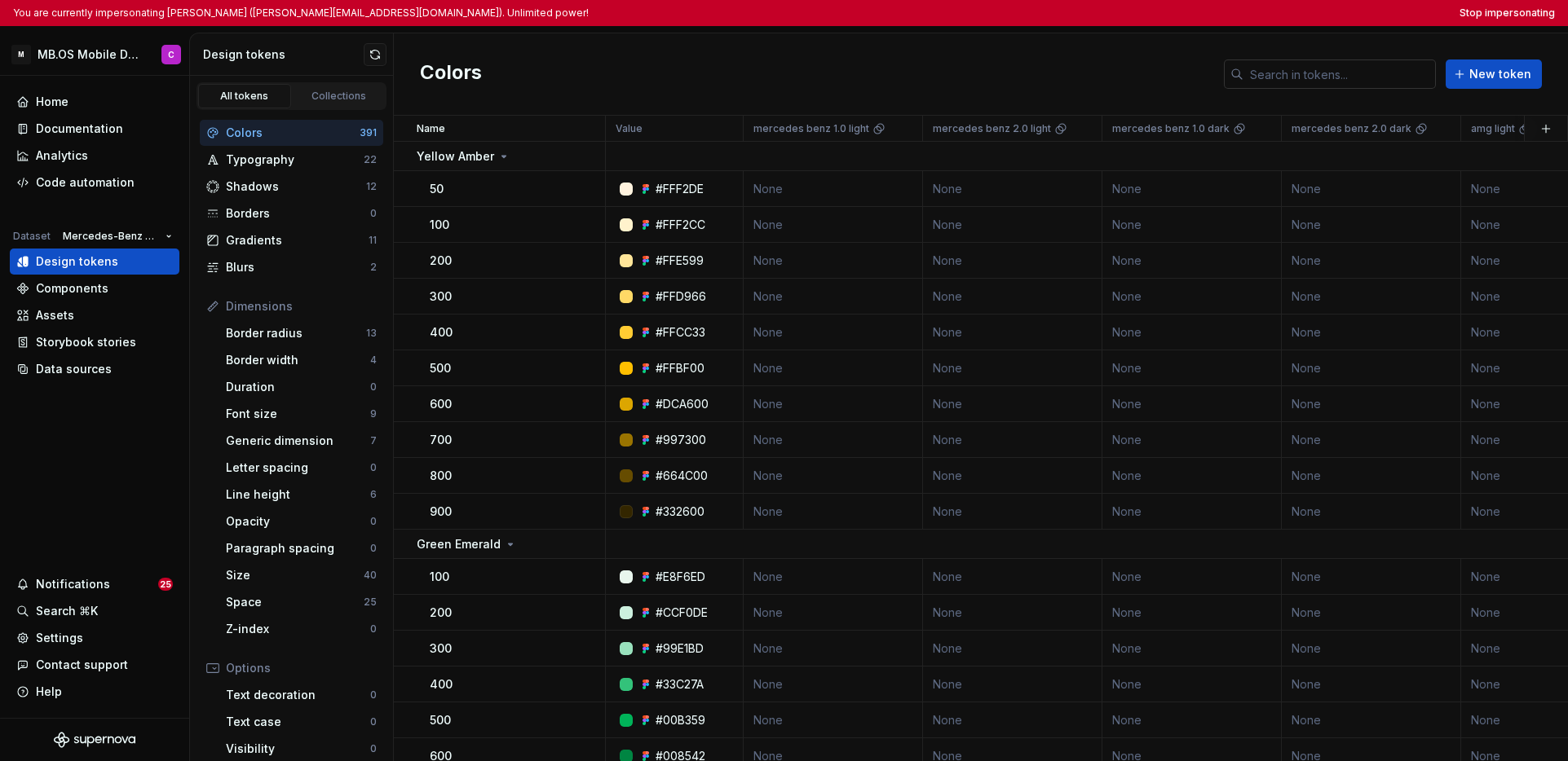
click at [1207, 81] on input "text" at bounding box center [1339, 74] width 192 height 30
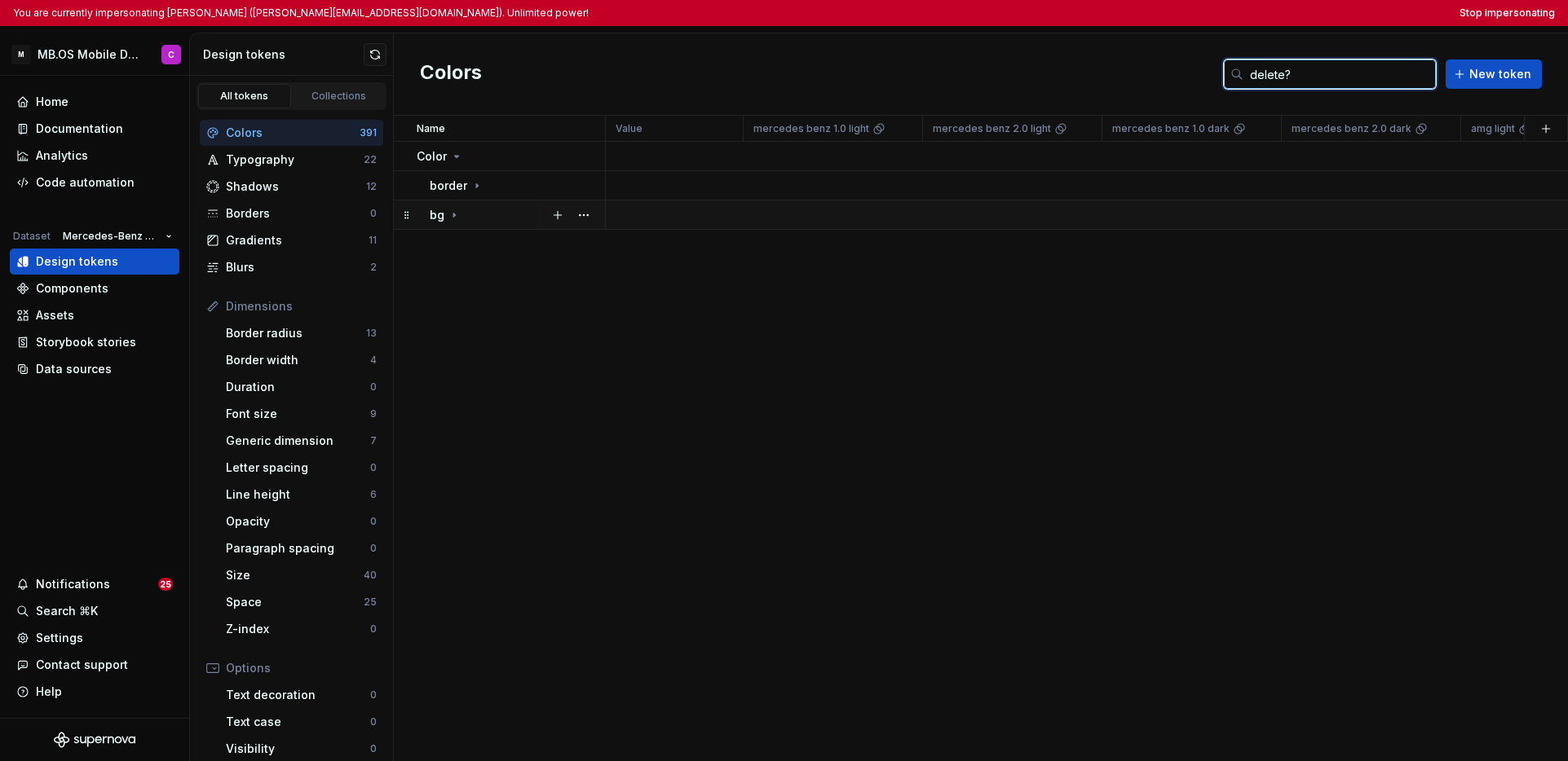
type input "delete?"
click at [469, 217] on div "bg" at bounding box center [517, 215] width 175 height 17
click at [477, 270] on div "fill" at bounding box center [524, 274] width 162 height 17
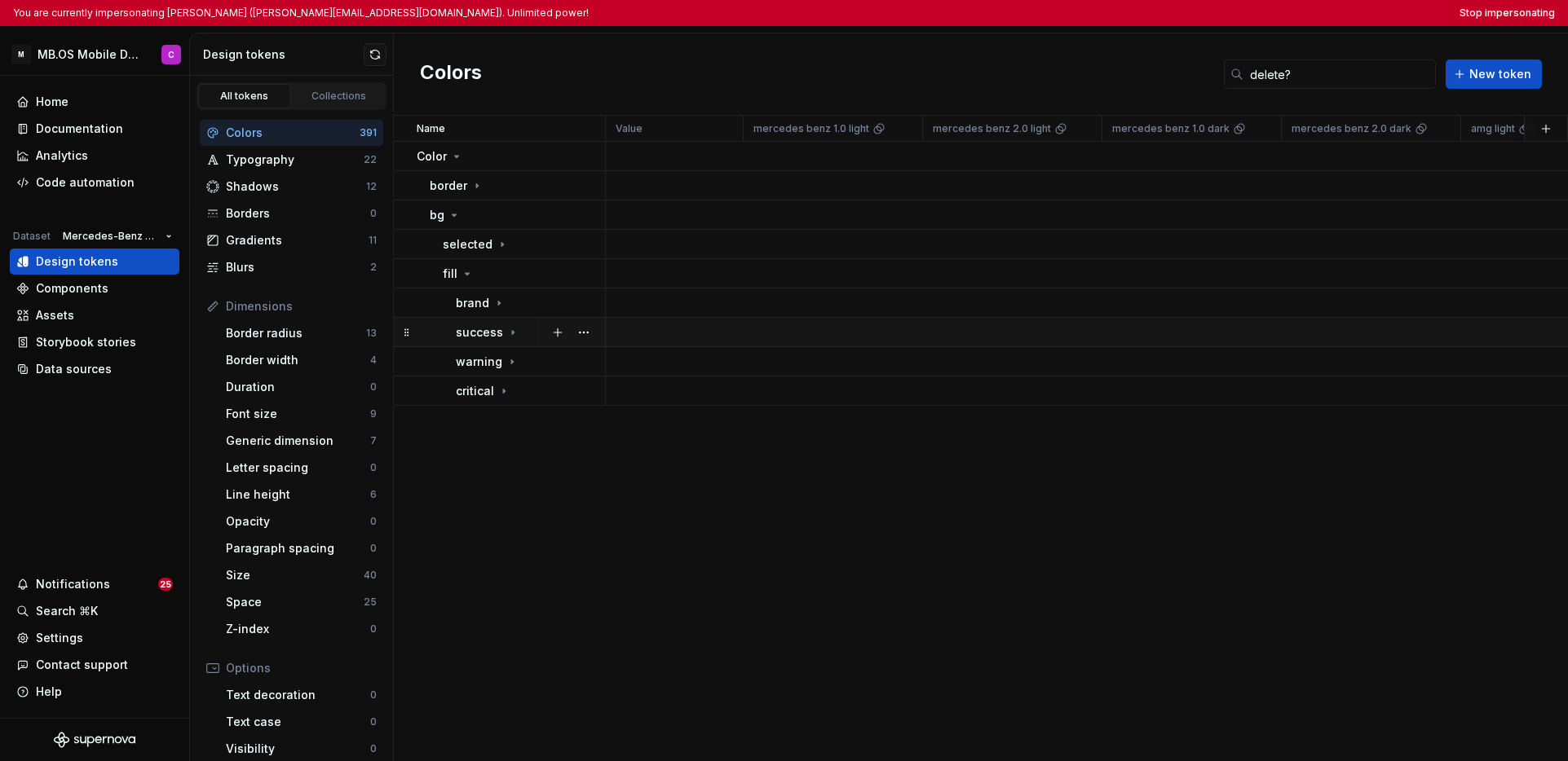
click at [506, 333] on icon at bounding box center [512, 332] width 13 height 13
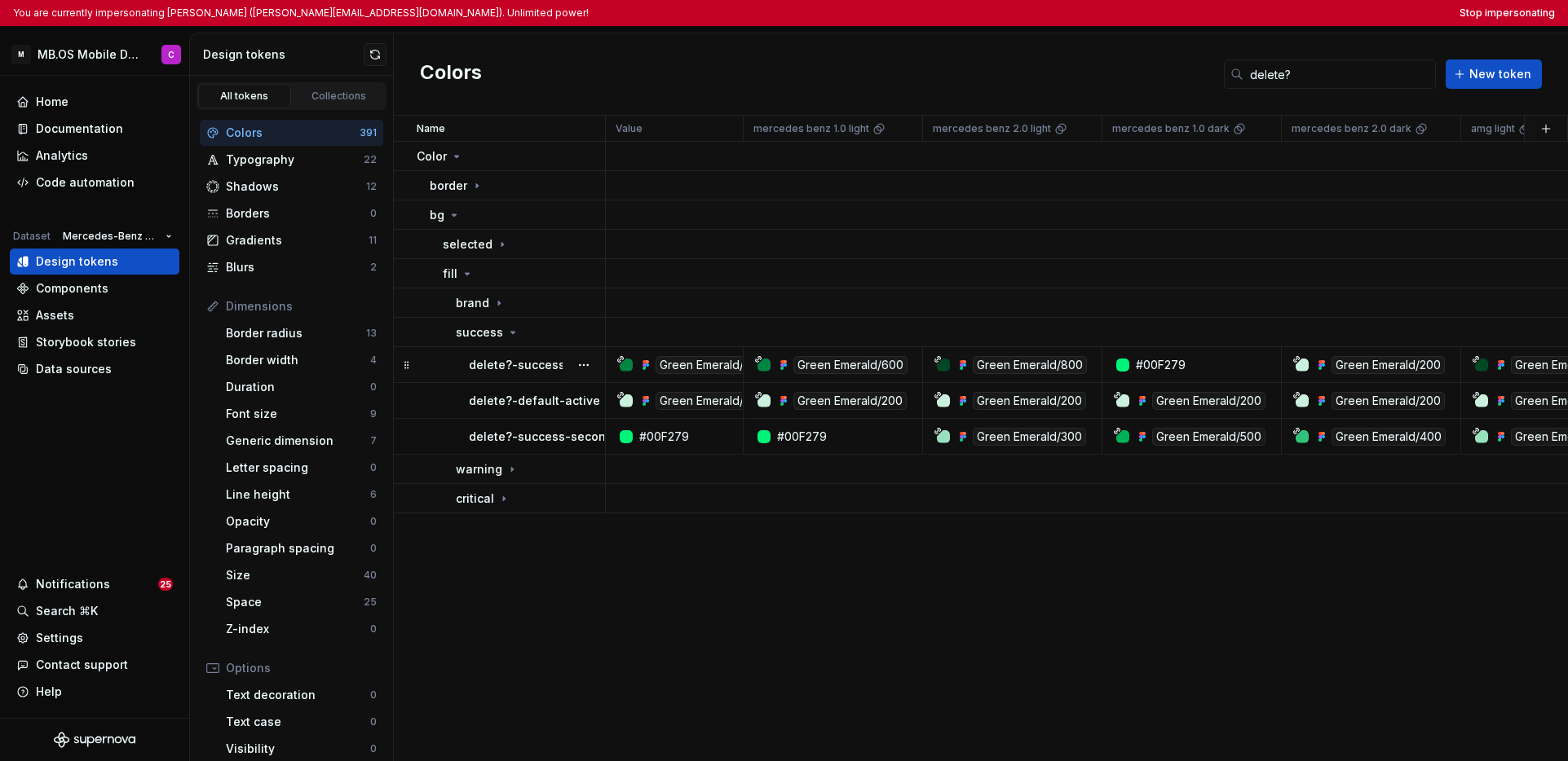
click at [534, 370] on p "delete?-success-active" at bounding box center [536, 365] width 137 height 17
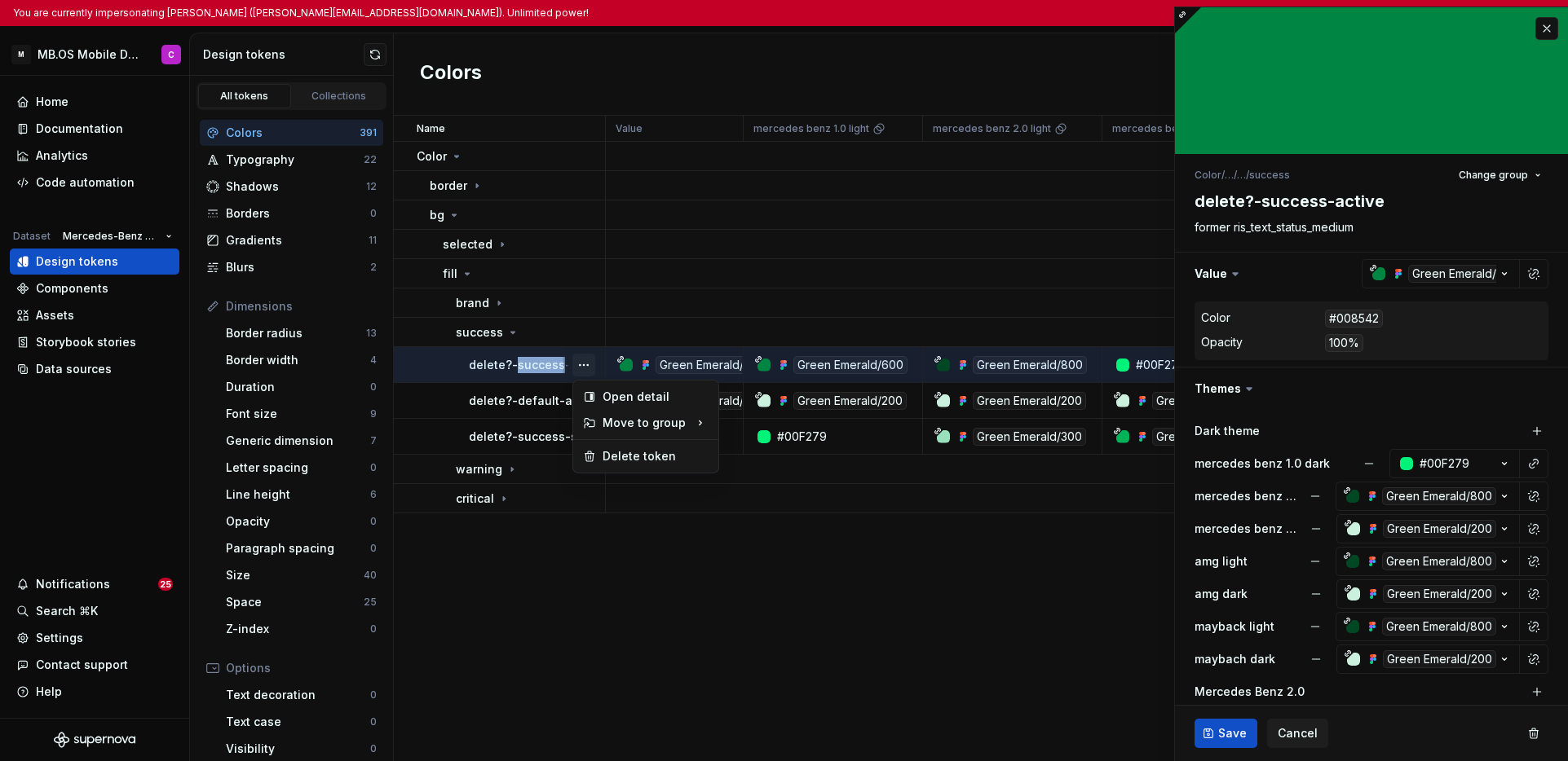
click at [576, 365] on button "button" at bounding box center [583, 365] width 23 height 23
click at [652, 591] on html "You are currently impersonating Carla (carla.corretge_orteu@mercedes-benz.com).…" at bounding box center [784, 380] width 1568 height 761
type textarea "*"
click at [1207, 31] on button "button" at bounding box center [1546, 28] width 23 height 23
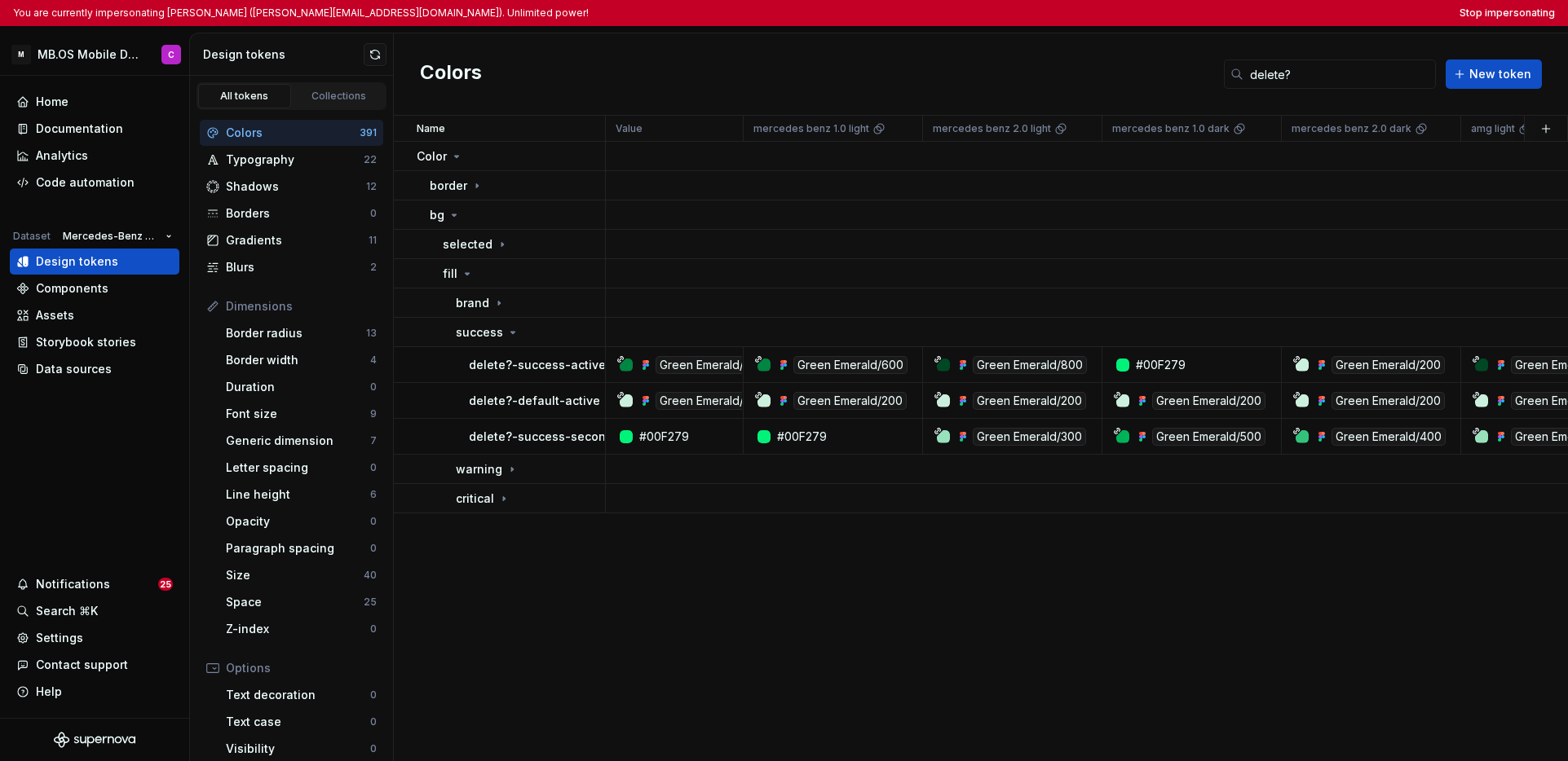
click at [285, 129] on div "Colors" at bounding box center [293, 132] width 134 height 17
drag, startPoint x: 1294, startPoint y: 73, endPoint x: 1249, endPoint y: 72, distance: 45.0
click at [1207, 72] on input "delete?" at bounding box center [1339, 74] width 192 height 30
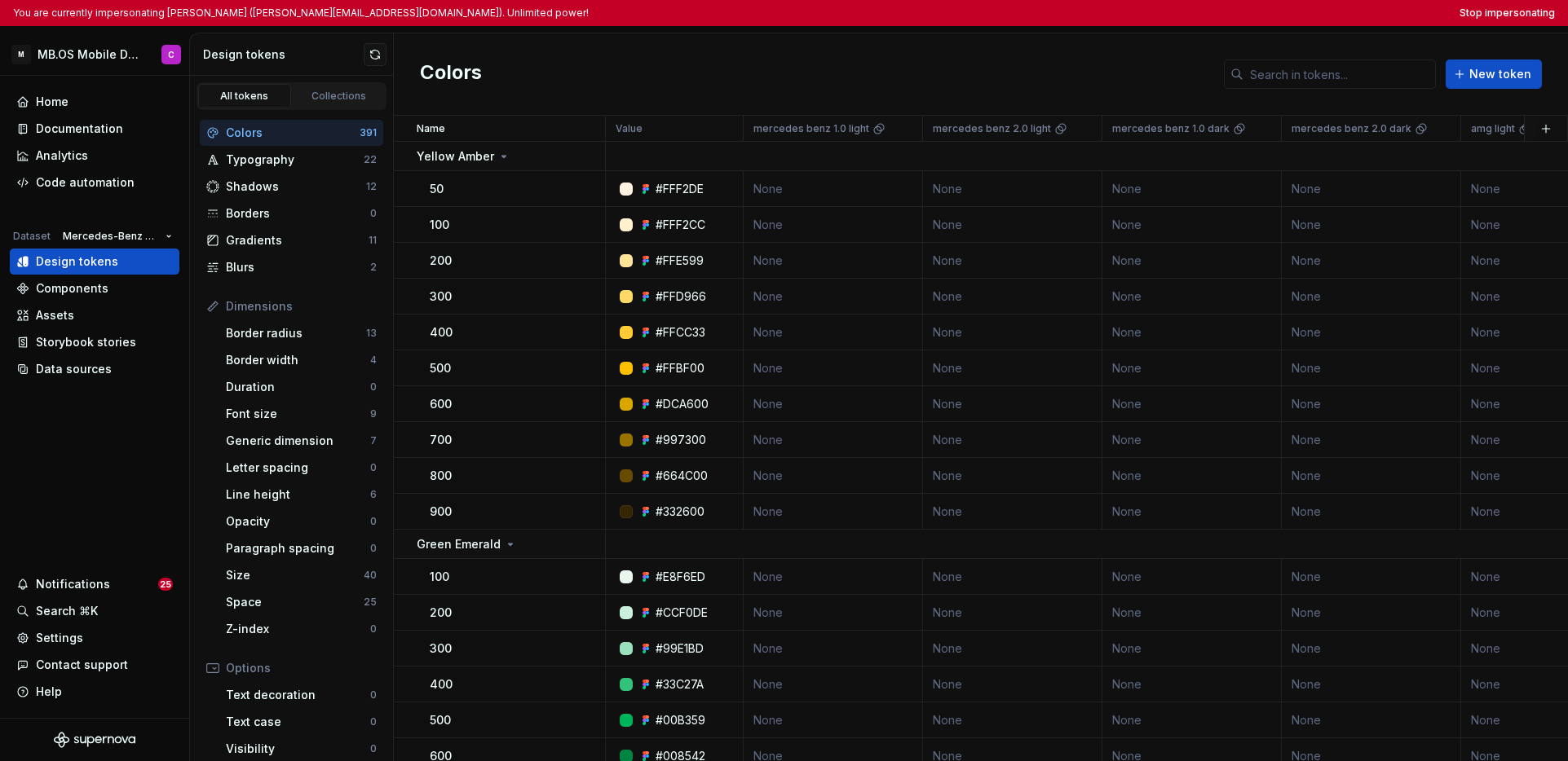
click at [1051, 72] on div "Colors New token" at bounding box center [980, 75] width 1175 height 83
click at [473, 231] on div "100" at bounding box center [517, 225] width 175 height 17
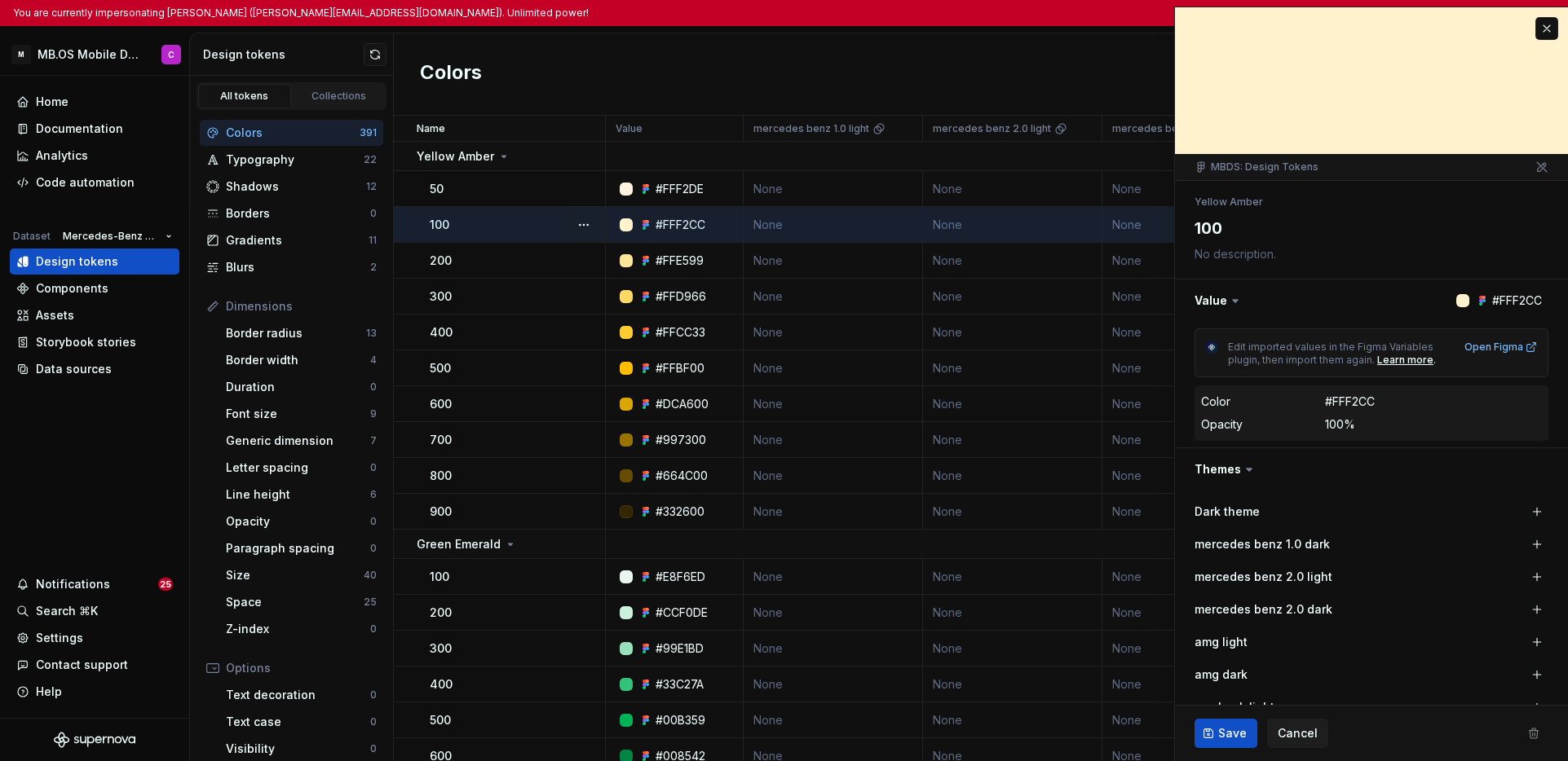
type textarea "*"
click at [1207, 26] on button "button" at bounding box center [1546, 28] width 23 height 23
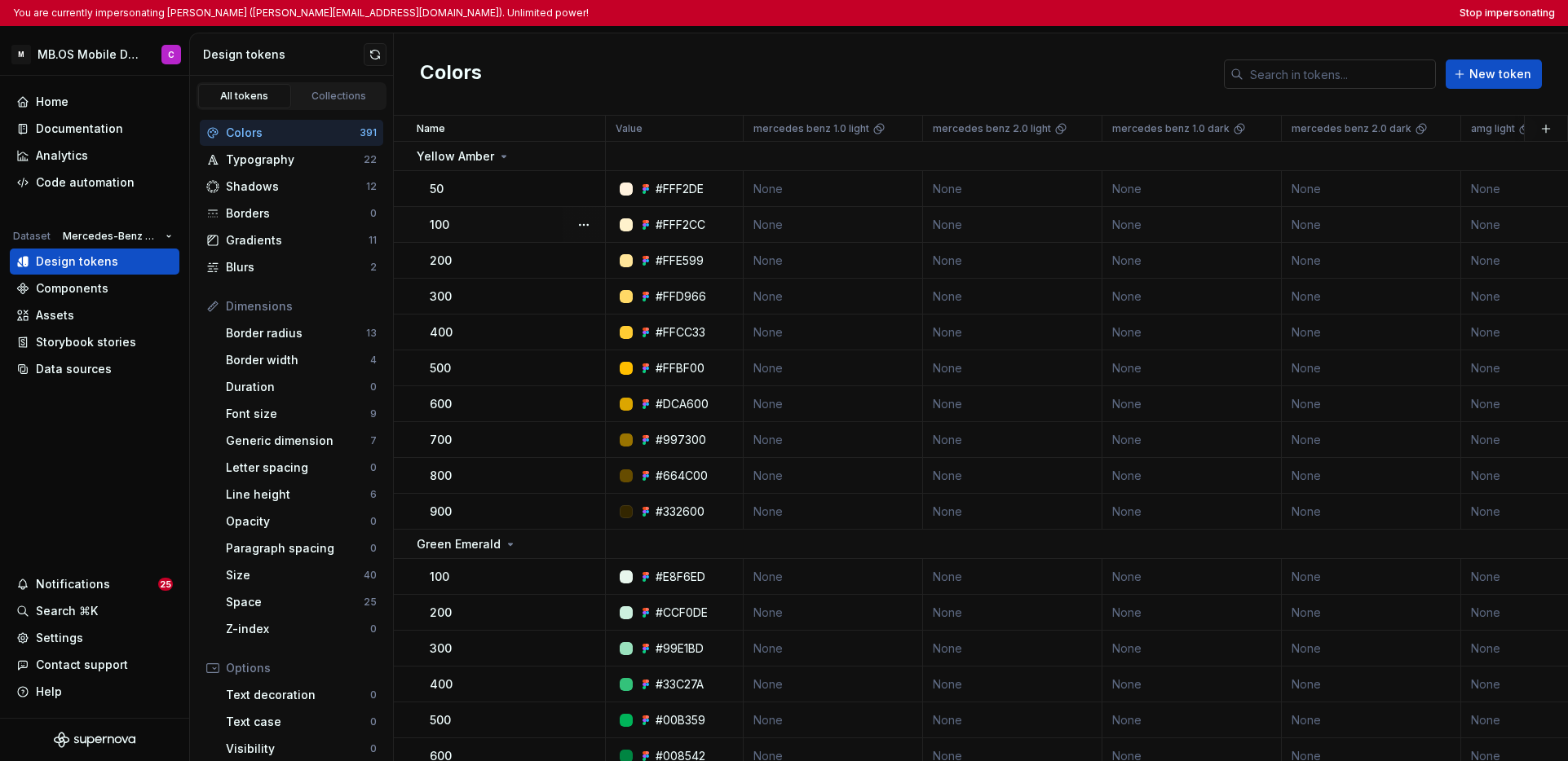
click at [1207, 82] on input "text" at bounding box center [1339, 74] width 192 height 30
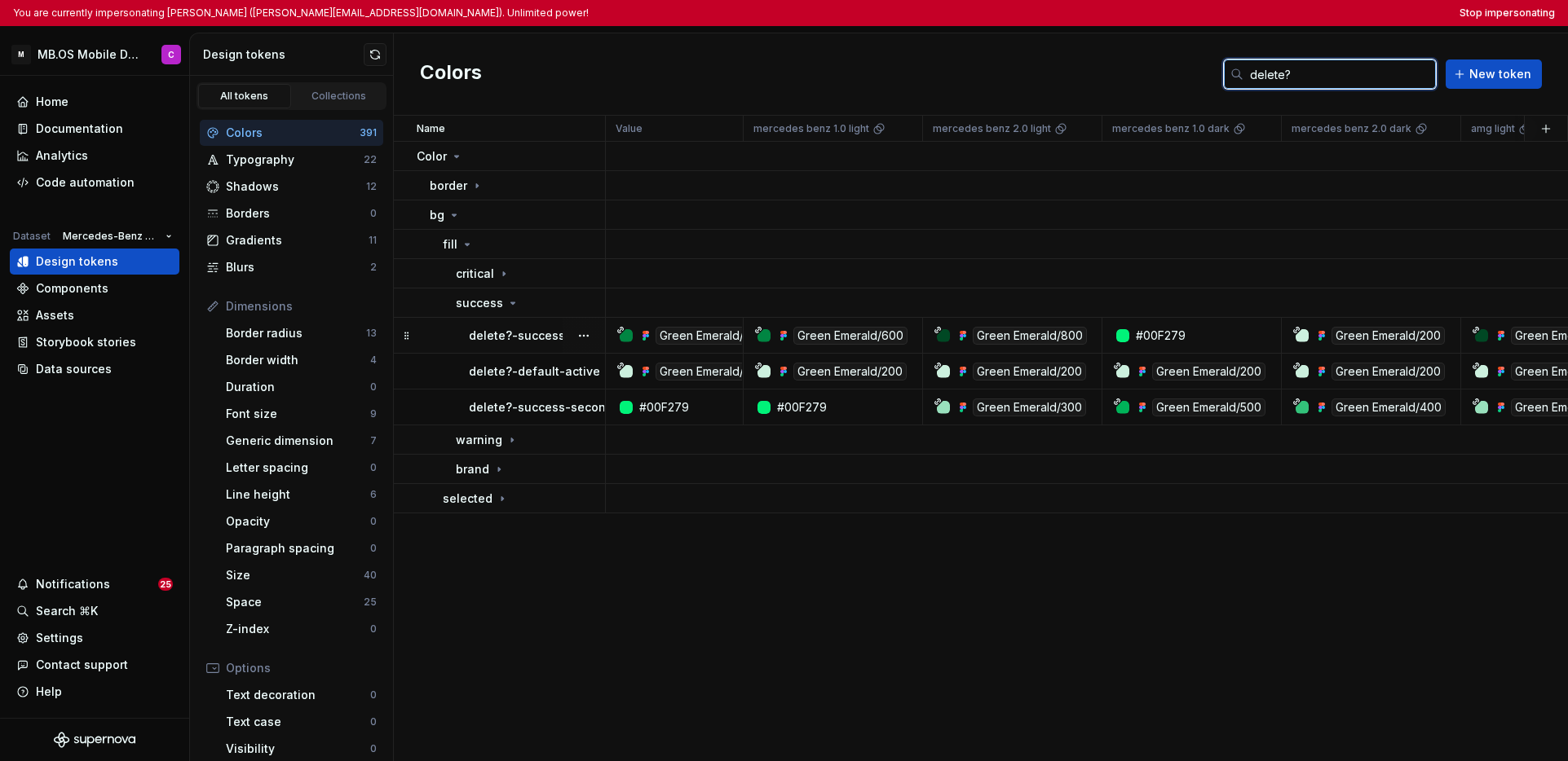
type input "delete?"
click at [535, 346] on td "delete?-success-active" at bounding box center [499, 335] width 212 height 35
type textarea "*"
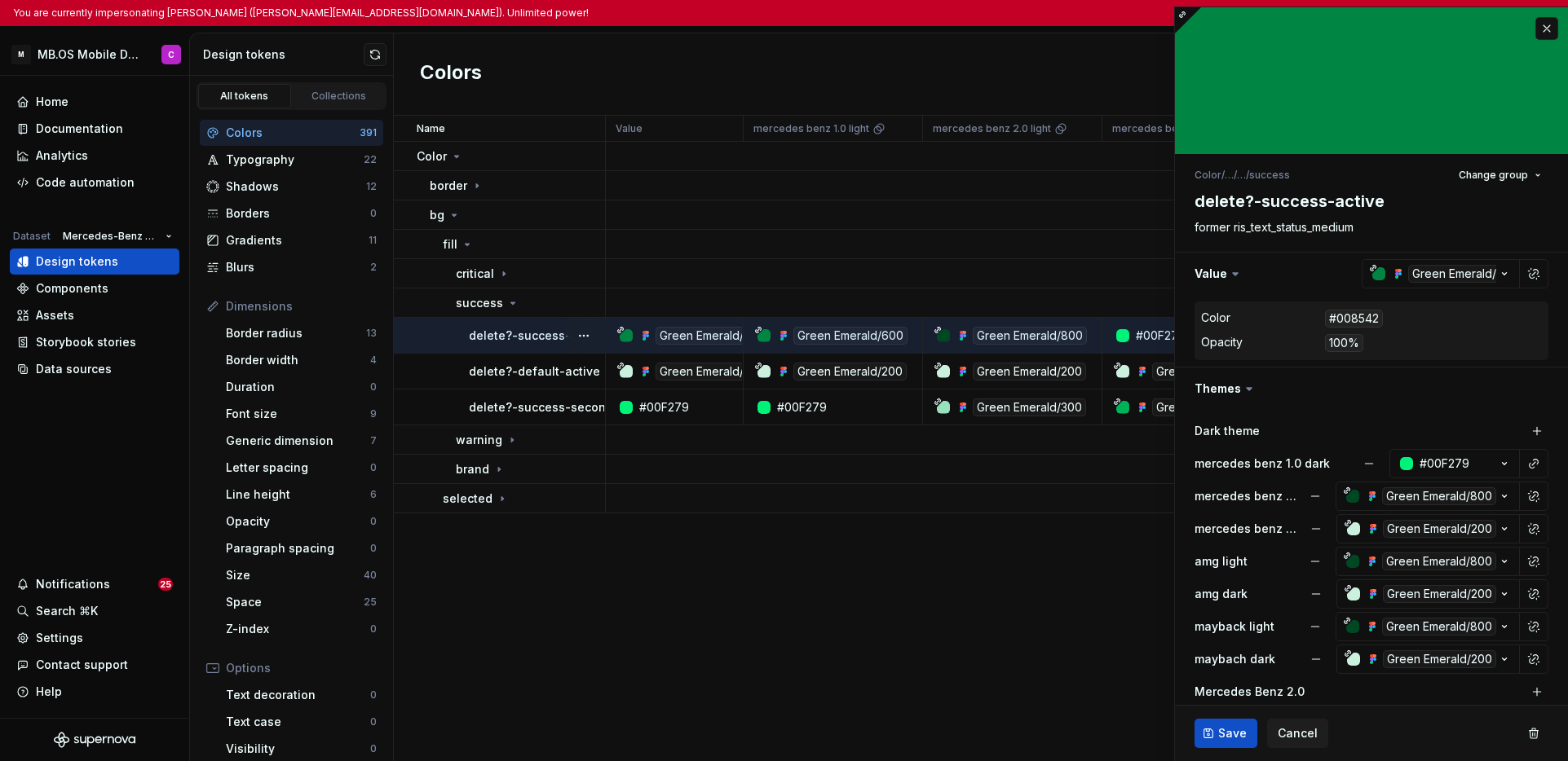
click at [802, 565] on div "Name Value mercedes benz 1.0 light mercedes benz 2.0 light mercedes benz 1.0 da…" at bounding box center [980, 438] width 1175 height 646
click at [1207, 31] on button "button" at bounding box center [1546, 28] width 23 height 23
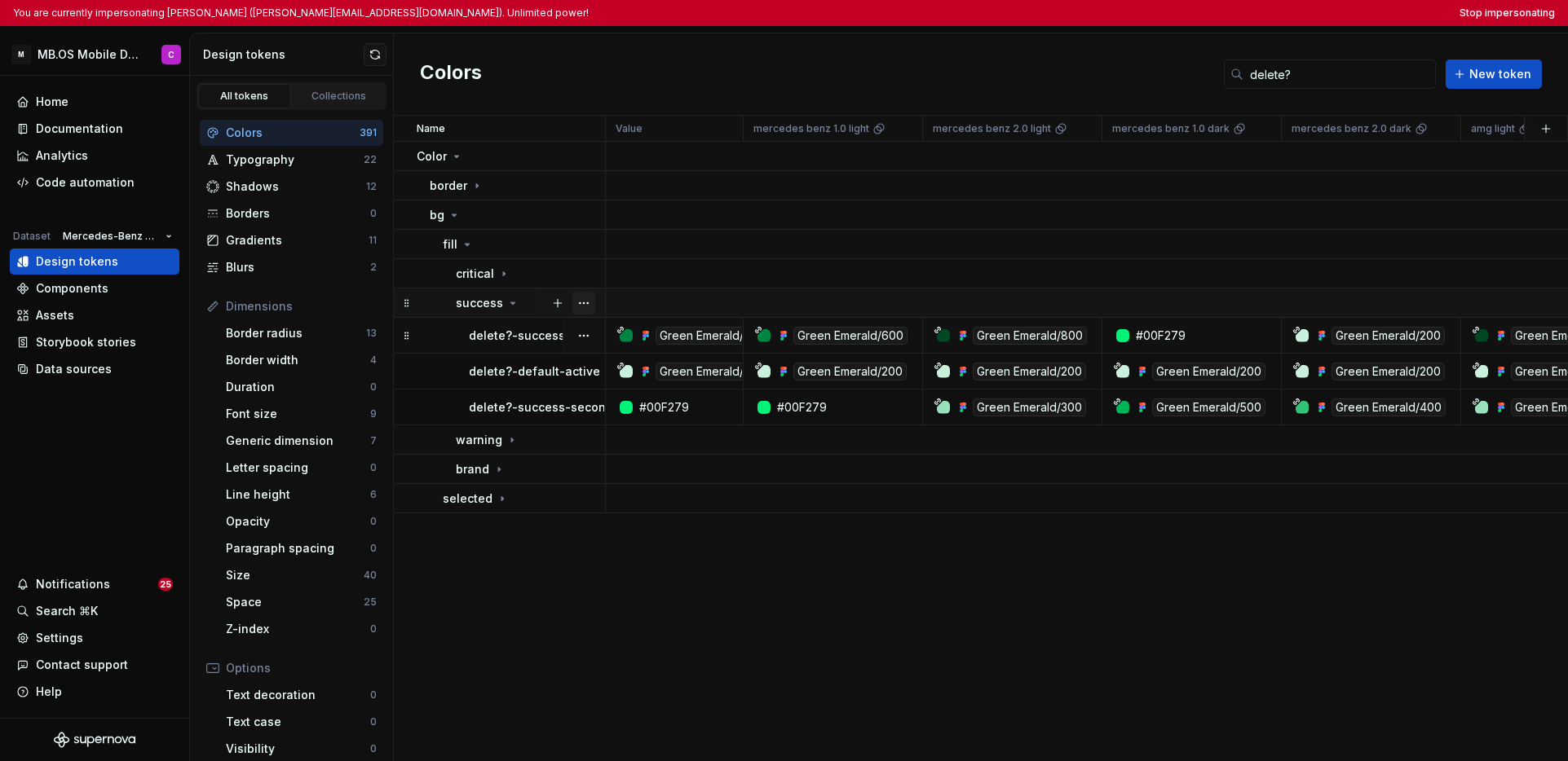
click at [581, 305] on button "button" at bounding box center [583, 303] width 23 height 23
click at [683, 592] on html "You are currently impersonating Carla (carla.corretge_orteu@mercedes-benz.com).…" at bounding box center [784, 380] width 1568 height 761
click at [579, 407] on button "button" at bounding box center [583, 407] width 23 height 23
click at [551, 374] on html "You are currently impersonating Carla (carla.corretge_orteu@mercedes-benz.com).…" at bounding box center [784, 380] width 1568 height 761
click at [576, 371] on button "button" at bounding box center [583, 371] width 23 height 23
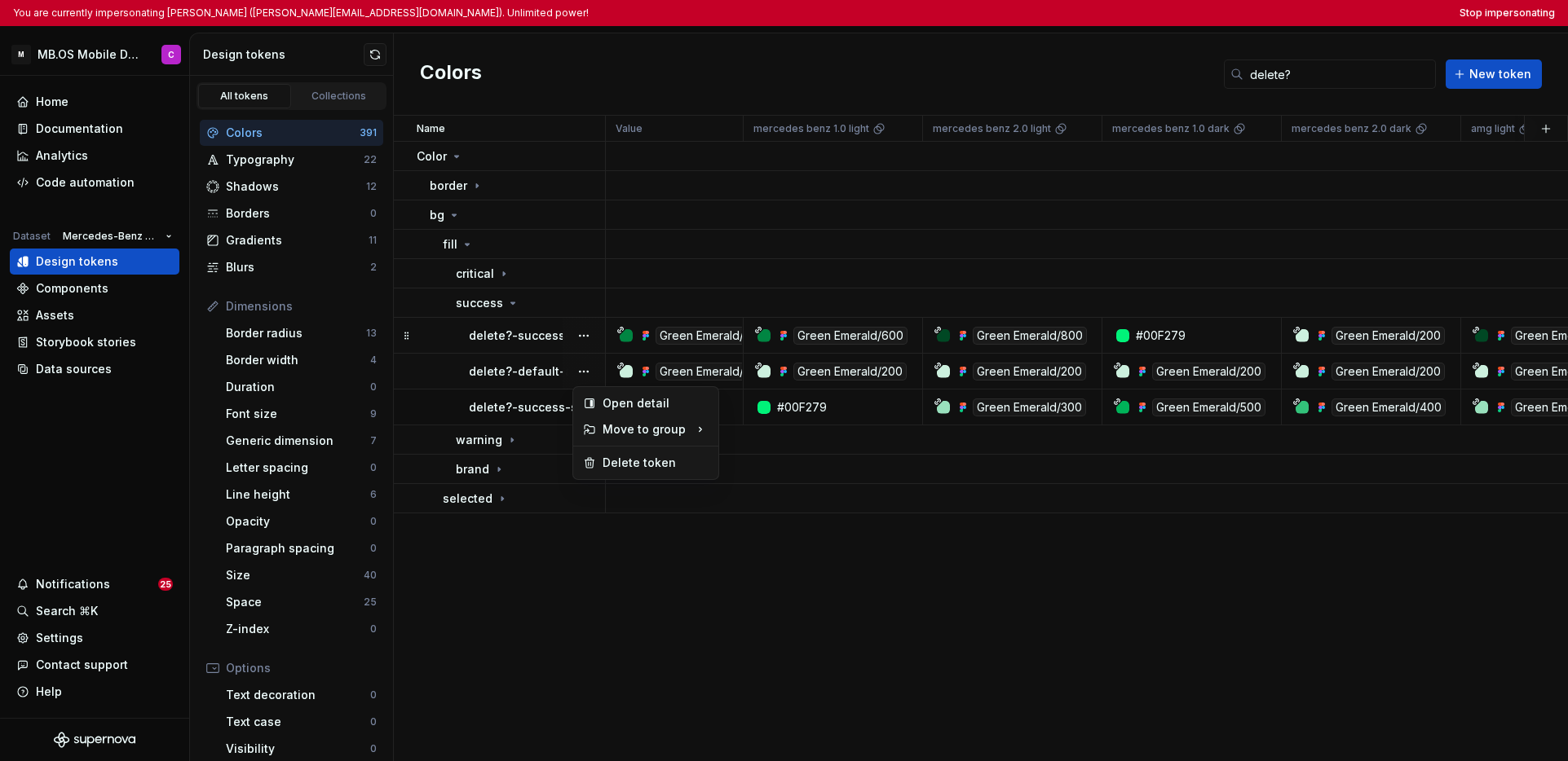
click at [548, 374] on html "You are currently impersonating Carla (carla.corretge_orteu@mercedes-benz.com).…" at bounding box center [784, 380] width 1568 height 761
click at [577, 334] on button "button" at bounding box center [583, 335] width 23 height 23
click at [698, 562] on html "You are currently impersonating Carla (carla.corretge_orteu@mercedes-benz.com).…" at bounding box center [784, 380] width 1568 height 761
click at [1207, 10] on button "Stop impersonating" at bounding box center [1507, 13] width 96 height 13
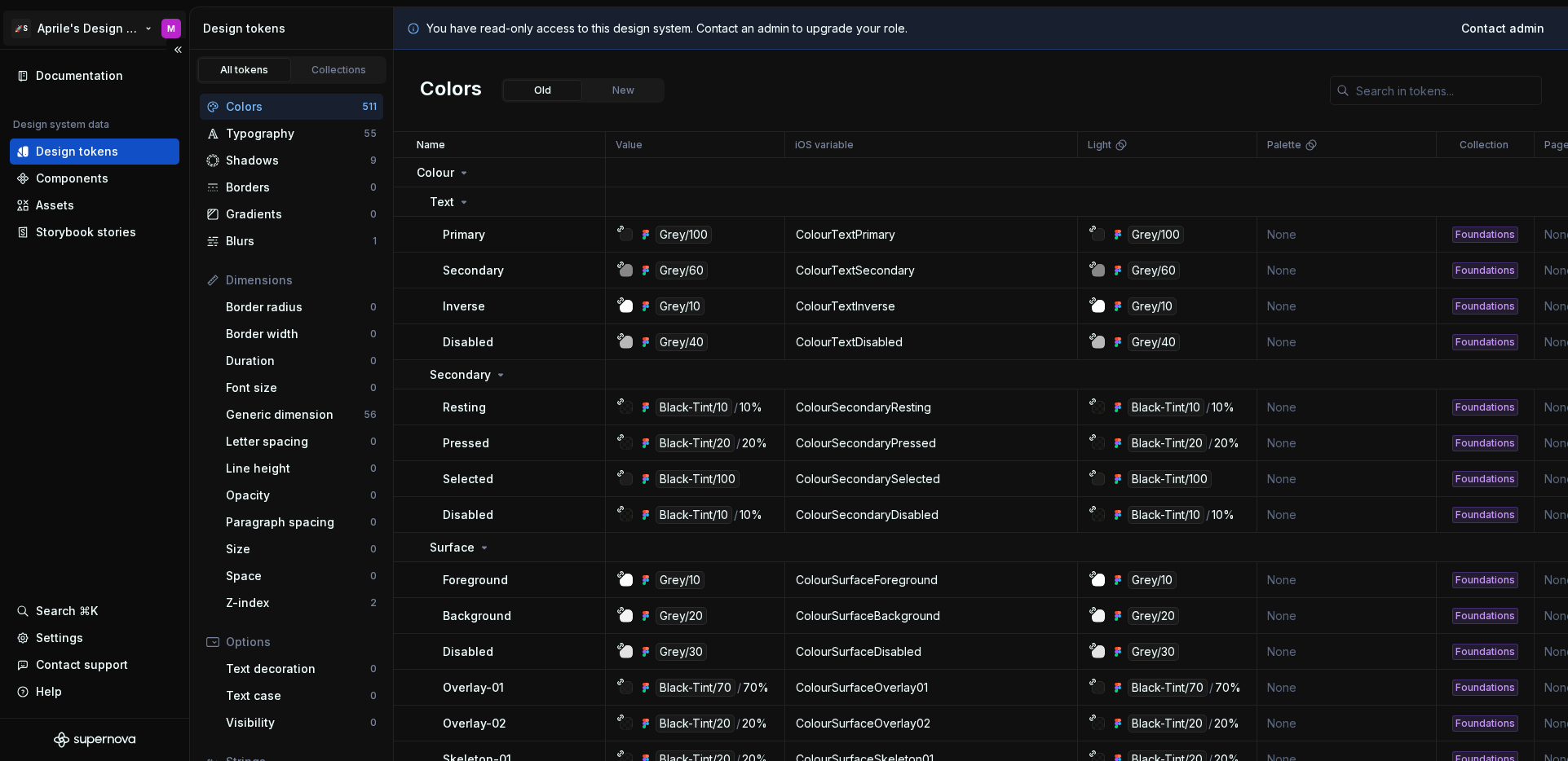
click at [97, 29] on html "🚀S Aprile's Design System M Documentation Design system data Design tokens Comp…" at bounding box center [784, 380] width 1568 height 761
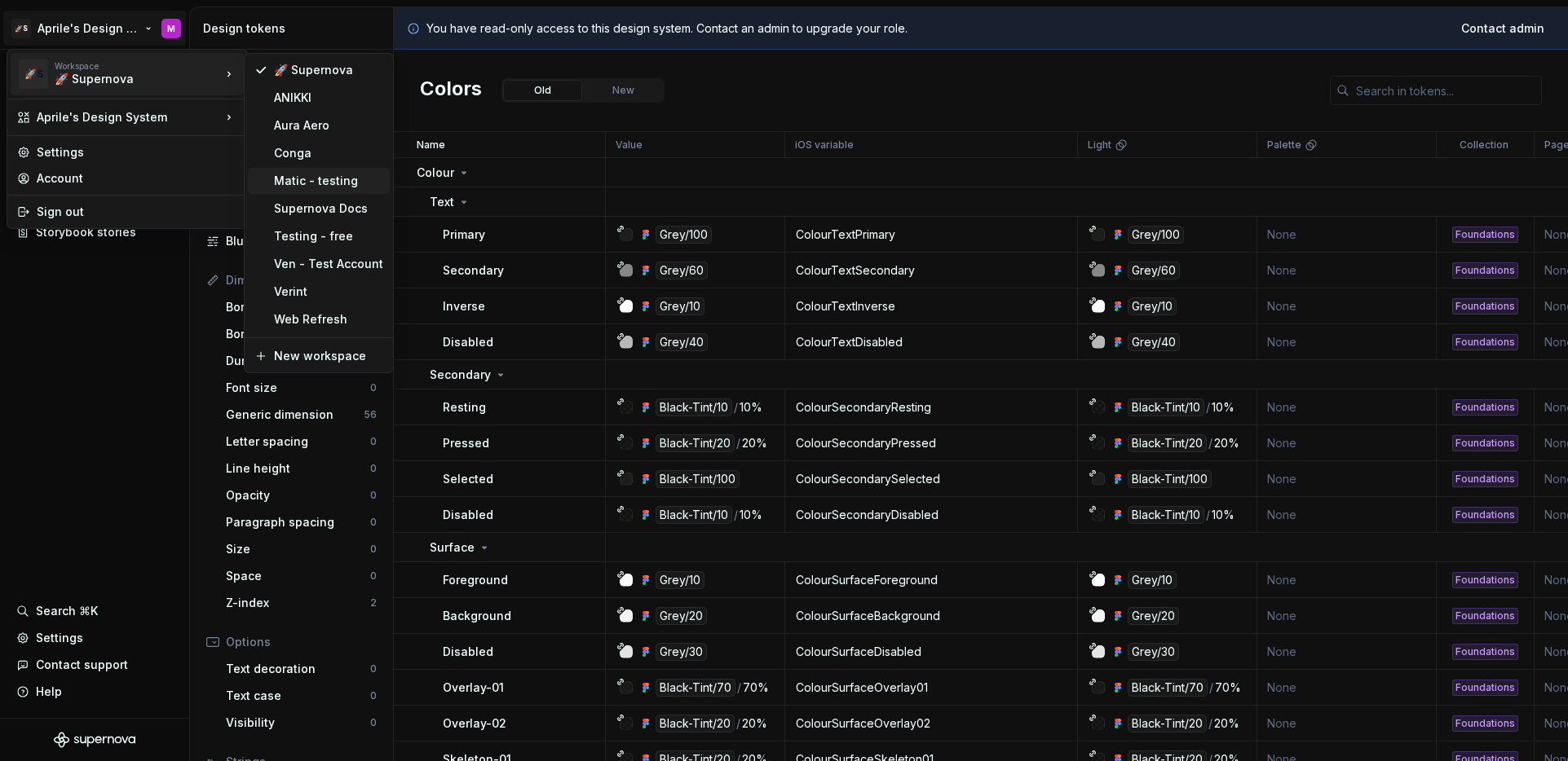
click at [285, 179] on div "Matic - testing" at bounding box center [328, 180] width 109 height 17
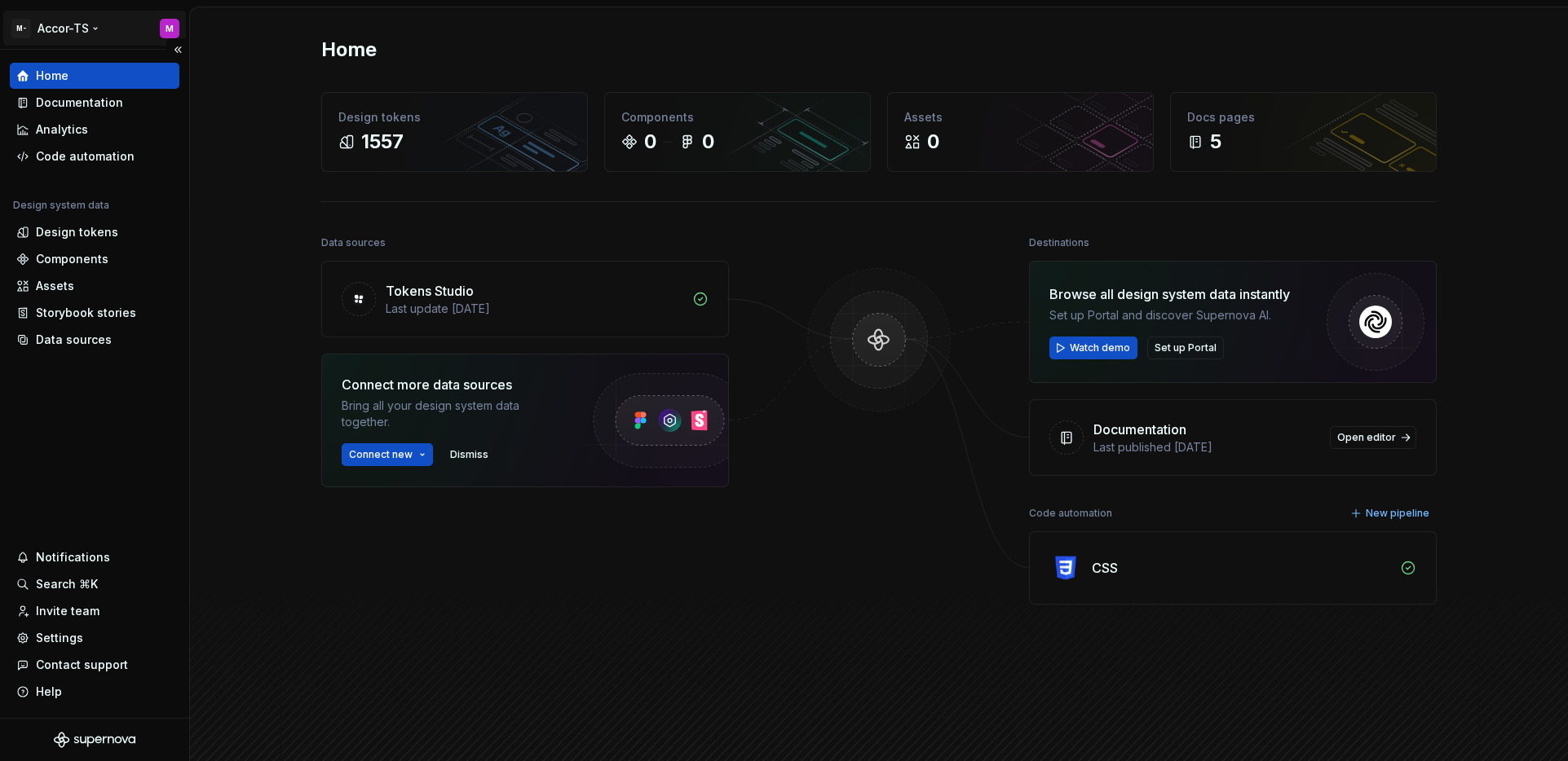
click at [48, 35] on html "M- Accor-TS M Home Documentation Analytics Code automation Design system data D…" at bounding box center [784, 380] width 1568 height 761
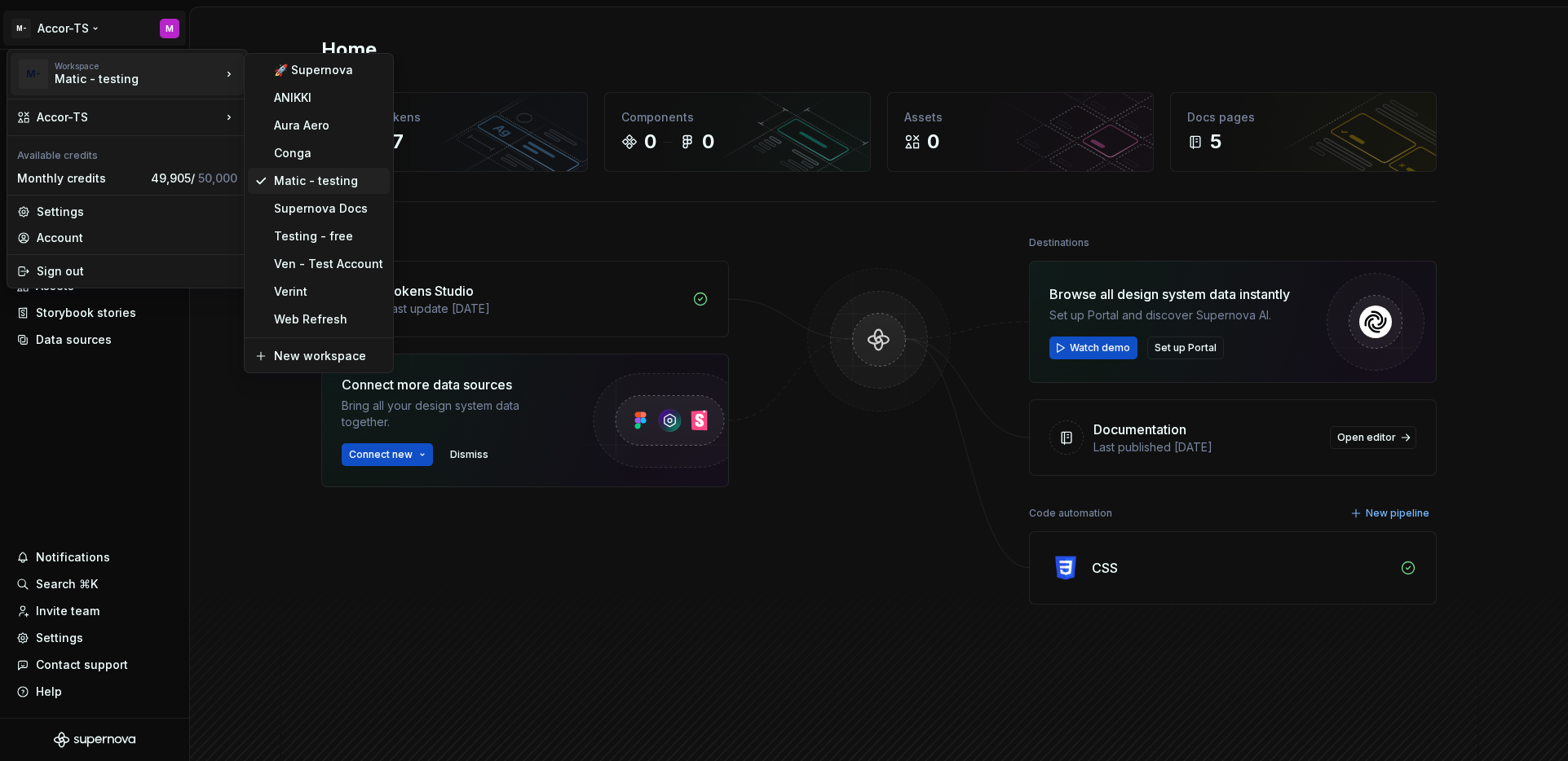
click at [300, 176] on div "Matic - testing" at bounding box center [328, 180] width 109 height 17
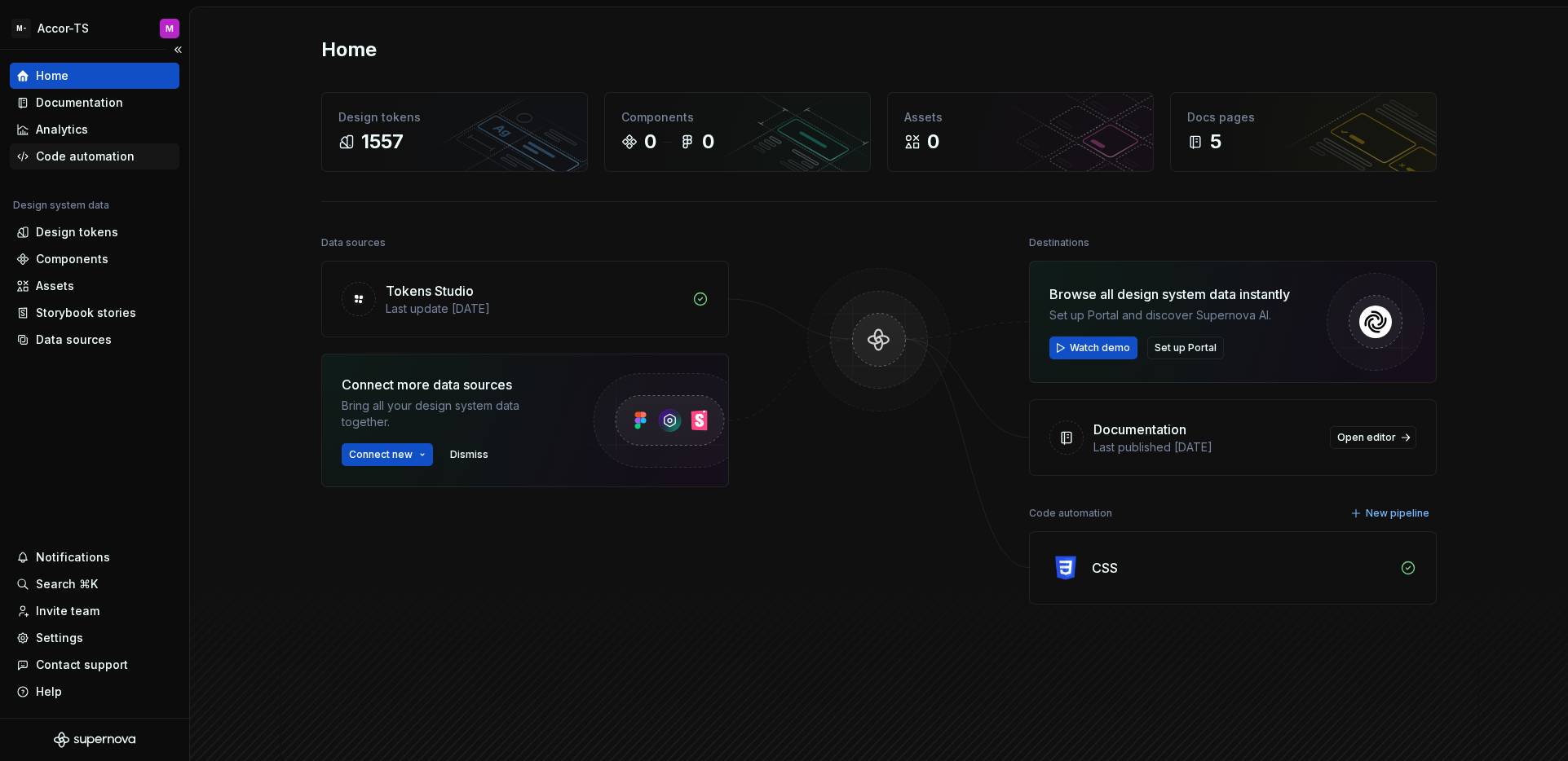
click at [101, 158] on div "Code automation" at bounding box center [85, 156] width 99 height 17
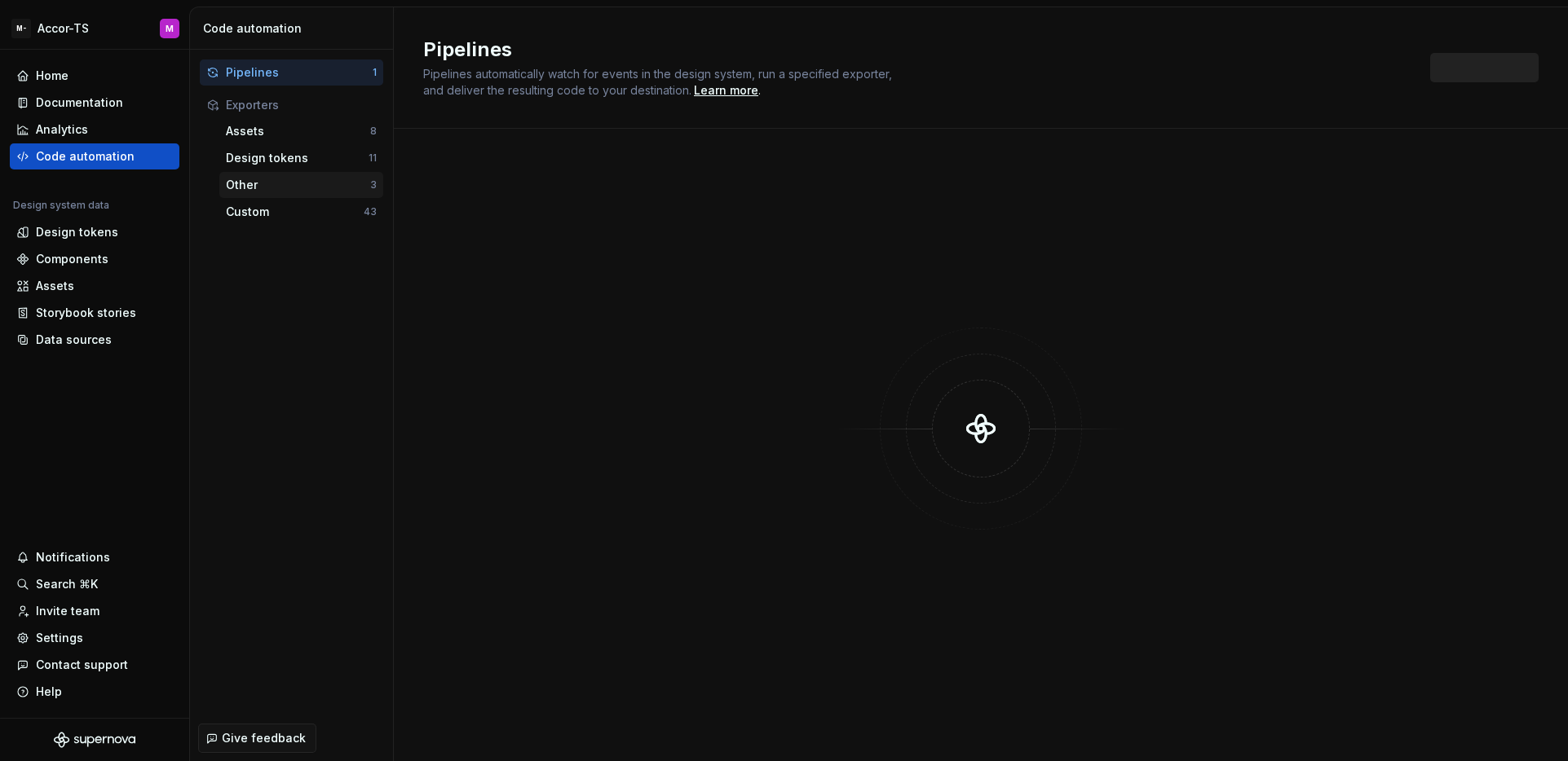
click at [302, 197] on div "Other 3" at bounding box center [301, 184] width 164 height 26
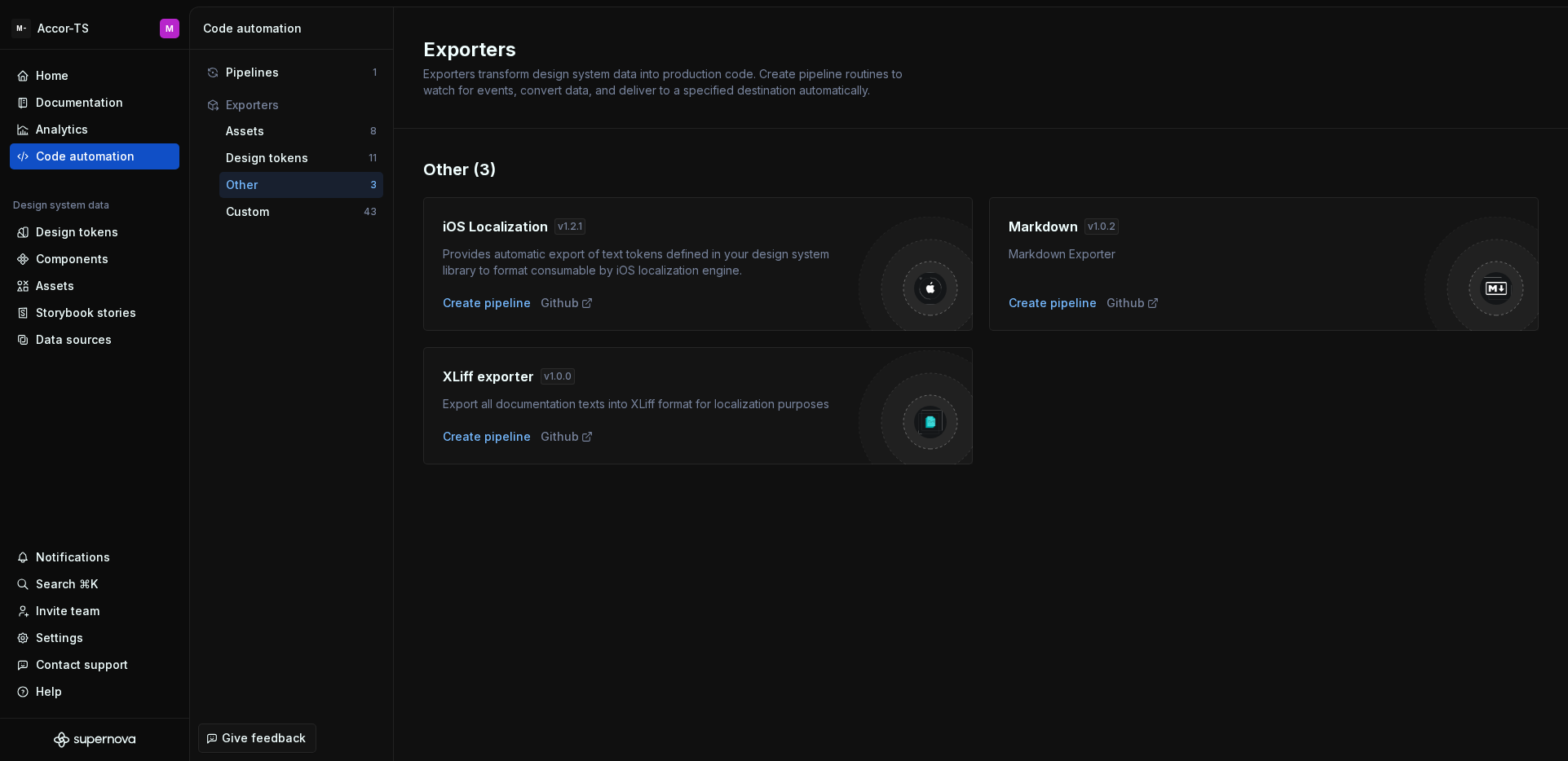
click at [216, 363] on div "Pipelines 1 Exporters Assets 8 Design tokens 11 Other 3 Custom 43" at bounding box center [292, 381] width 203 height 665
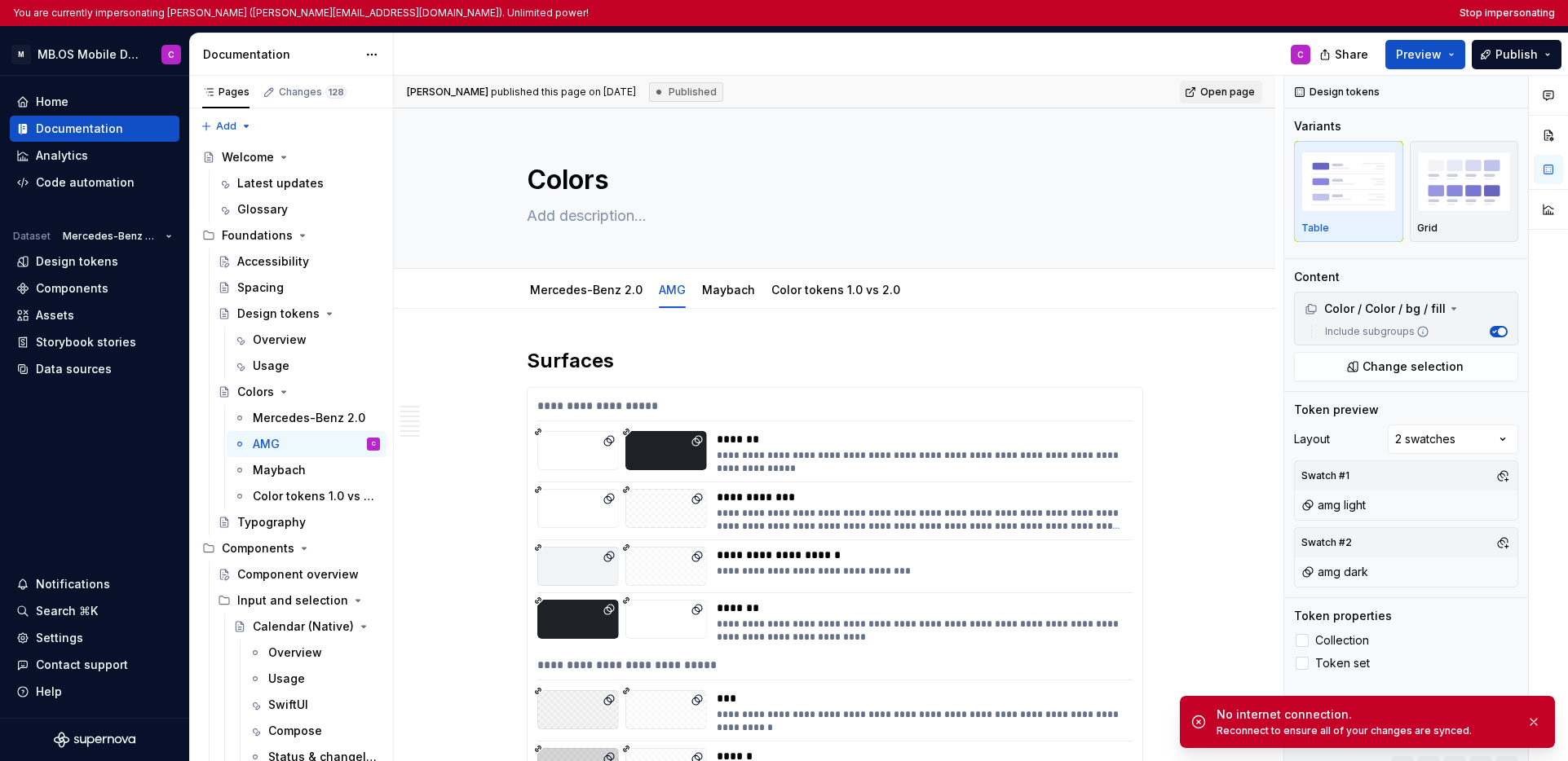
click at [1499, 15] on button "Stop impersonating" at bounding box center [1507, 13] width 96 height 13
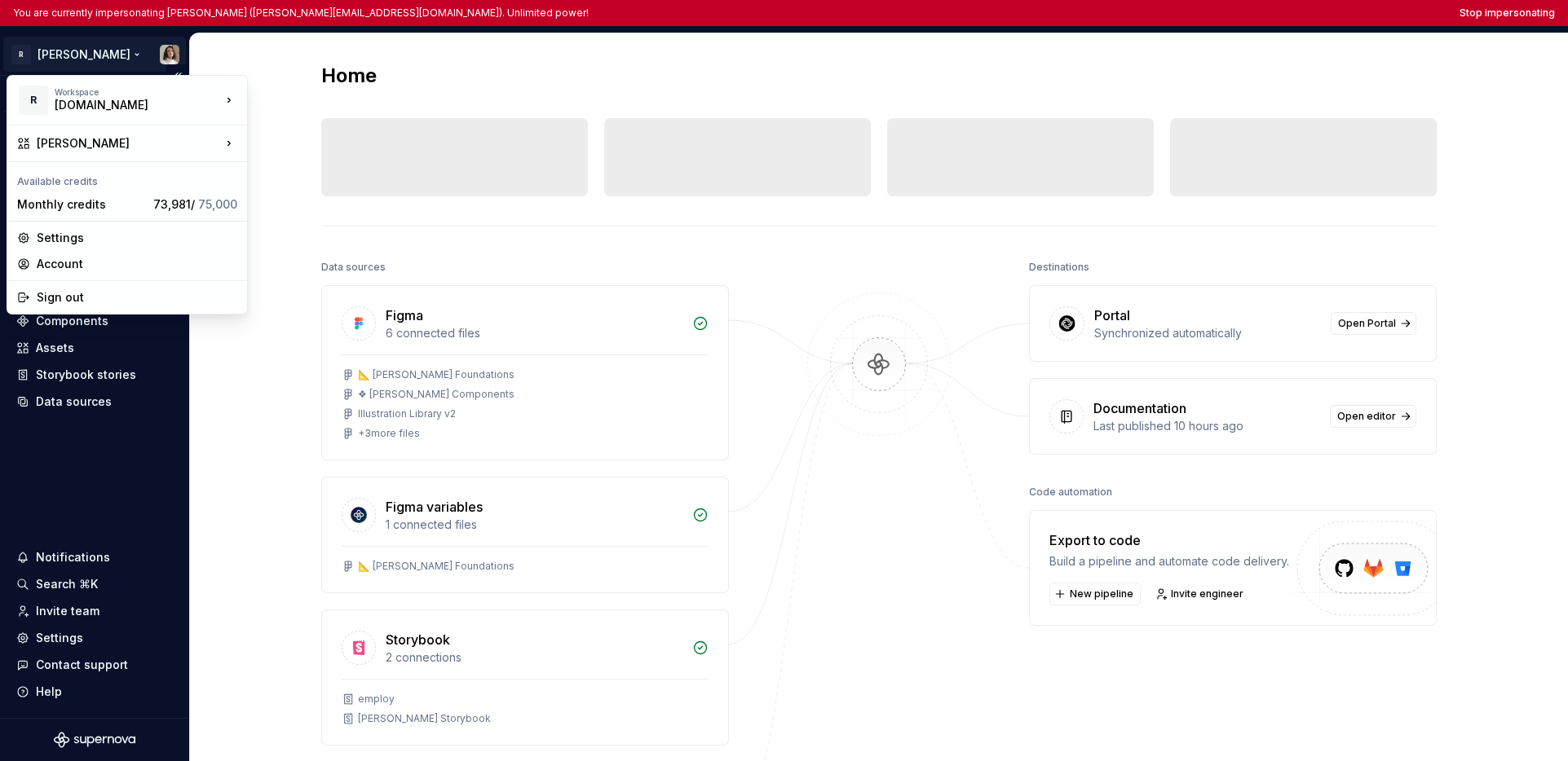
click at [62, 54] on html "You are currently impersonating [PERSON_NAME] ([PERSON_NAME][EMAIL_ADDRESS][DOM…" at bounding box center [784, 380] width 1568 height 761
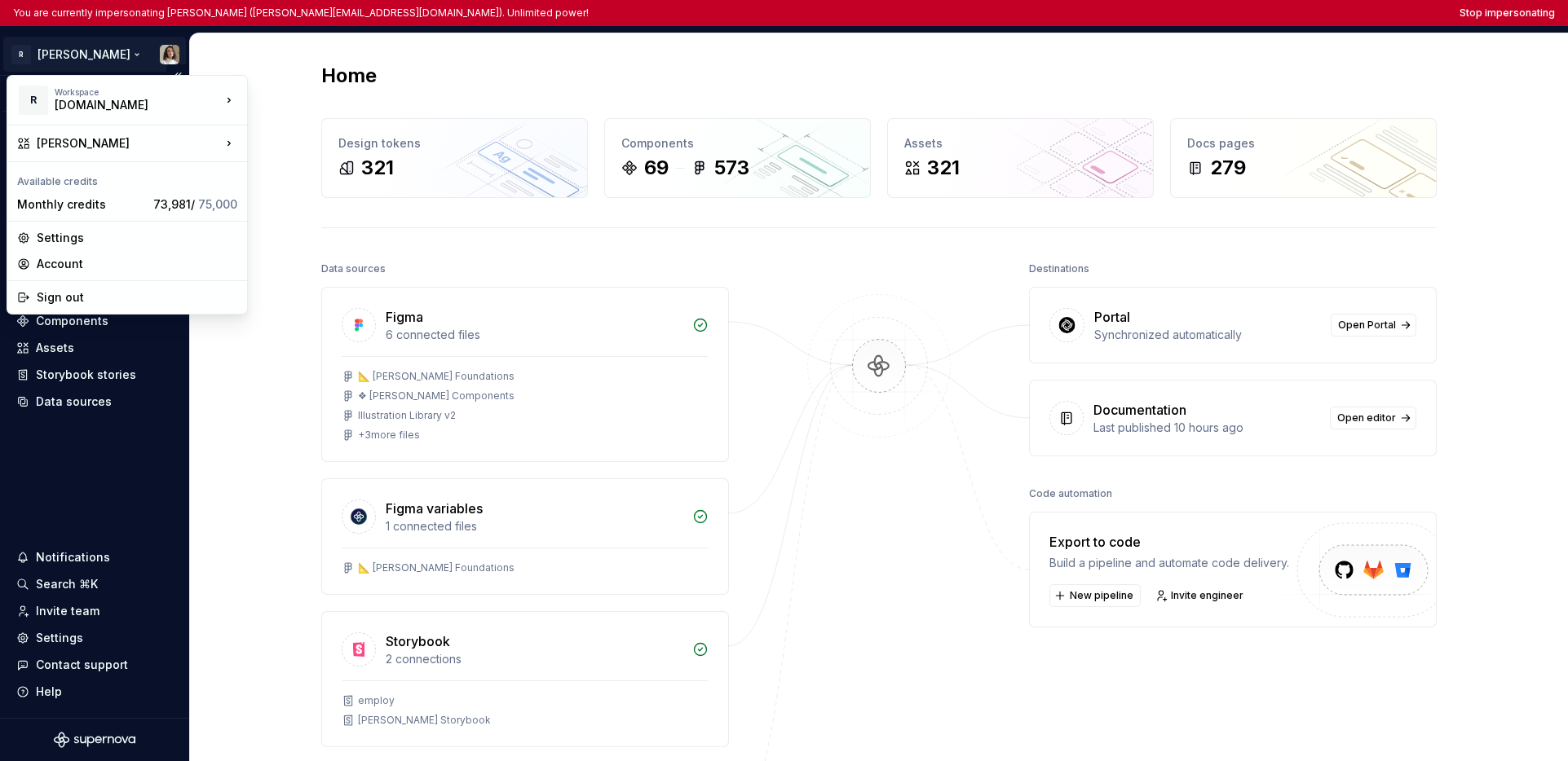
click at [45, 448] on html "You are currently impersonating [PERSON_NAME] ([PERSON_NAME][EMAIL_ADDRESS][DOM…" at bounding box center [784, 380] width 1568 height 761
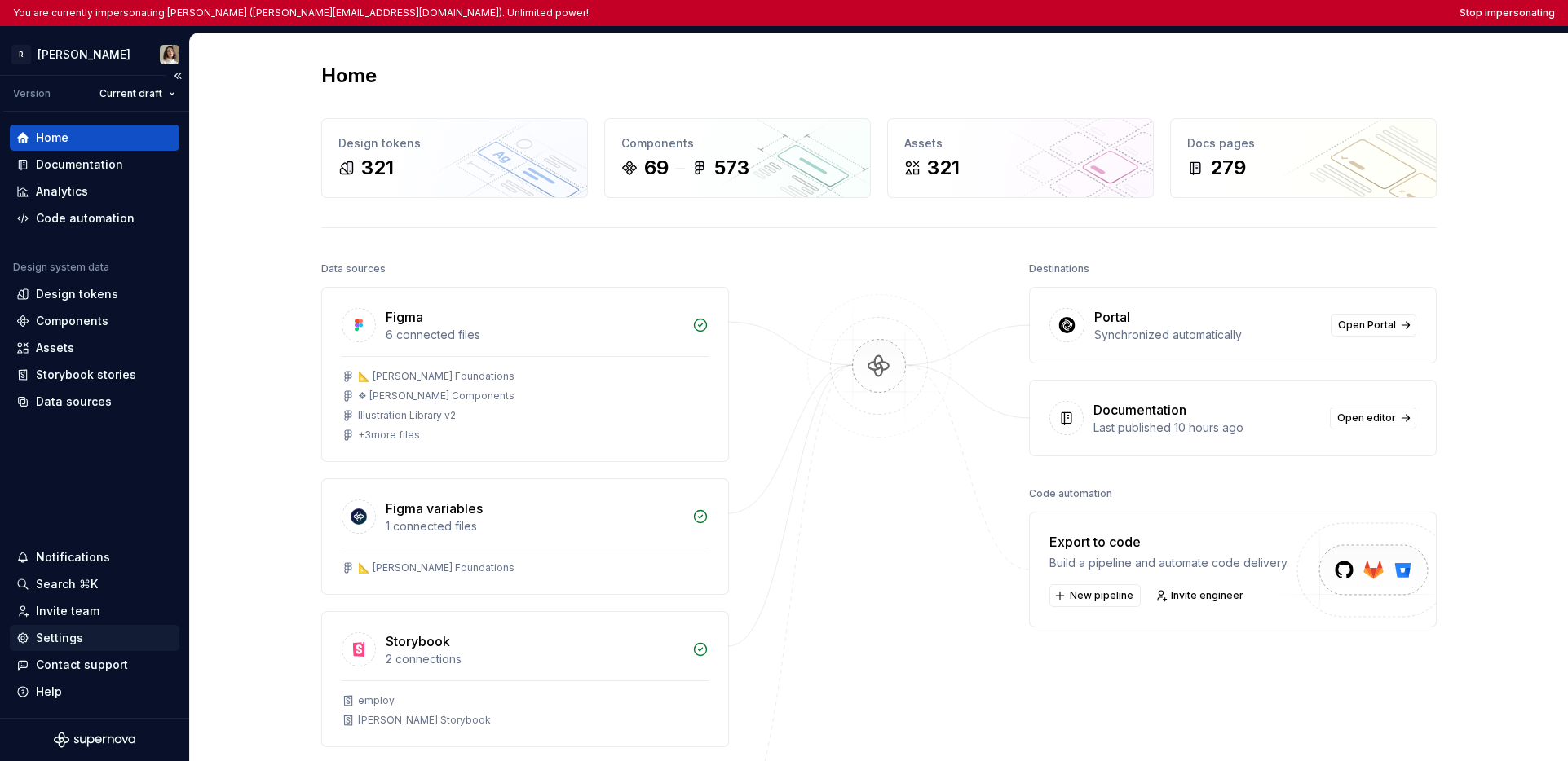
click at [59, 637] on div "Settings" at bounding box center [59, 638] width 47 height 17
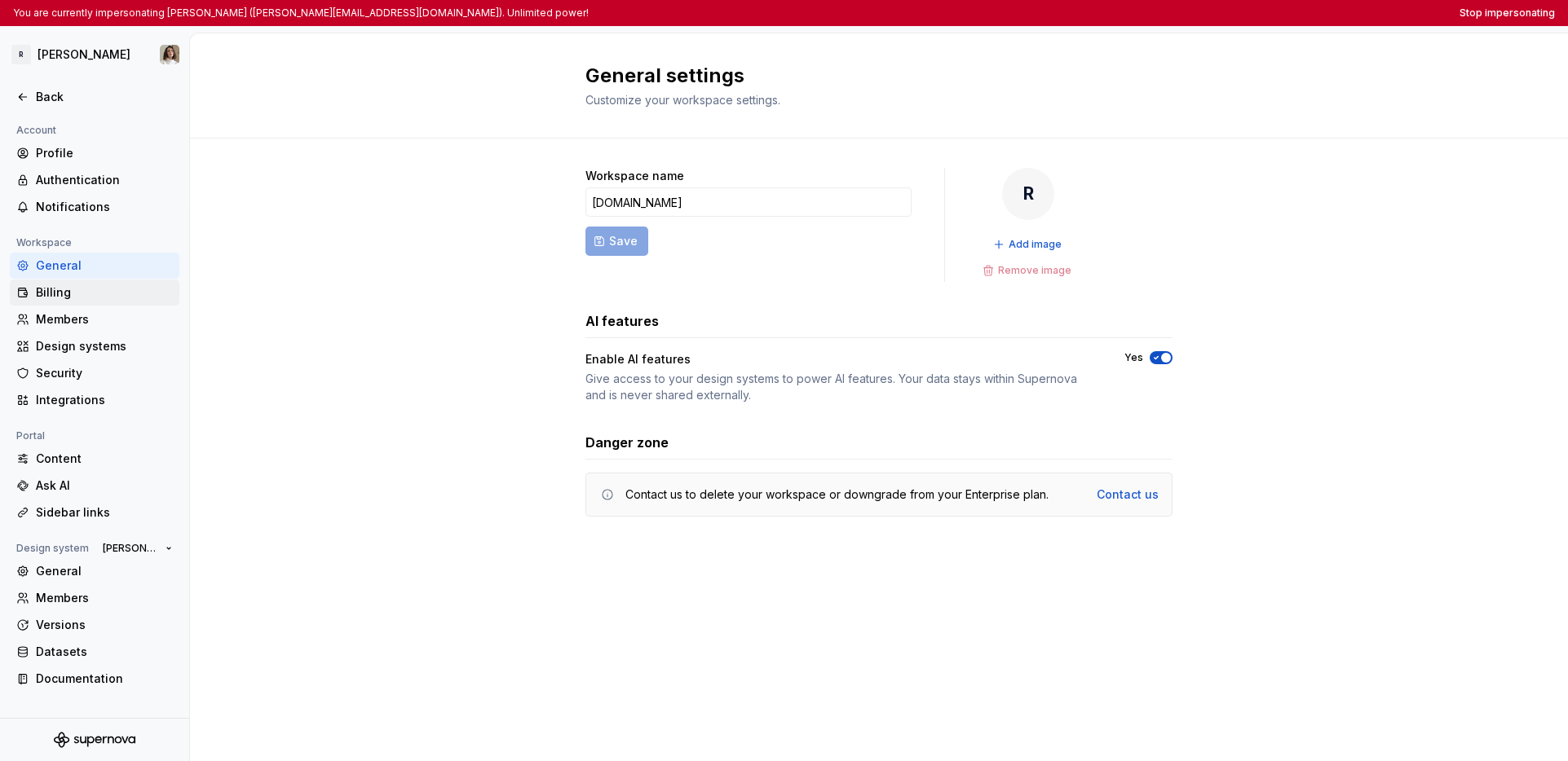
click at [96, 297] on div "Billing" at bounding box center [104, 293] width 137 height 17
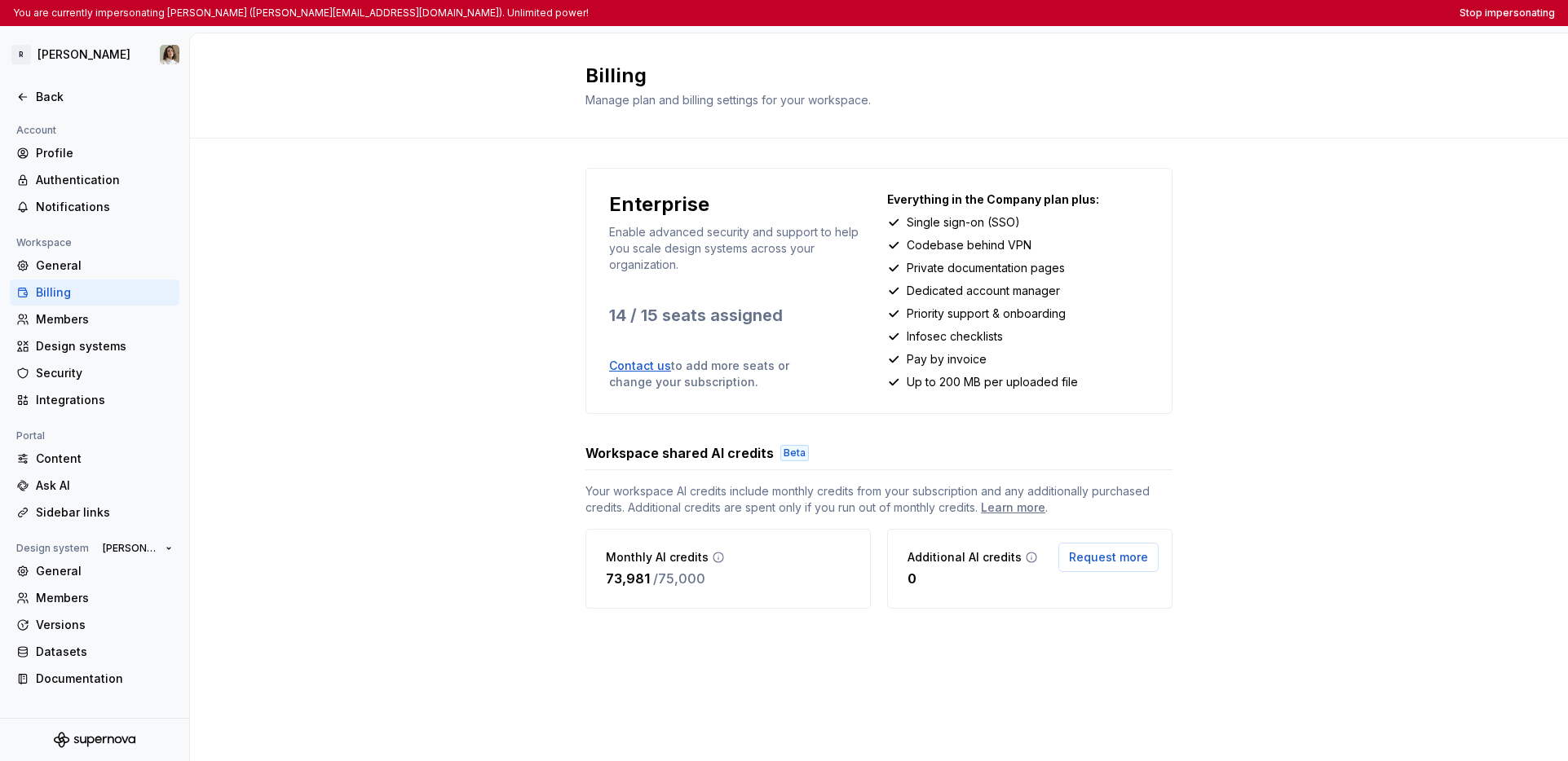
click at [378, 339] on div "Enterprise Enable advanced security and support to help you scale design system…" at bounding box center [879, 405] width 1378 height 532
click at [470, 364] on div "Enterprise Enable advanced security and support to help you scale design system…" at bounding box center [879, 405] width 1378 height 532
click at [1207, 241] on div "Enterprise Enable advanced security and support to help you scale design system…" at bounding box center [879, 405] width 1378 height 532
click at [49, 102] on div "Back" at bounding box center [104, 97] width 137 height 17
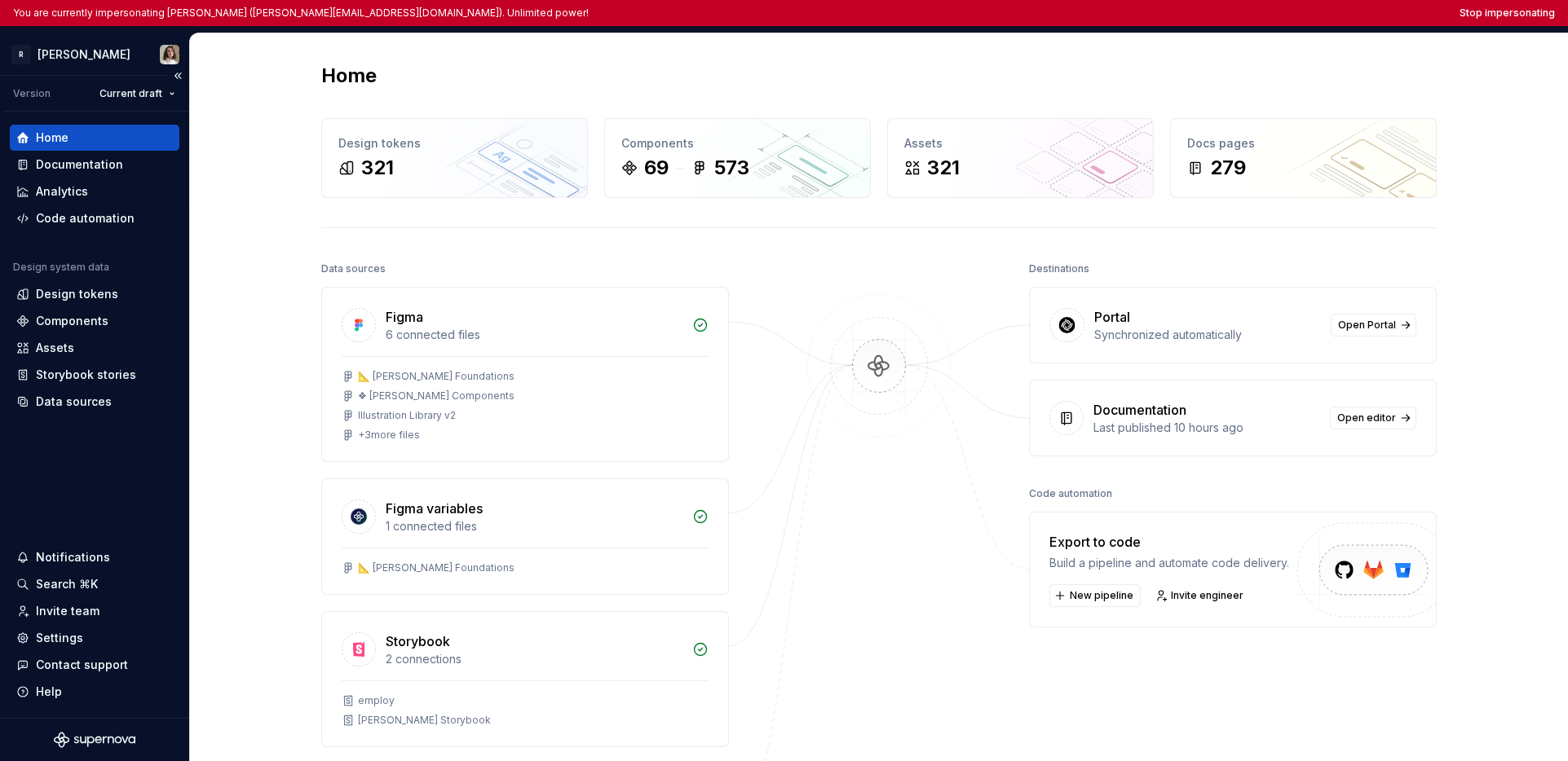
click at [93, 454] on div "Home Documentation Analytics Code automation Design system data Design tokens C…" at bounding box center [95, 414] width 189 height 606
click at [73, 301] on div "Design tokens" at bounding box center [77, 294] width 83 height 17
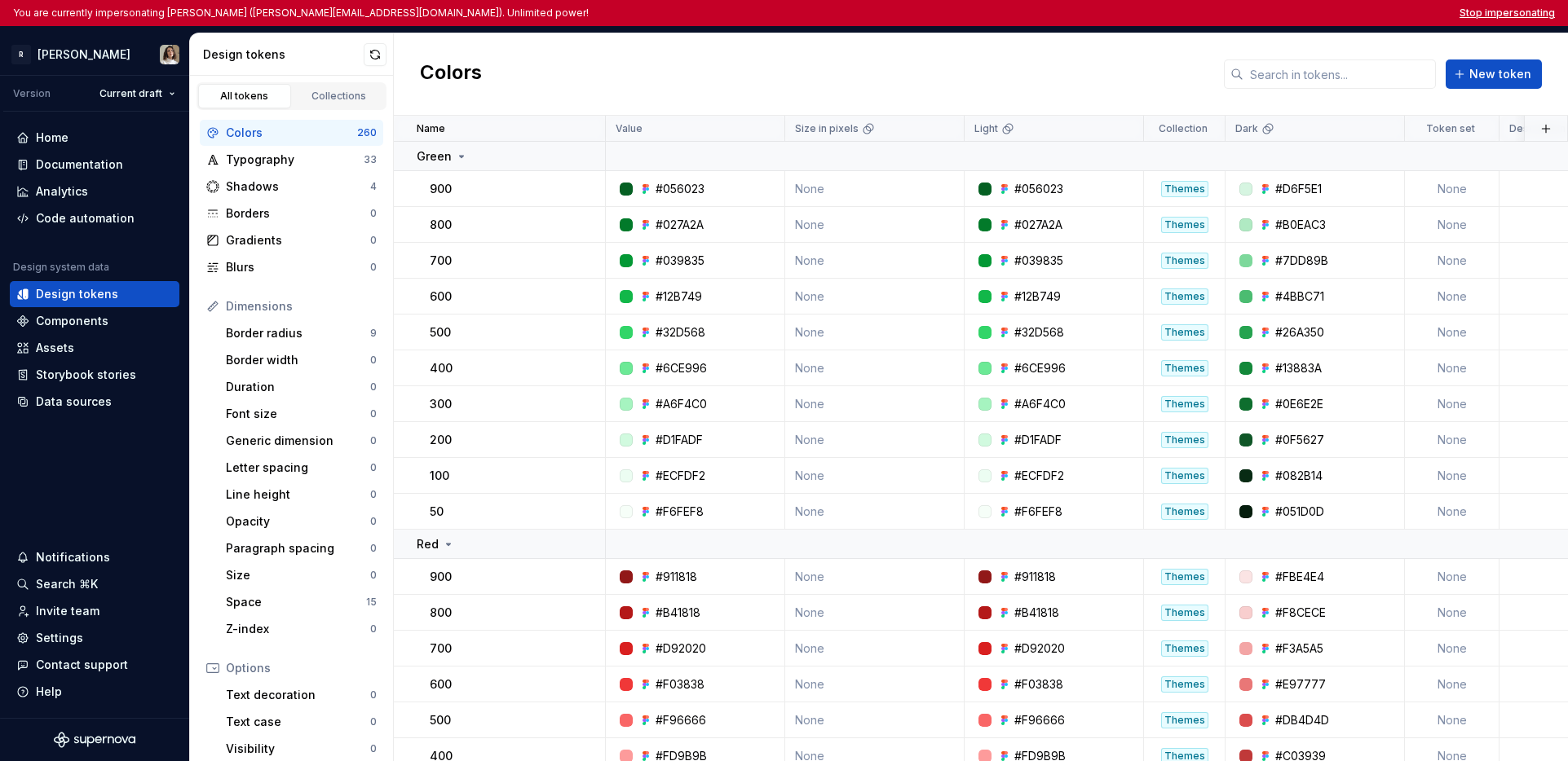
click at [1207, 13] on button "Stop impersonating" at bounding box center [1507, 13] width 96 height 13
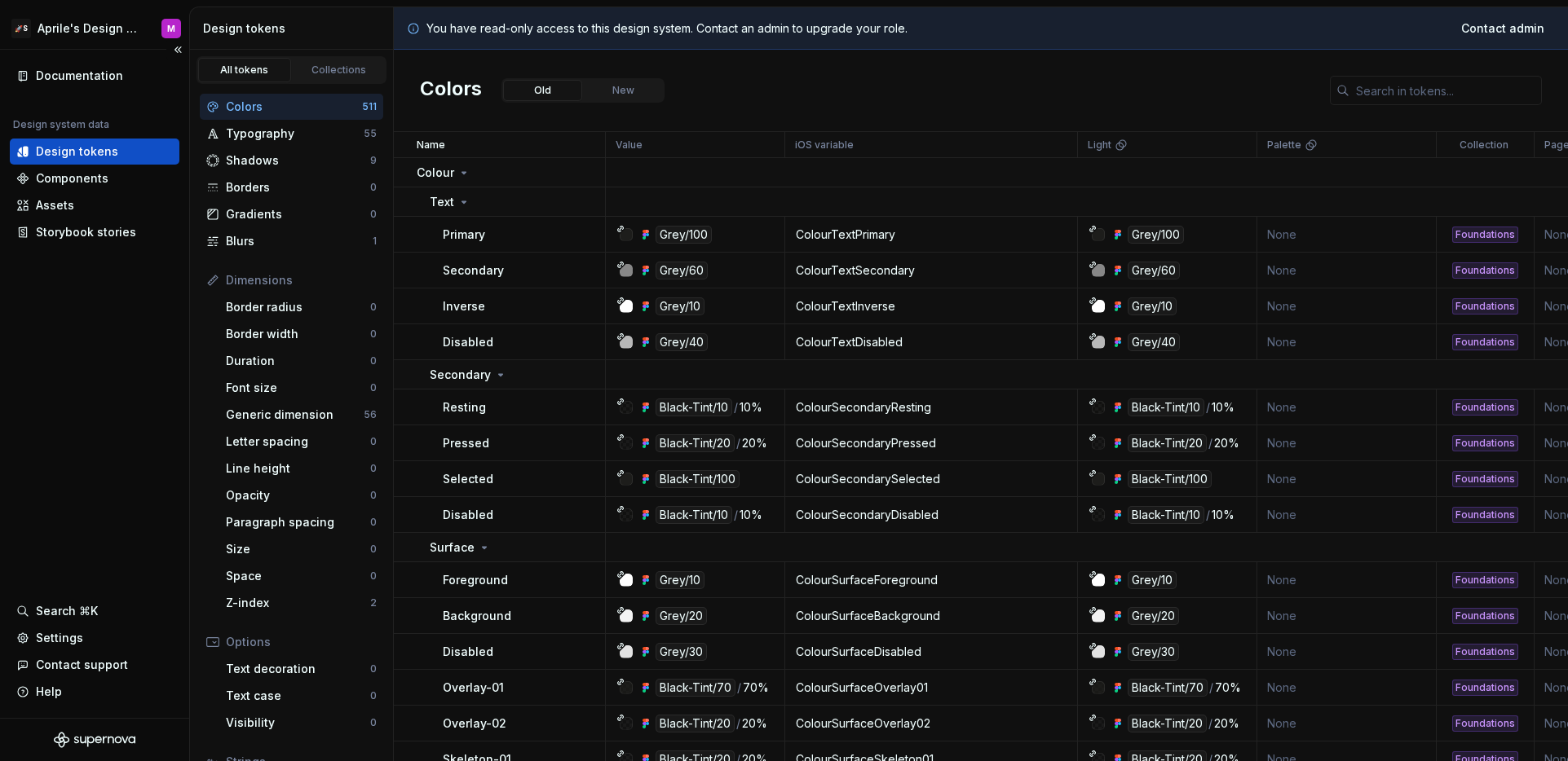
click at [90, 341] on div "Documentation Design system data Design tokens Components Assets Storybook stor…" at bounding box center [95, 383] width 189 height 668
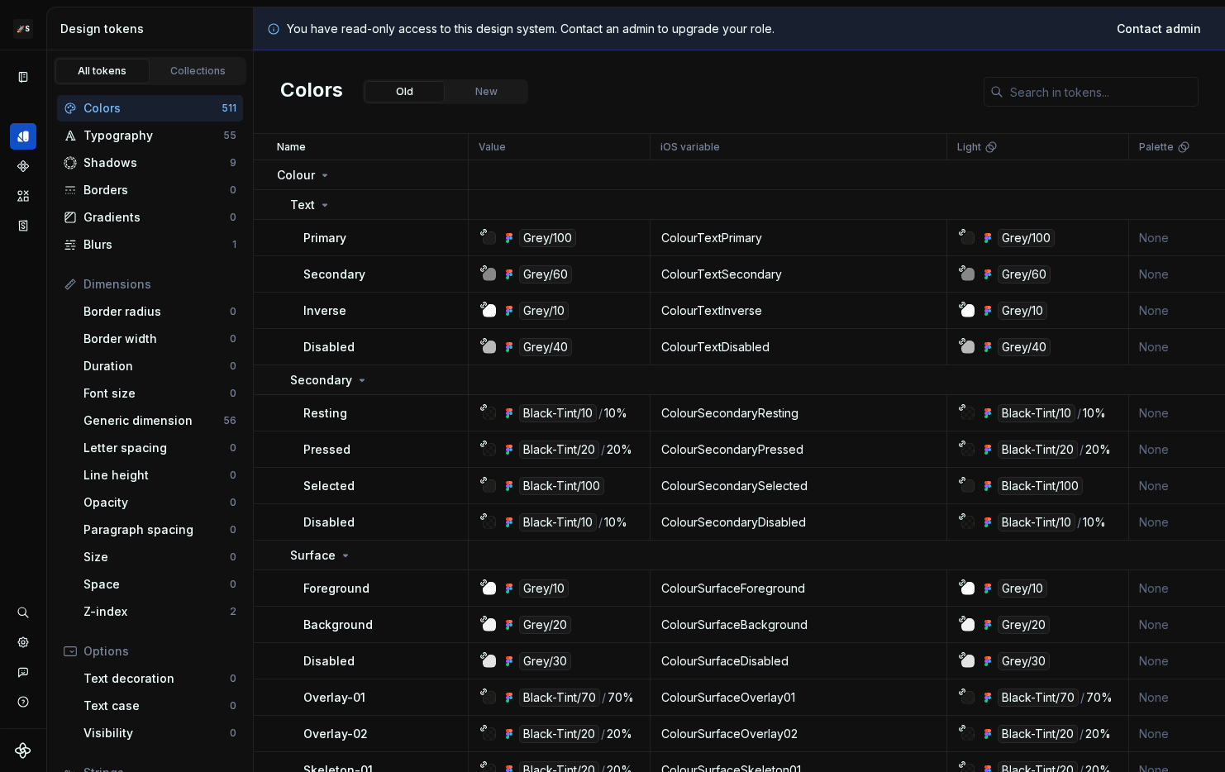
scroll to position [11, 0]
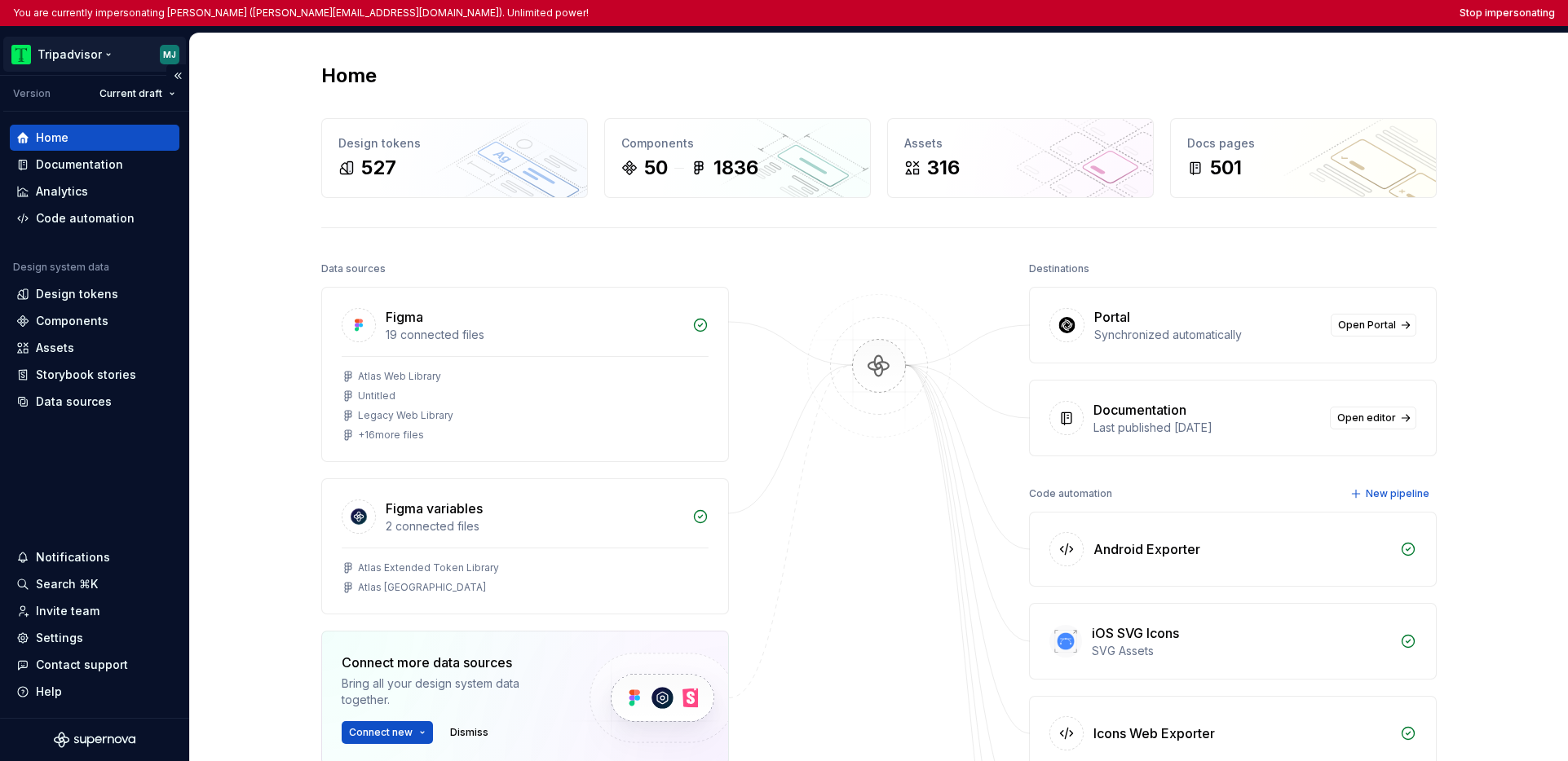
click at [73, 53] on html "You are currently impersonating [PERSON_NAME] ([PERSON_NAME][EMAIL_ADDRESS][DOM…" at bounding box center [784, 380] width 1568 height 761
click at [87, 435] on html "You are currently impersonating [PERSON_NAME] ([PERSON_NAME][EMAIL_ADDRESS][DOM…" at bounding box center [784, 380] width 1568 height 761
click at [459, 65] on div "Home" at bounding box center [879, 76] width 1115 height 26
click at [56, 636] on div "Settings" at bounding box center [59, 638] width 47 height 17
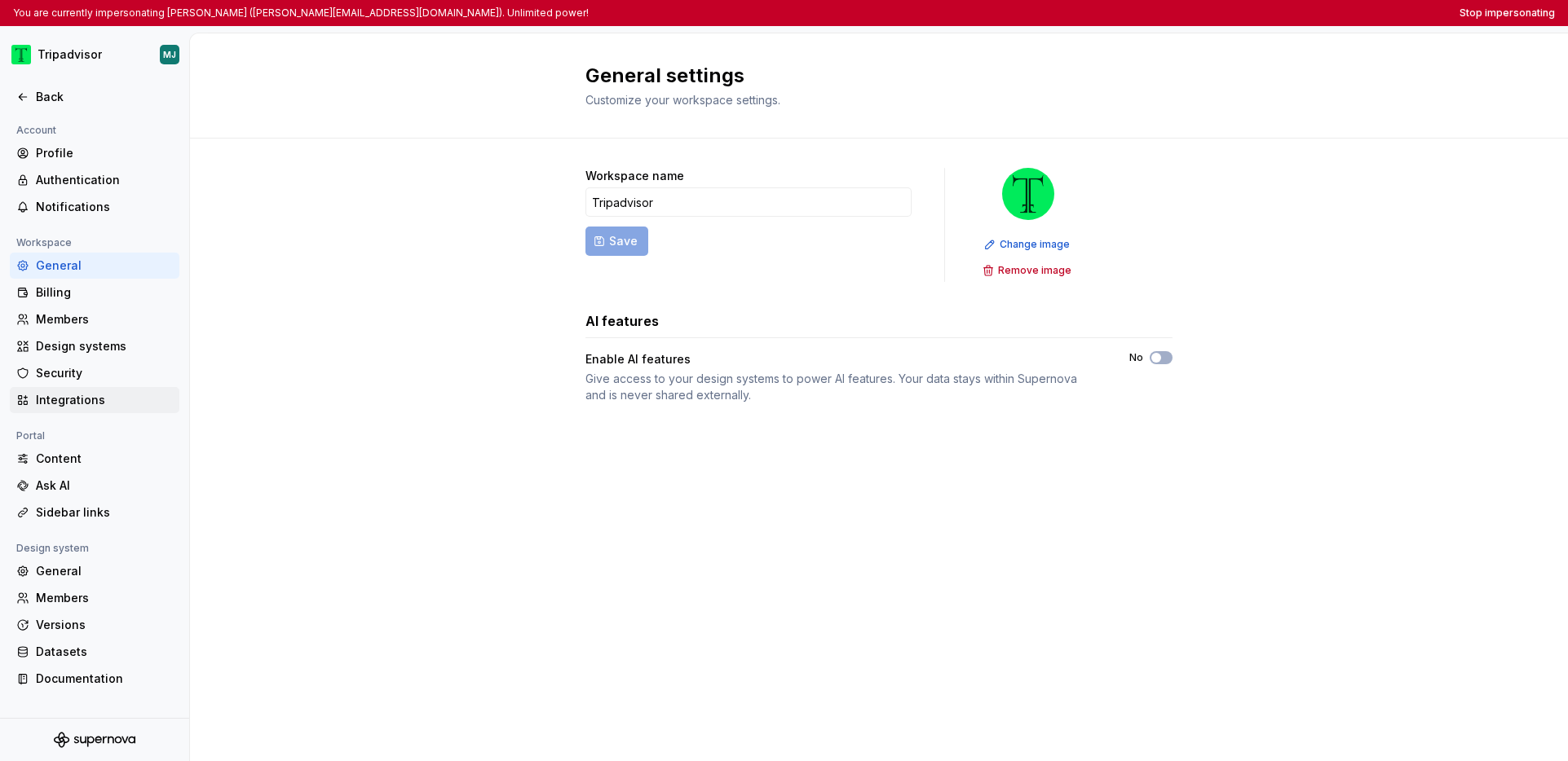
click at [97, 401] on div "Integrations" at bounding box center [104, 400] width 137 height 17
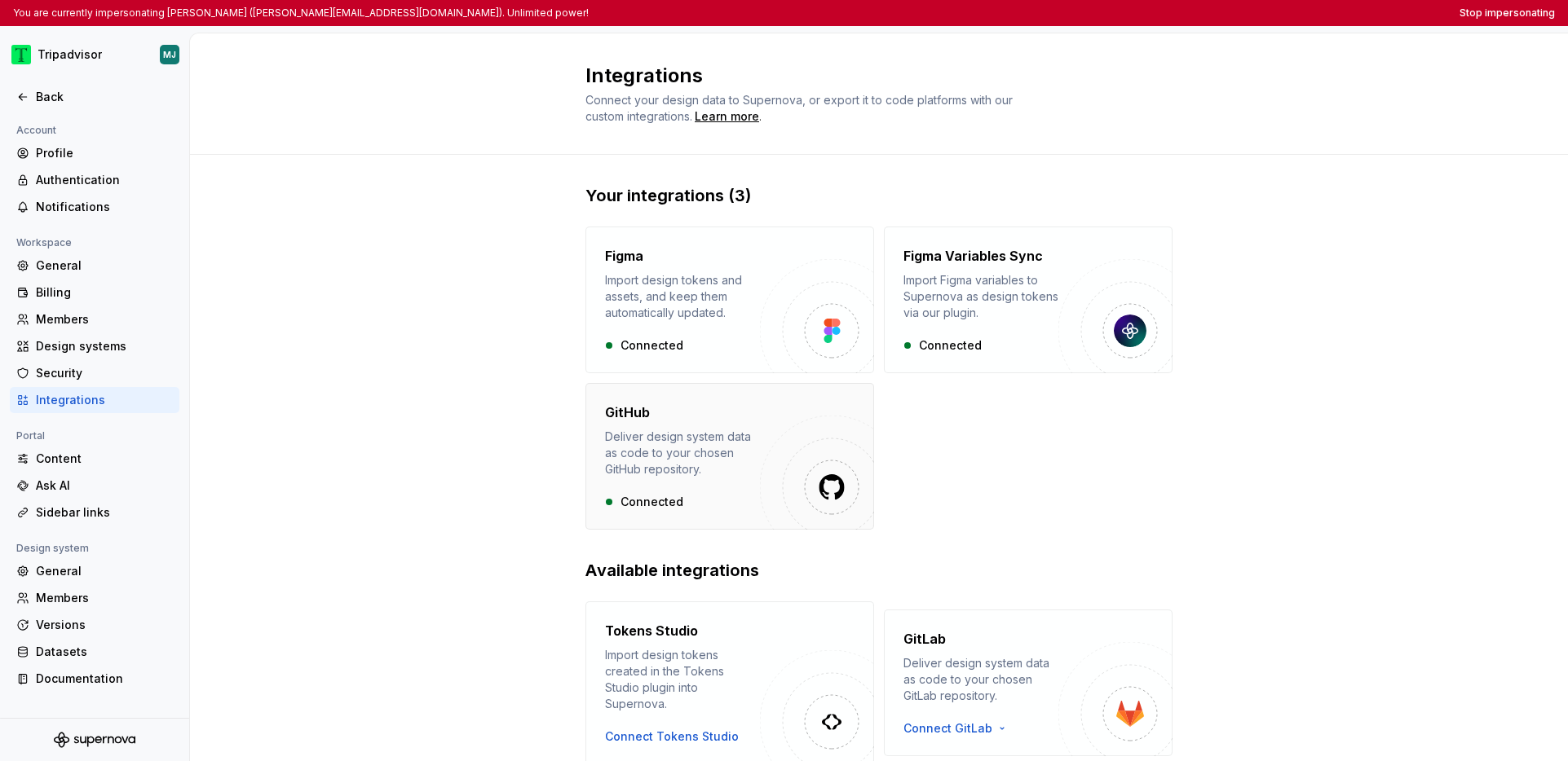
click at [762, 437] on img "button" at bounding box center [818, 473] width 114 height 114
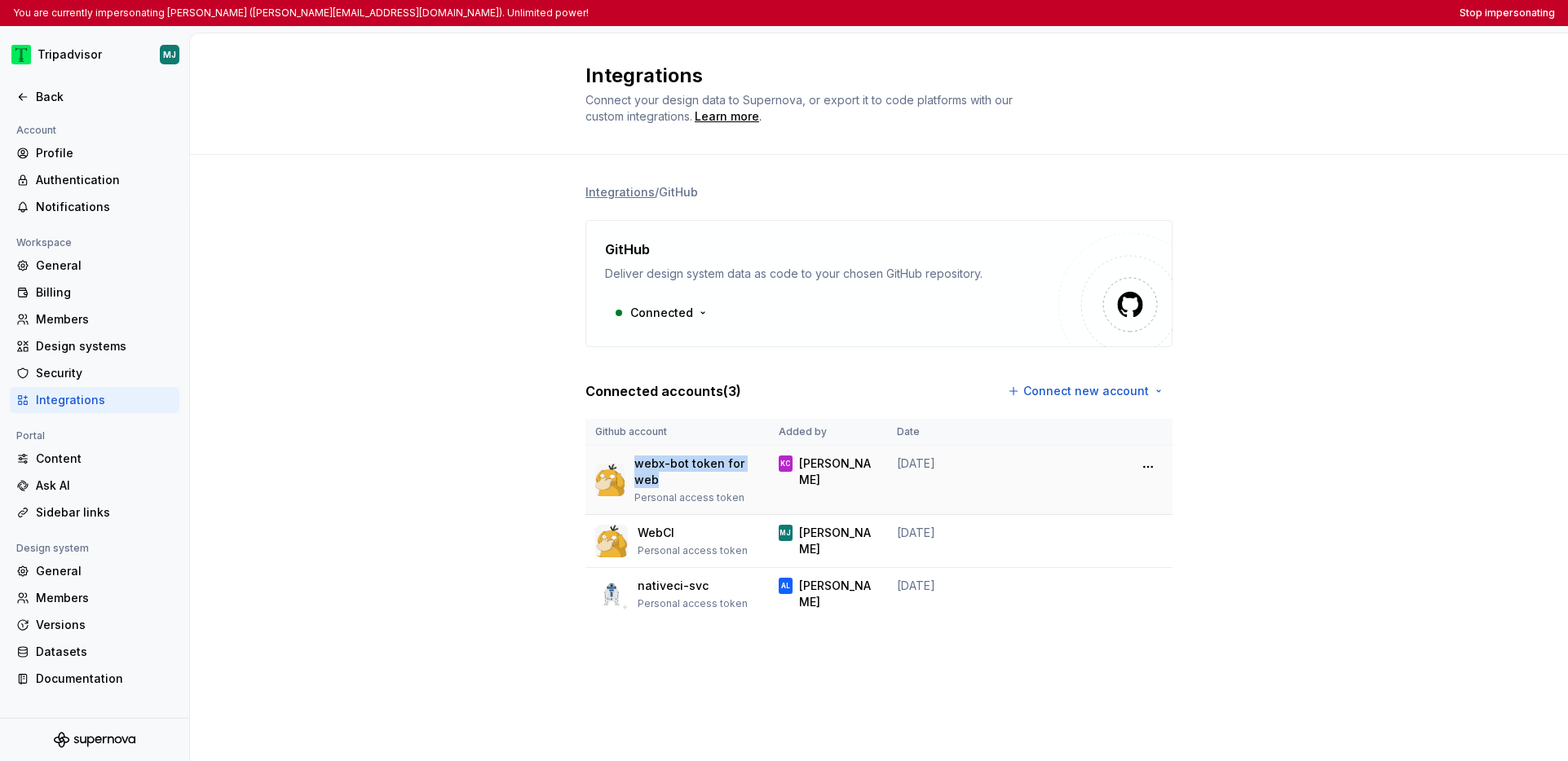
drag, startPoint x: 661, startPoint y: 481, endPoint x: 638, endPoint y: 465, distance: 28.0
click at [638, 465] on p "webx-bot token for web" at bounding box center [696, 471] width 124 height 33
copy p "webx-bot token for web"
click at [26, 103] on icon at bounding box center [23, 97] width 13 height 13
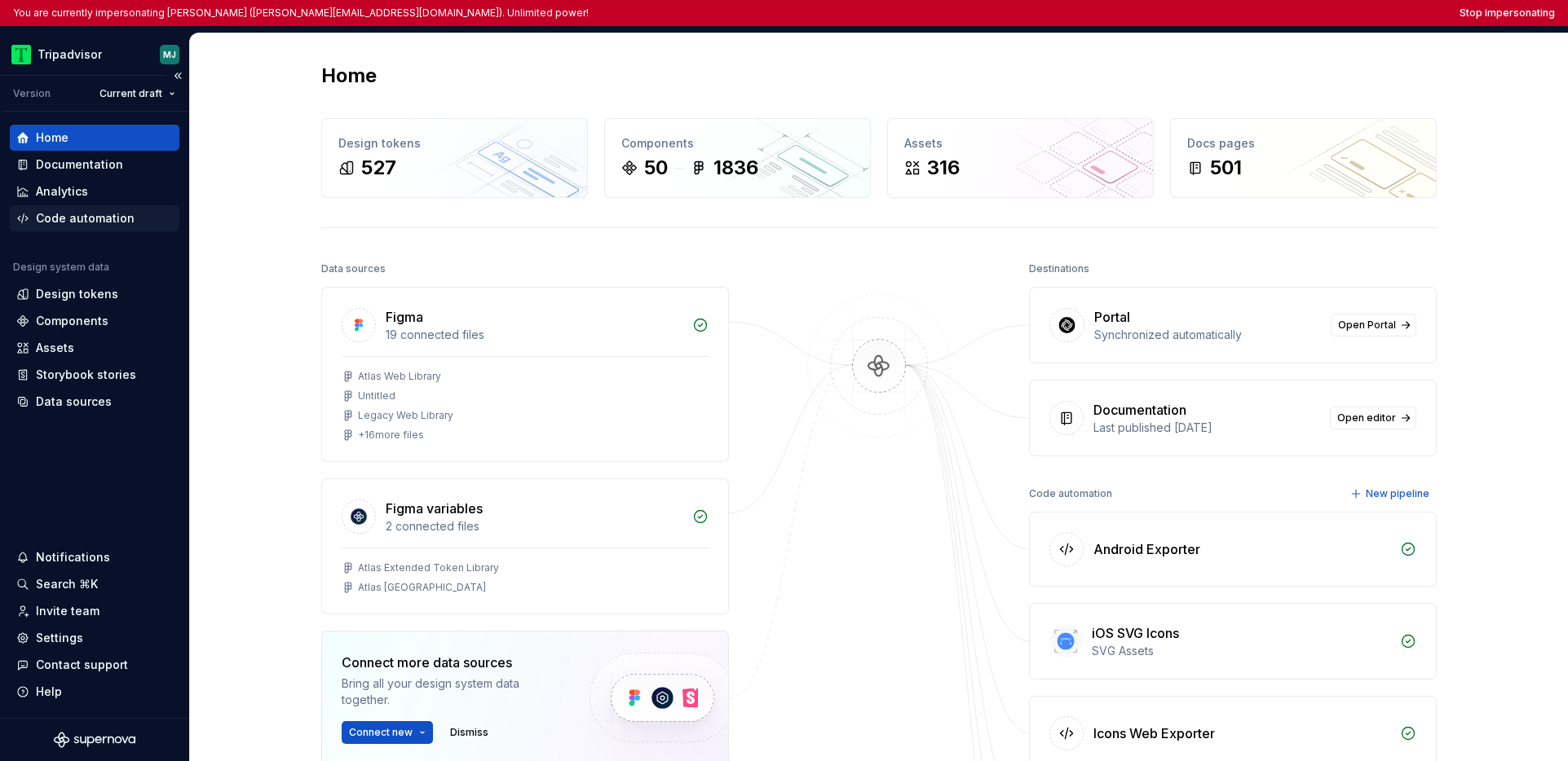
click at [69, 219] on div "Code automation" at bounding box center [85, 218] width 99 height 17
